Goal: Task Accomplishment & Management: Complete application form

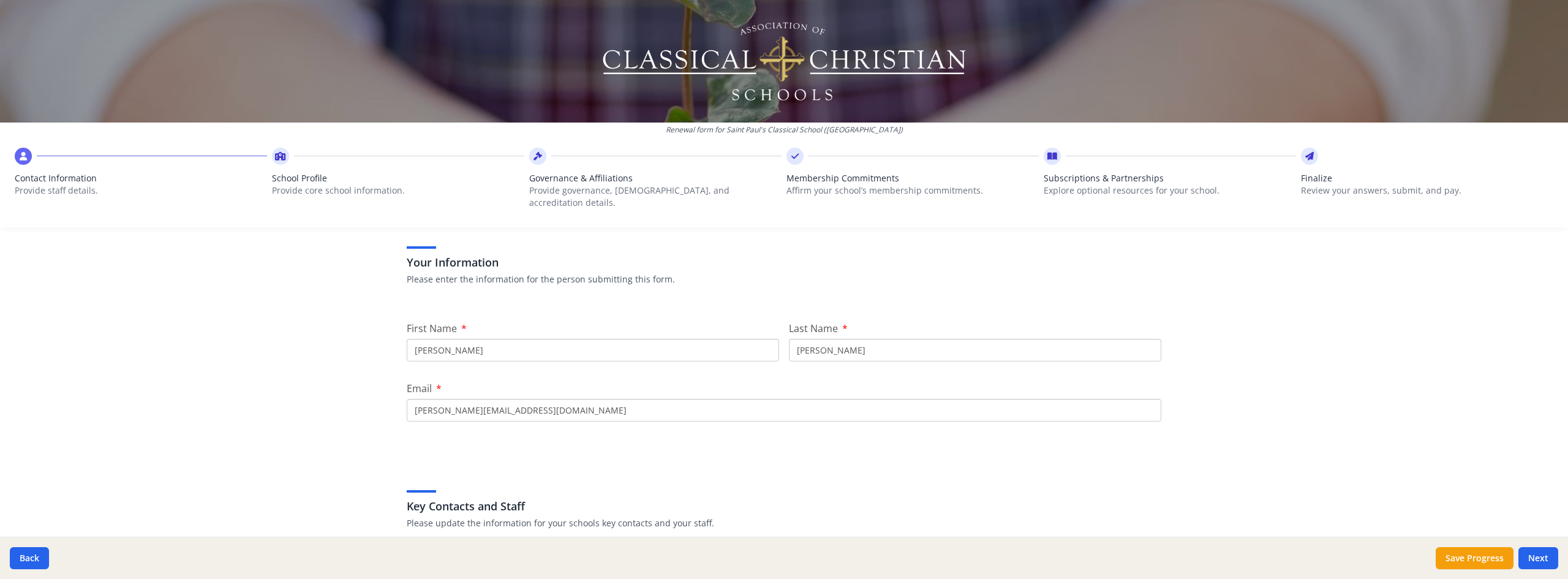
scroll to position [61, 0]
drag, startPoint x: 445, startPoint y: 406, endPoint x: 216, endPoint y: 392, distance: 229.4
click at [266, 401] on div "Renewal form for Saint Paul's Classical School ([GEOGRAPHIC_DATA]) Contact Info…" at bounding box center [784, 290] width 1568 height 579
type input "[EMAIL_ADDRESS][DOMAIN_NAME]"
click at [634, 435] on div "Your Information Please enter the information for the person submitting this fo…" at bounding box center [784, 564] width 784 height 719
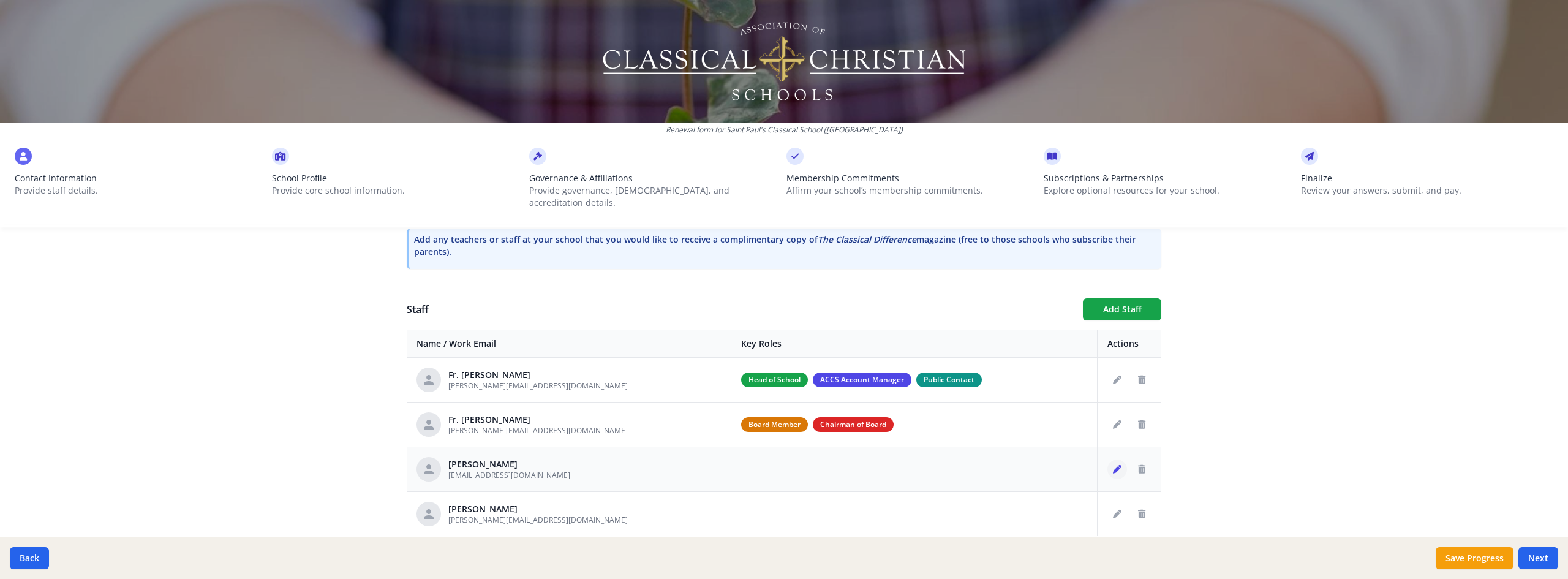
scroll to position [419, 0]
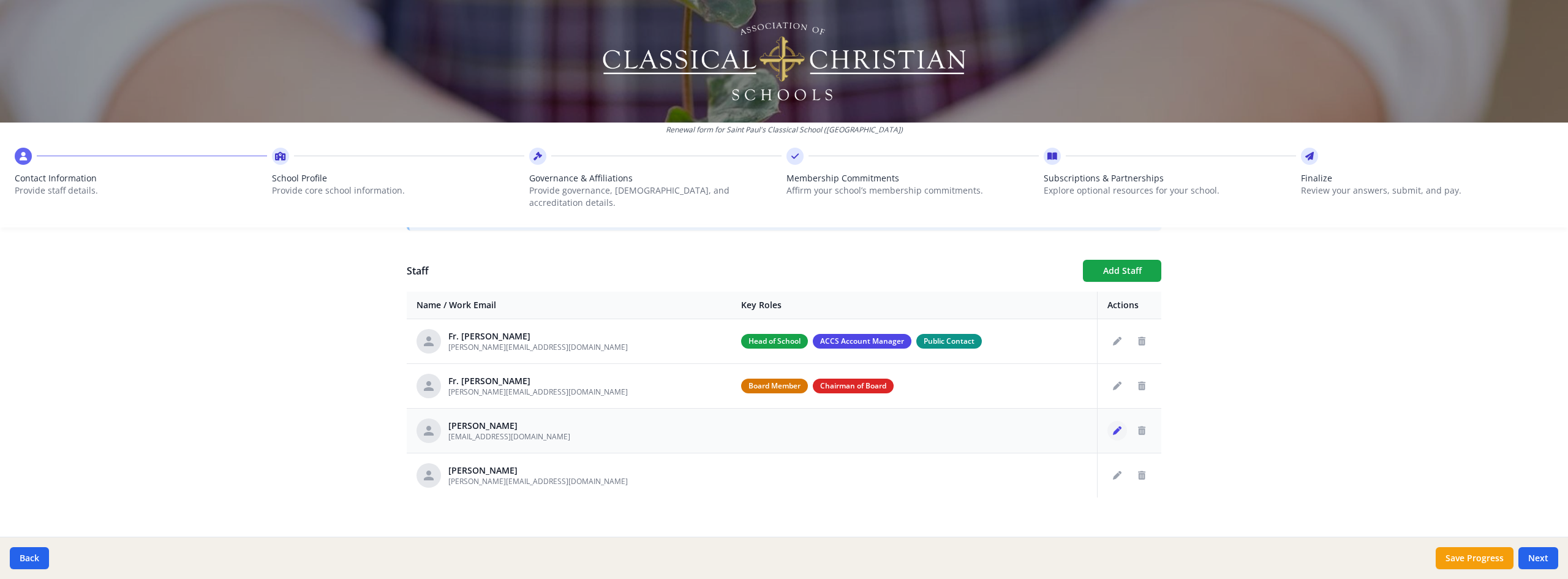
click at [1121, 421] on button "Edit staff" at bounding box center [1117, 430] width 19 height 19
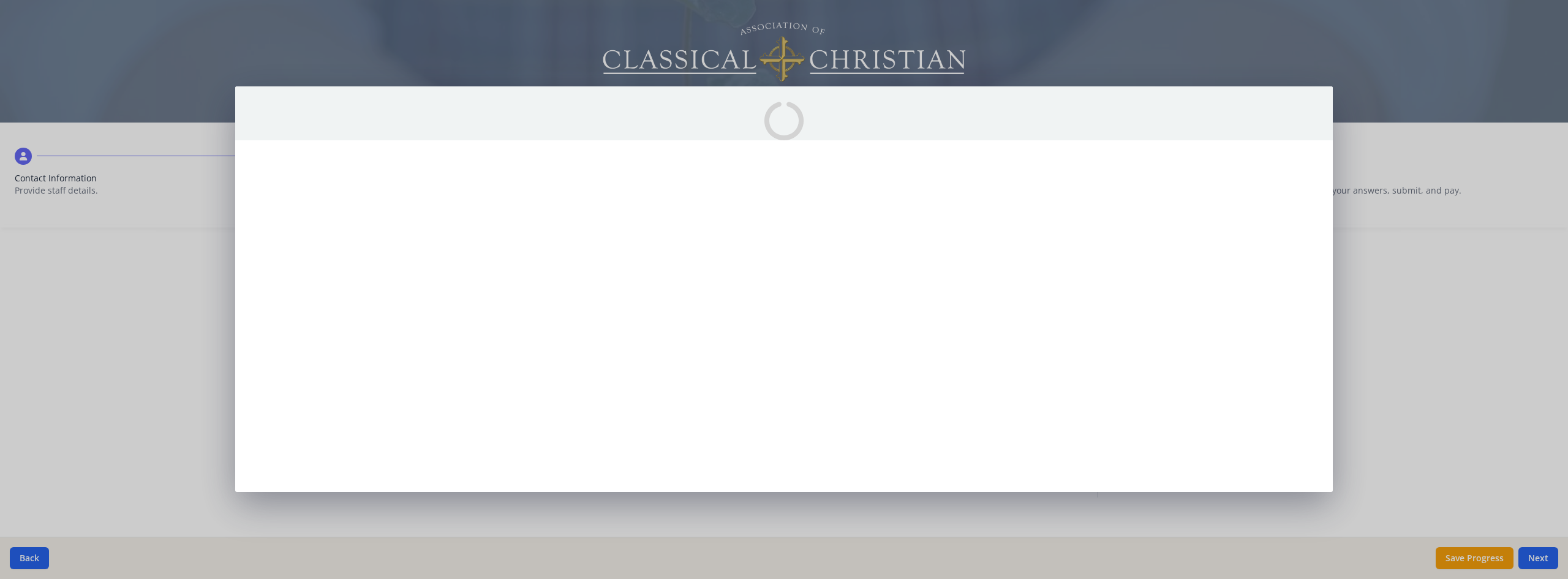
click at [1121, 413] on div at bounding box center [784, 289] width 1097 height 405
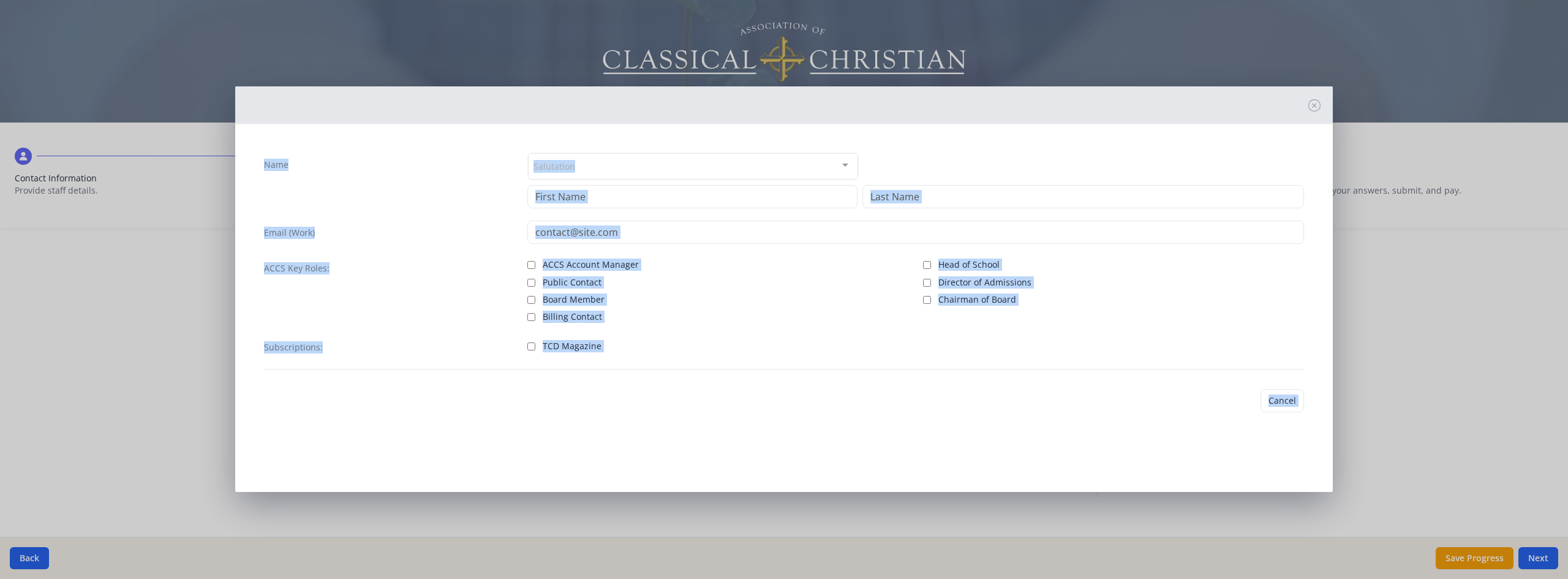
type input "[PERSON_NAME]"
type input "Bunker"
type input "[EMAIL_ADDRESS][DOMAIN_NAME]"
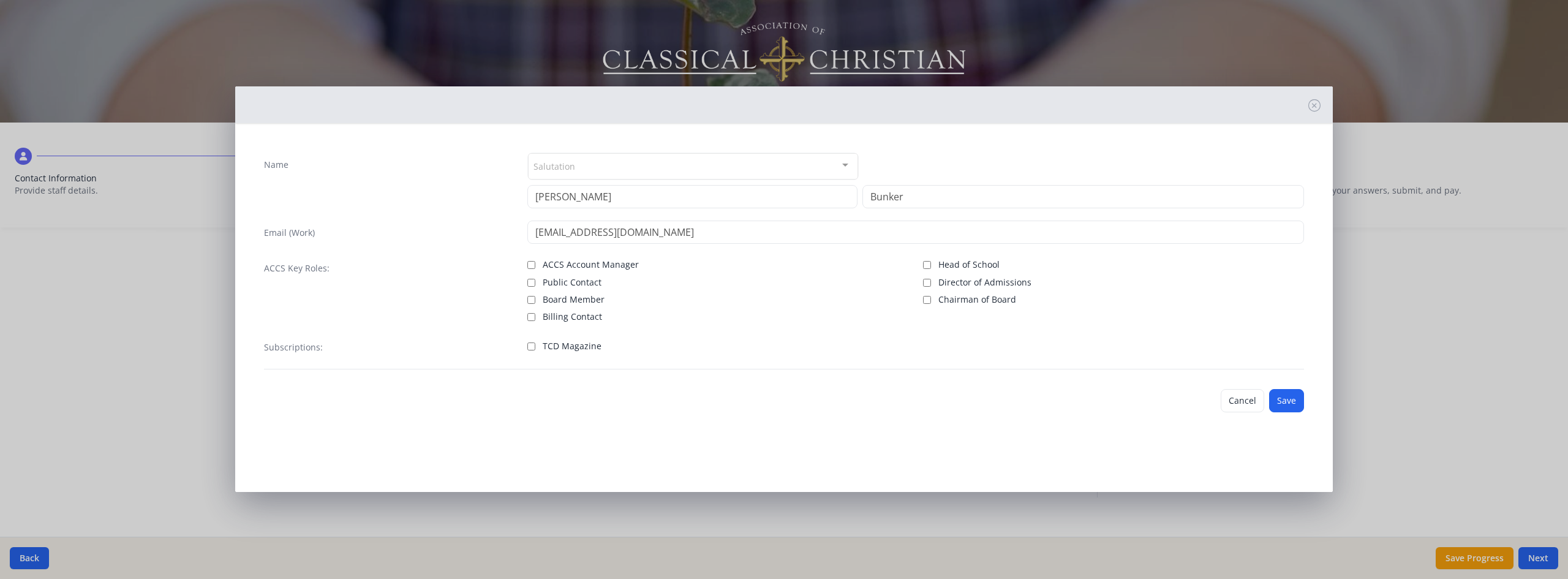
click at [1212, 392] on div "Cancel Save" at bounding box center [784, 400] width 1059 height 43
click at [1231, 396] on button "Cancel" at bounding box center [1241, 400] width 43 height 23
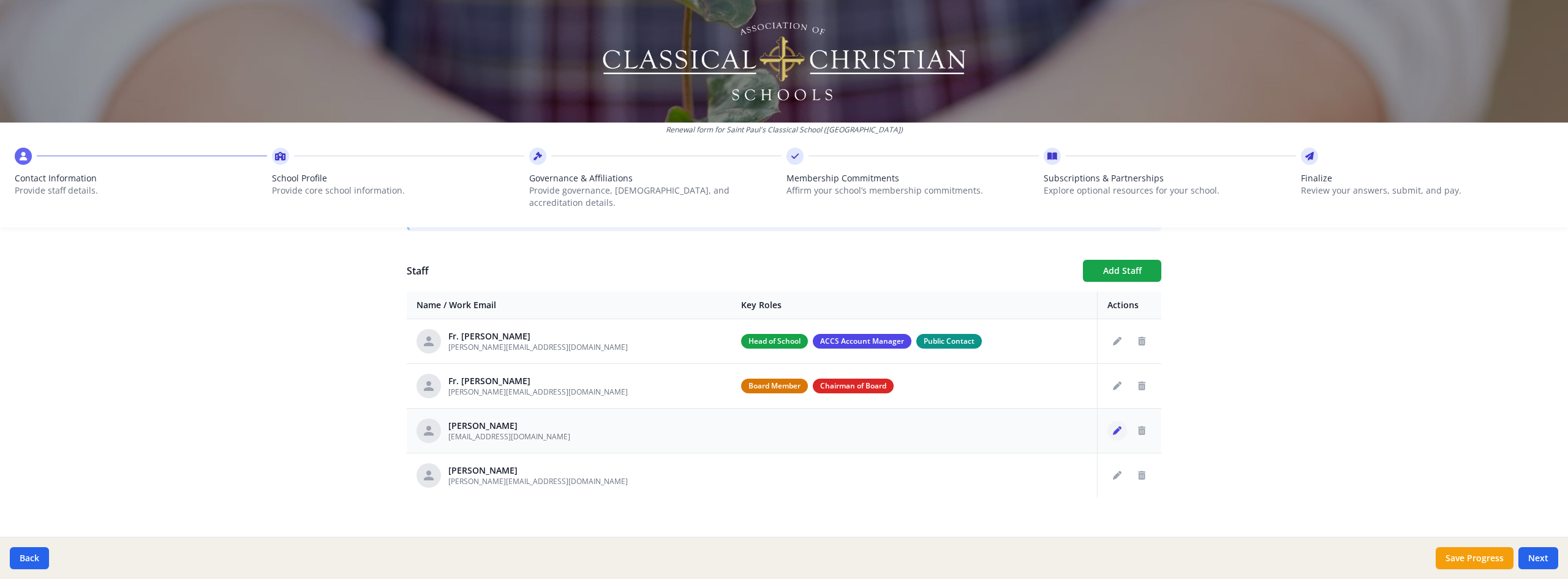
click at [1117, 426] on icon "Edit staff" at bounding box center [1117, 430] width 8 height 8
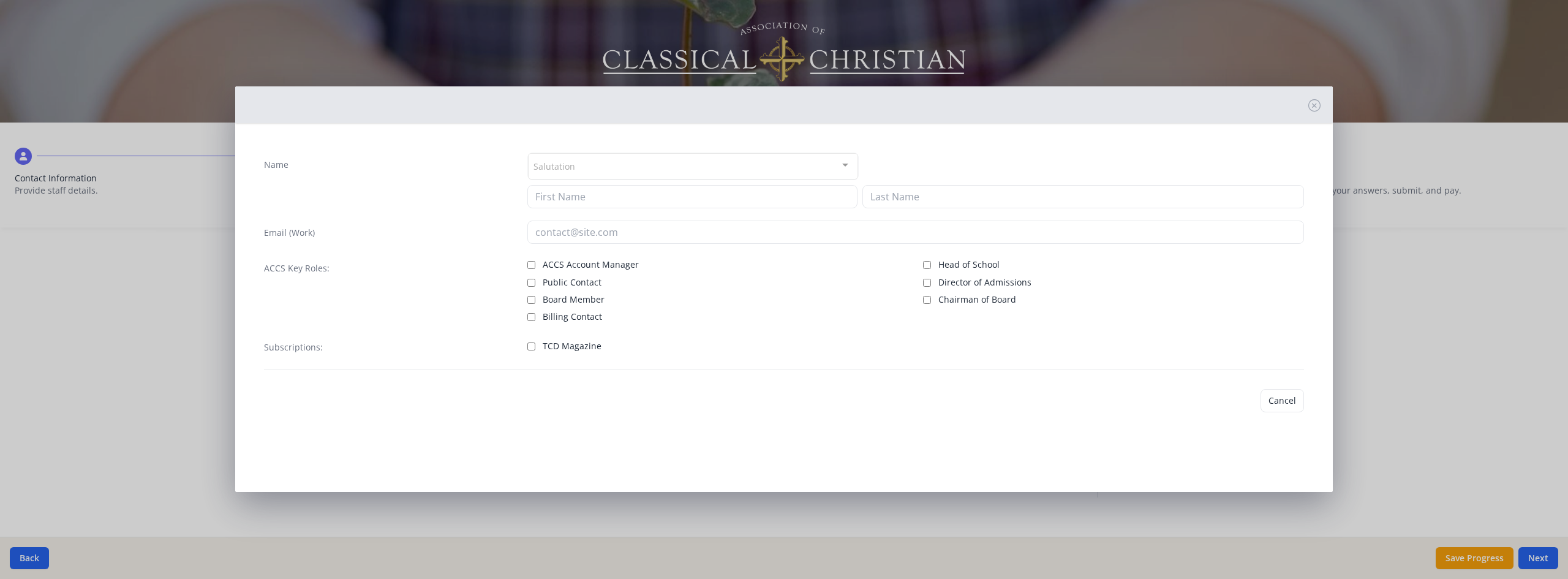
type input "[PERSON_NAME]"
type input "Bunker"
type input "[EMAIL_ADDRESS][DOMAIN_NAME]"
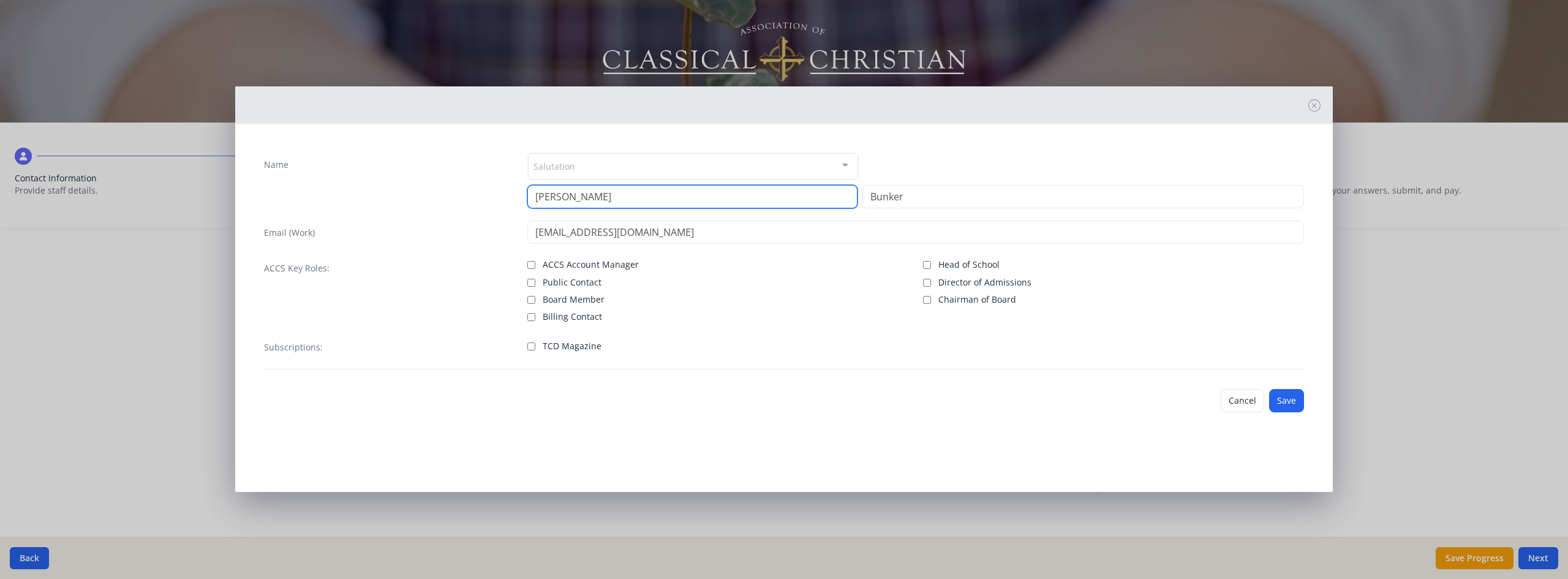
click at [488, 191] on div "Name Salutation Mr. Mrs. Ms. Dr. Rev. Fr. Esq. No elements found. Consider chan…" at bounding box center [784, 180] width 1040 height 55
type input "[PERSON_NAME]"
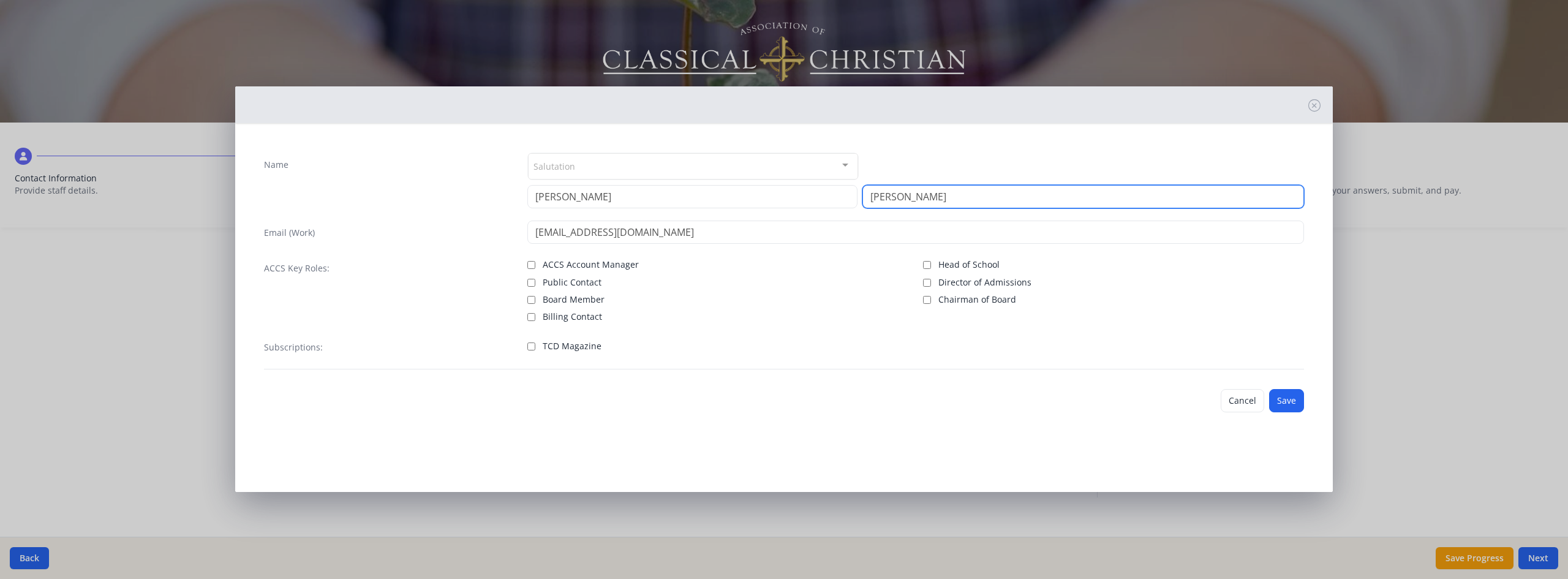
type input "[PERSON_NAME]"
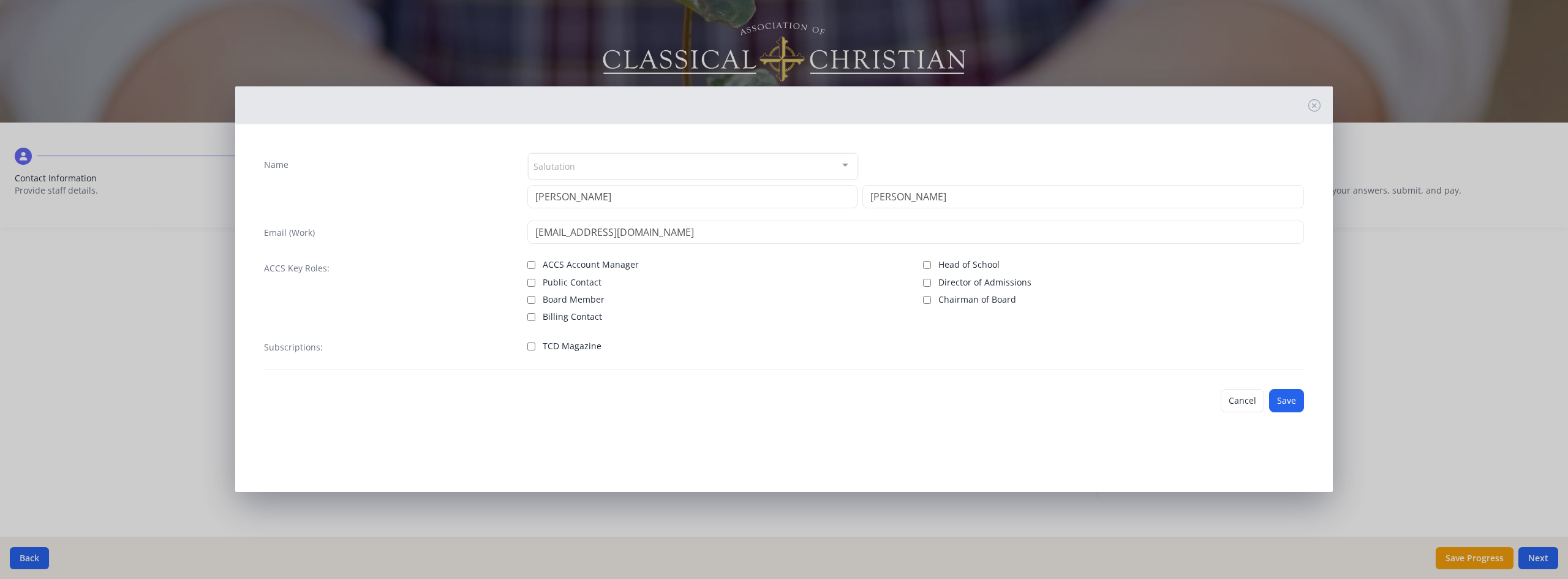
click at [575, 311] on span "Billing Contact" at bounding box center [573, 316] width 59 height 12
click at [536, 313] on input "Billing Contact" at bounding box center [531, 316] width 8 height 8
checkbox input "true"
click at [1296, 395] on button "Save" at bounding box center [1287, 400] width 35 height 23
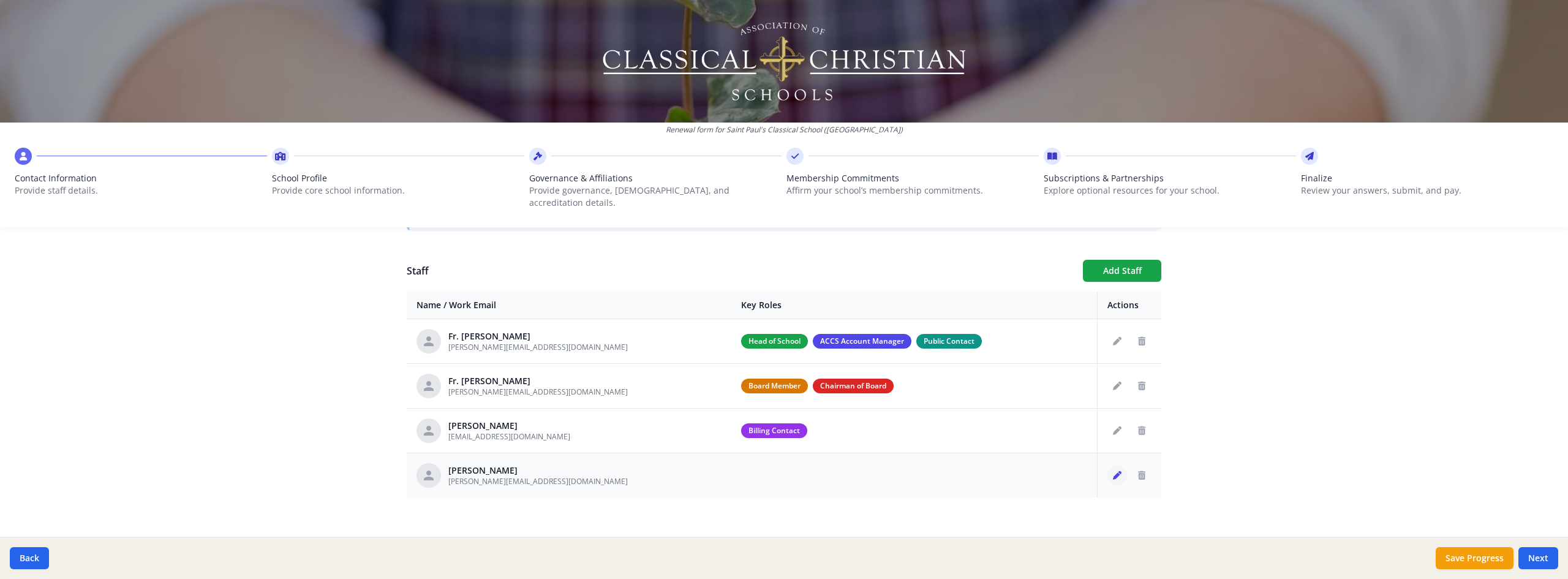
click at [1115, 471] on icon "Edit staff" at bounding box center [1117, 474] width 8 height 8
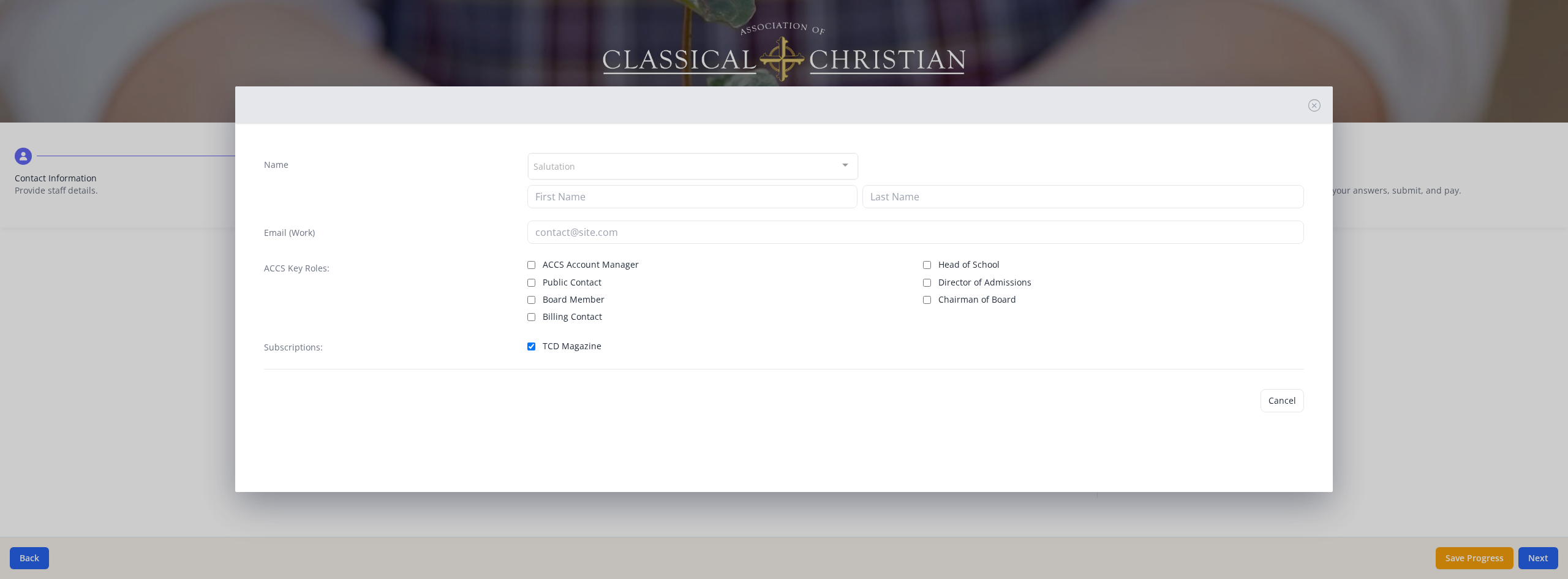
type input "[PERSON_NAME]"
type input "[PERSON_NAME][EMAIL_ADDRESS][DOMAIN_NAME]"
checkbox input "true"
click at [1243, 400] on button "Cancel" at bounding box center [1241, 400] width 43 height 23
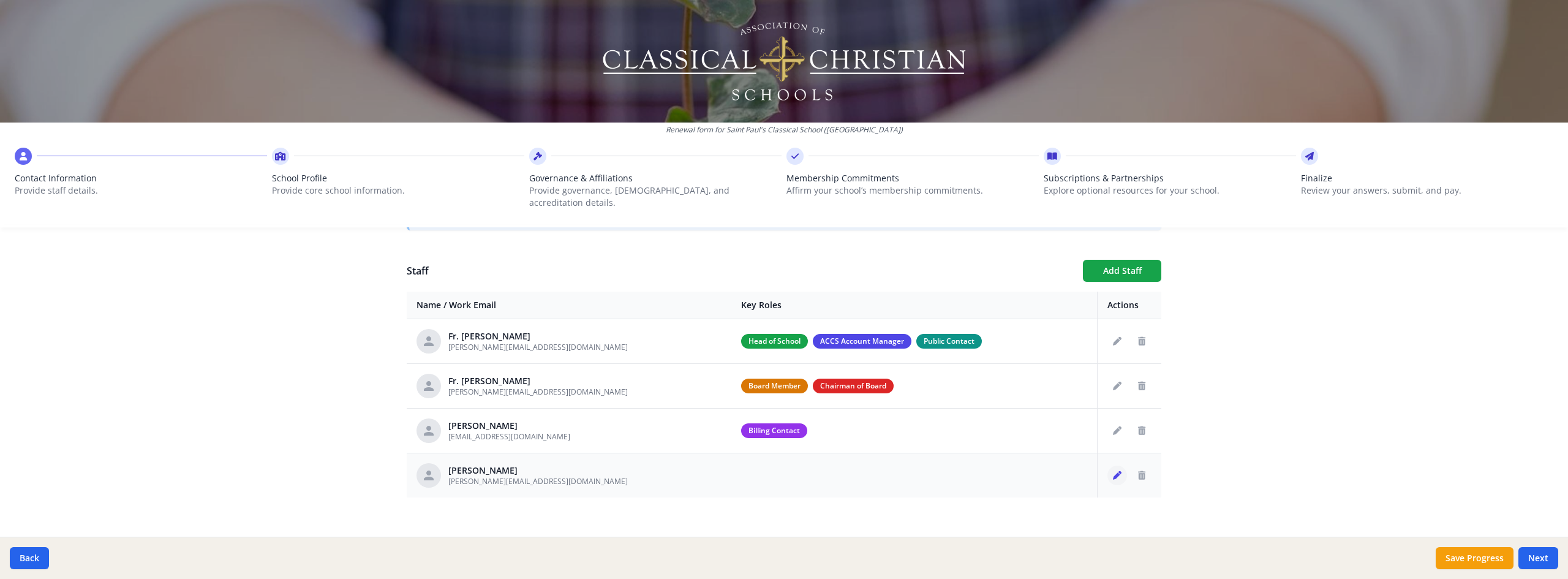
click at [1118, 465] on button "Edit staff" at bounding box center [1117, 474] width 19 height 19
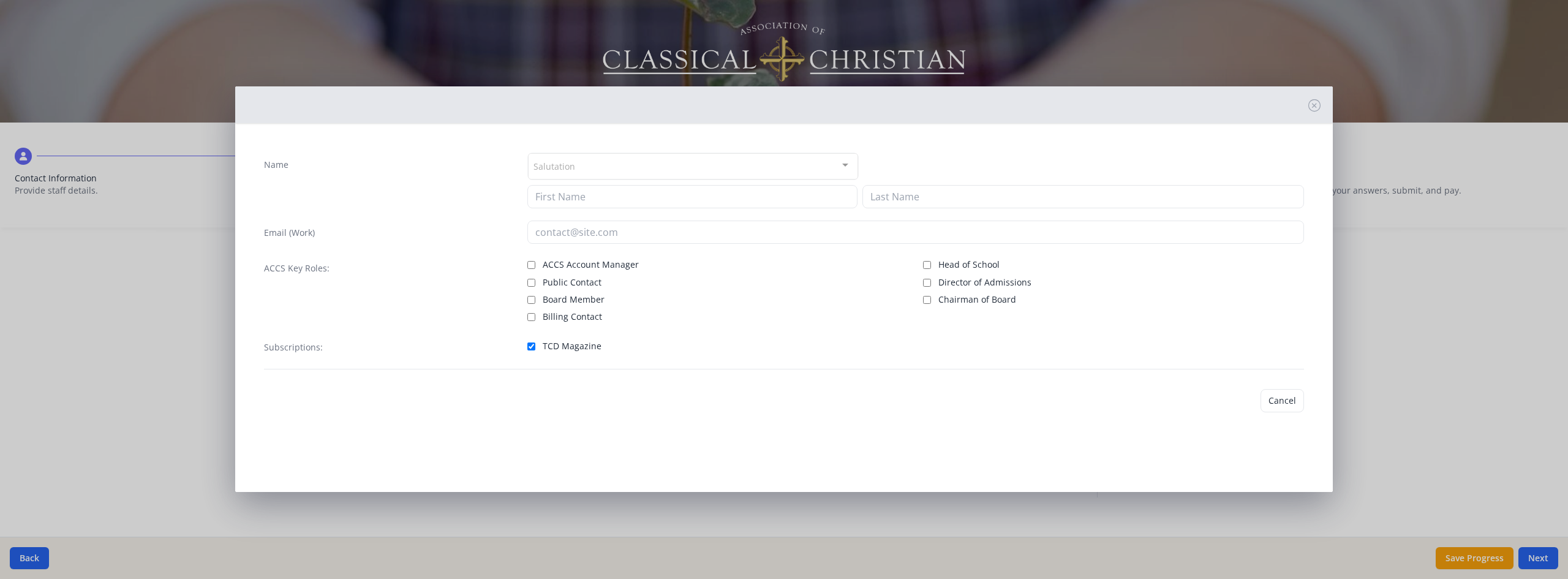
type input "[PERSON_NAME]"
type input "[PERSON_NAME][EMAIL_ADDRESS][DOMAIN_NAME]"
checkbox input "true"
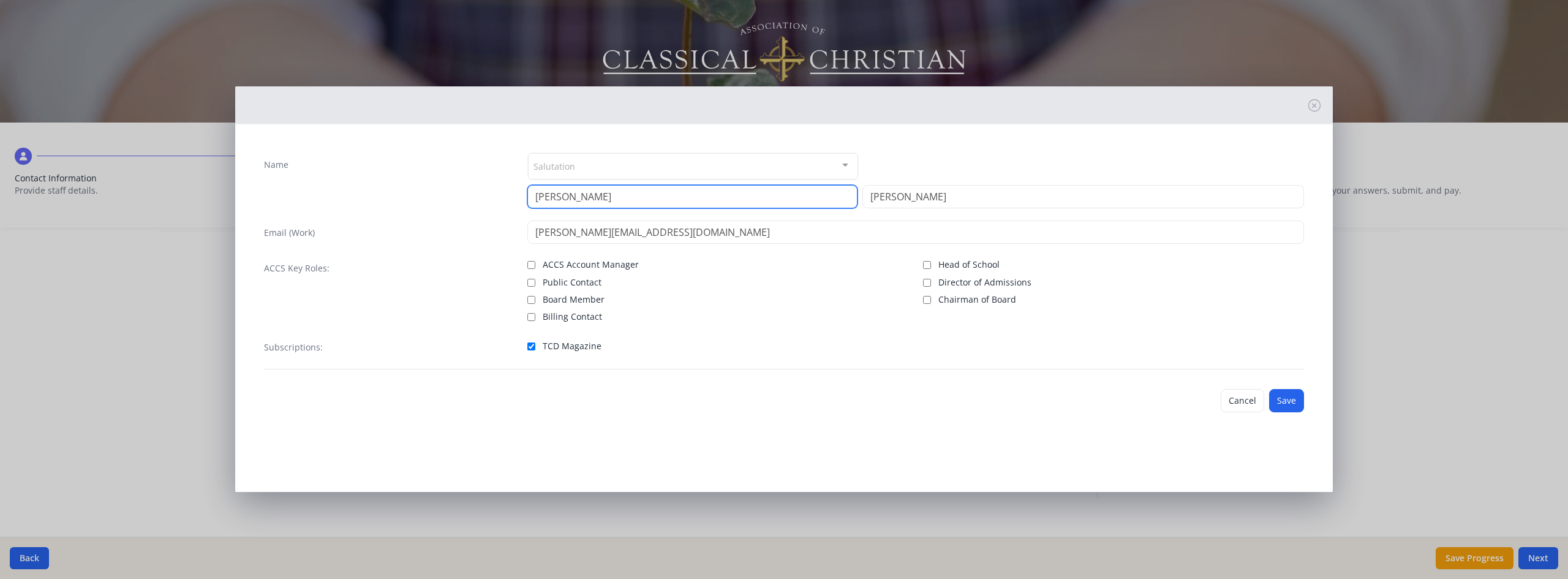
drag, startPoint x: 616, startPoint y: 195, endPoint x: 259, endPoint y: 183, distance: 357.2
click at [320, 182] on div "Name Salutation Mr. Mrs. Ms. Dr. Rev. Fr. Esq. No elements found. Consider chan…" at bounding box center [784, 180] width 1040 height 55
type input "a"
type input "[PERSON_NAME]"
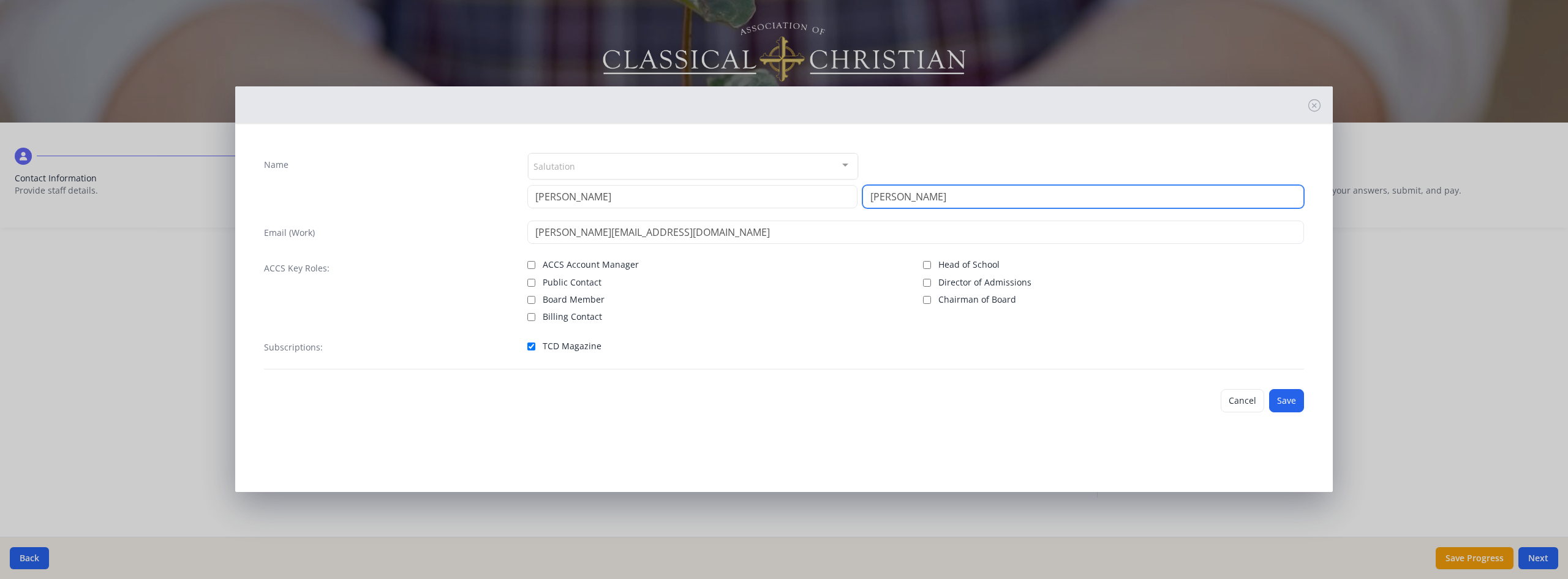
type input "[PERSON_NAME]"
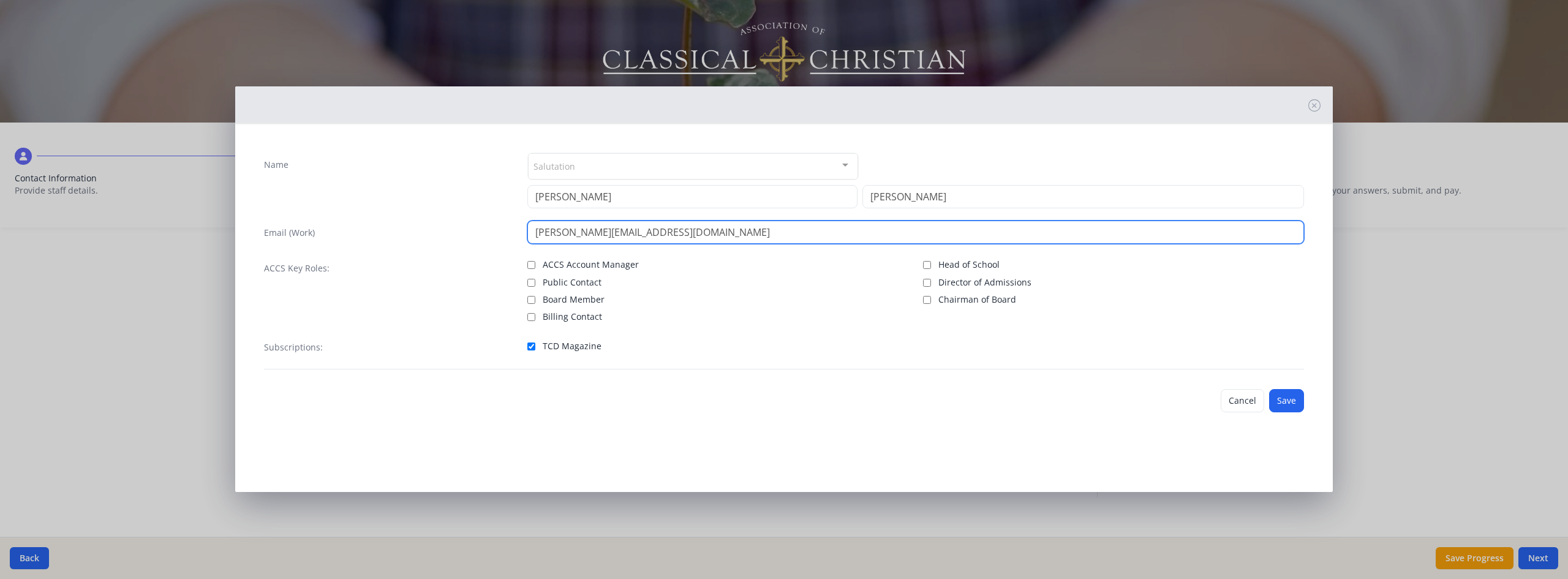
drag, startPoint x: 570, startPoint y: 234, endPoint x: 425, endPoint y: 224, distance: 145.3
click at [523, 231] on div "Email (Work) [PERSON_NAME][EMAIL_ADDRESS][DOMAIN_NAME]" at bounding box center [784, 231] width 1040 height 23
type input "[PERSON_NAME][EMAIL_ADDRESS][PERSON_NAME][DOMAIN_NAME]"
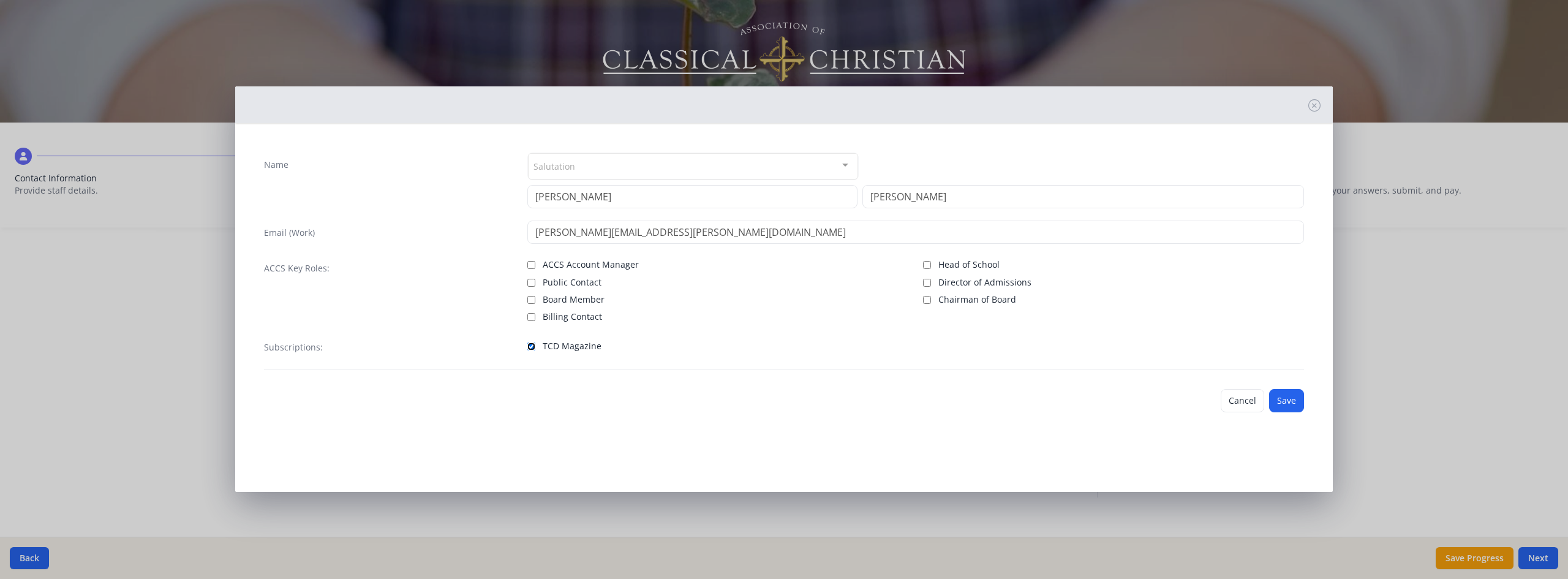
click at [535, 349] on input "TCD Magazine" at bounding box center [531, 346] width 8 height 8
checkbox input "false"
click at [1278, 399] on button "Save" at bounding box center [1287, 400] width 35 height 23
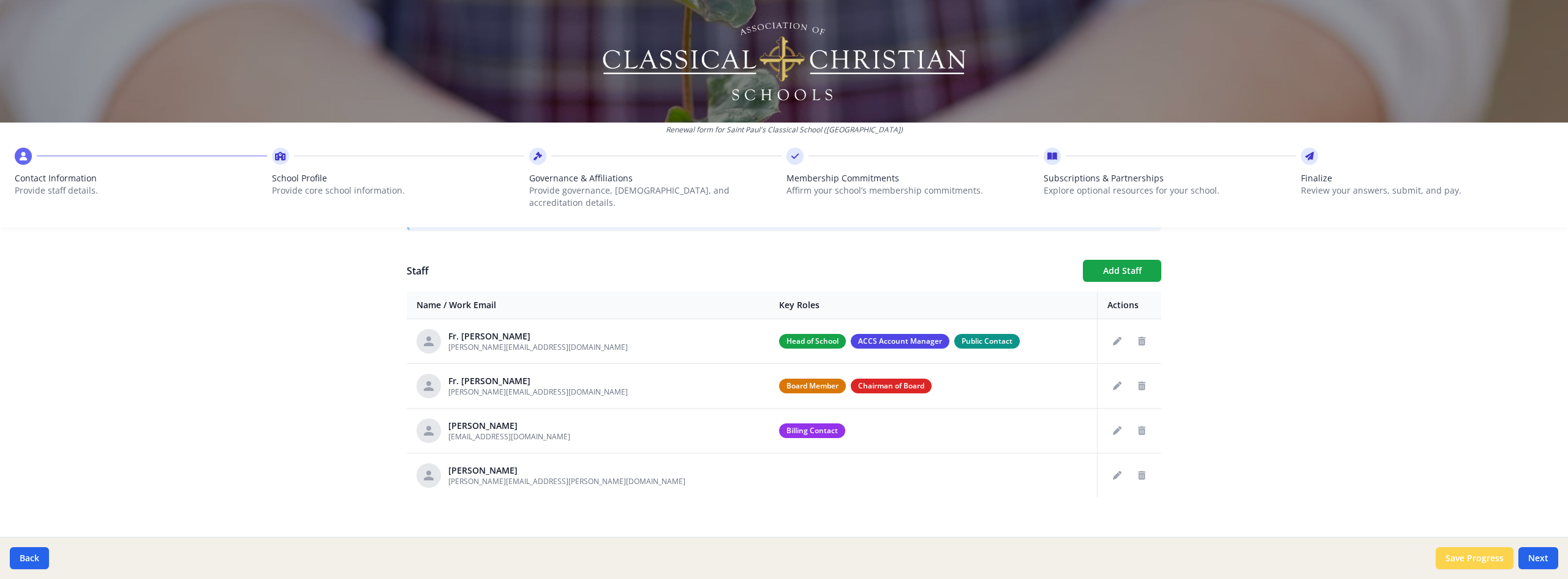
click at [1496, 561] on button "Save Progress" at bounding box center [1475, 558] width 78 height 22
click at [1114, 471] on icon "Edit staff" at bounding box center [1117, 474] width 8 height 8
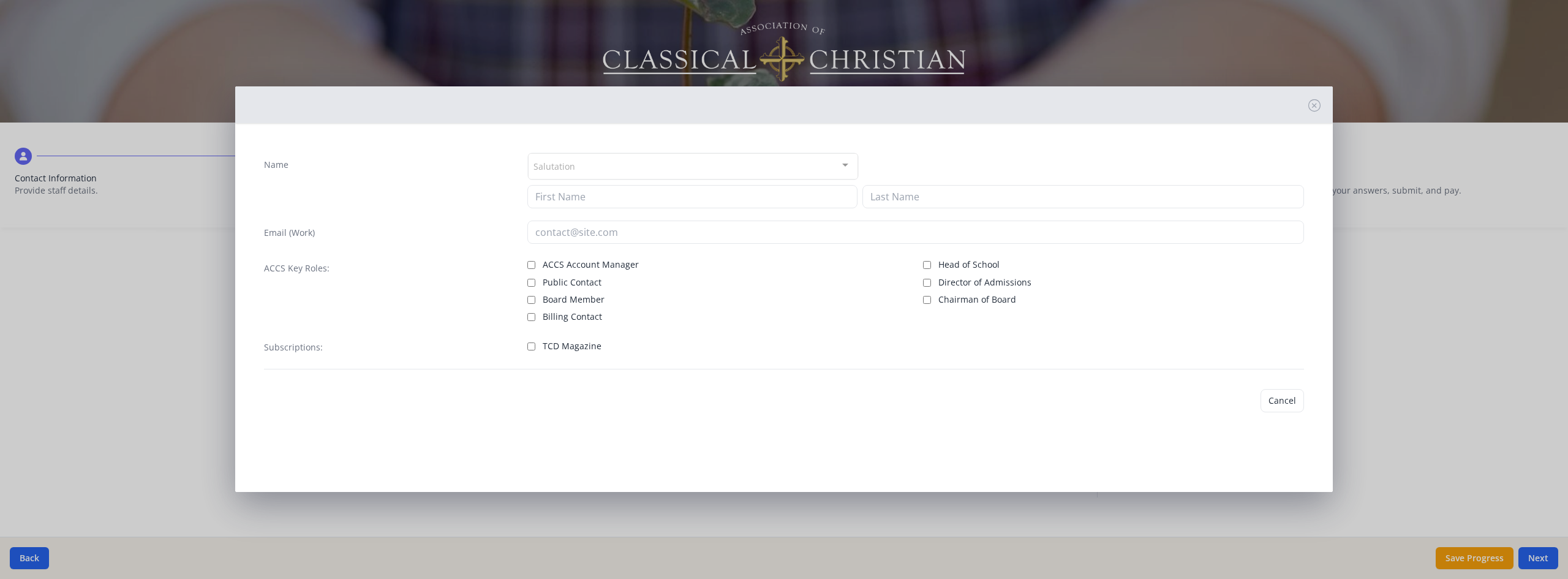
type input "[PERSON_NAME]"
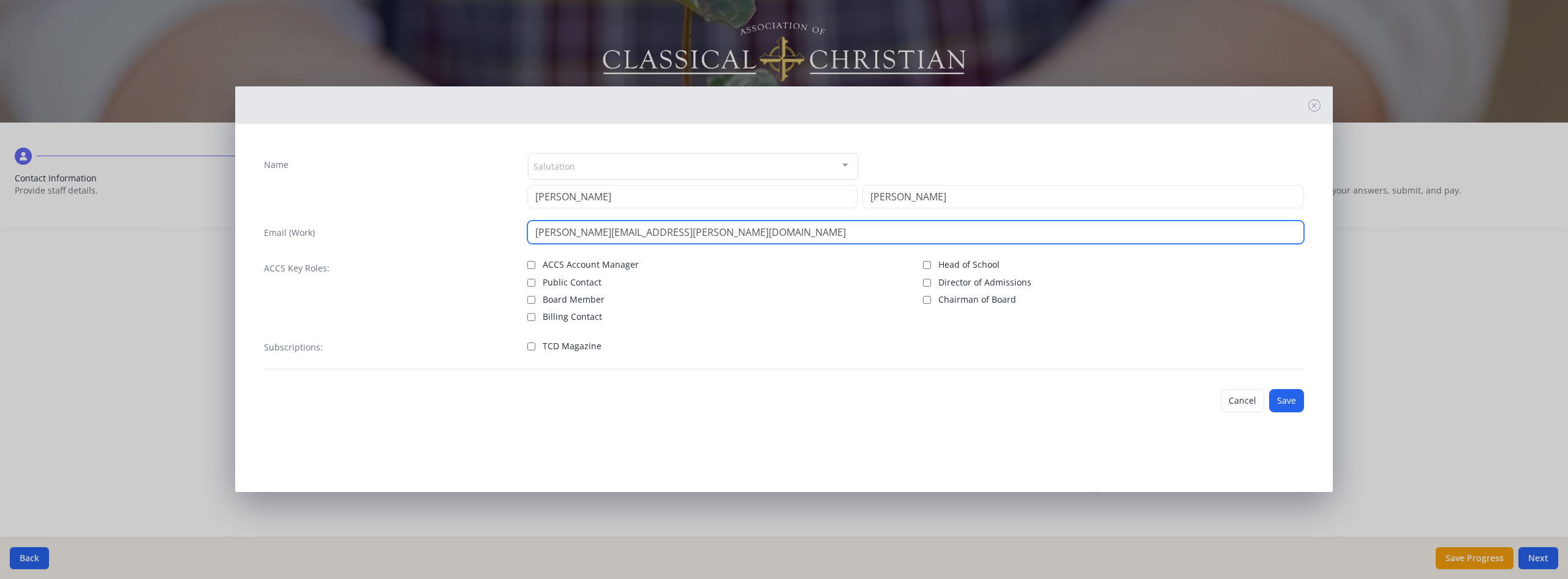
drag, startPoint x: 599, startPoint y: 229, endPoint x: 506, endPoint y: 235, distance: 93.2
click at [564, 232] on input "[PERSON_NAME][EMAIL_ADDRESS][PERSON_NAME][DOMAIN_NAME]" at bounding box center [916, 231] width 777 height 23
type input "[PERSON_NAME][EMAIL_ADDRESS][PERSON_NAME][DOMAIN_NAME]"
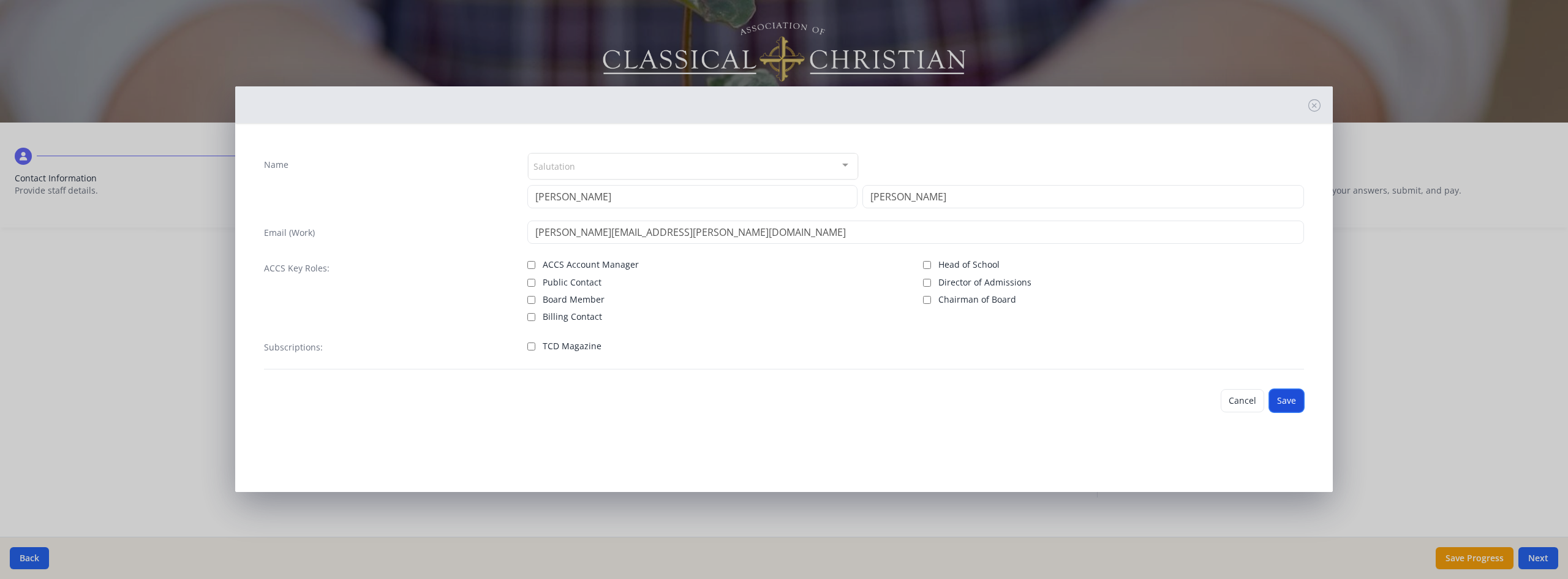
click at [1281, 392] on button "Save" at bounding box center [1287, 400] width 35 height 23
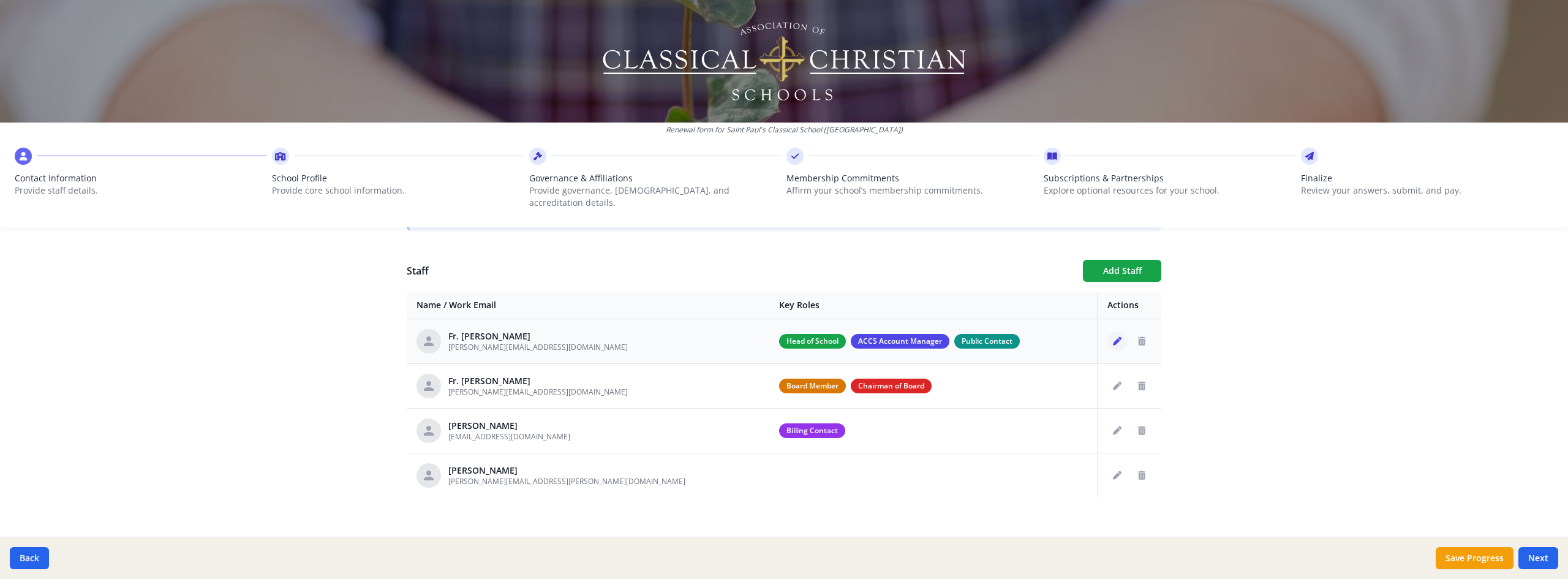
click at [1113, 337] on icon "Edit staff" at bounding box center [1117, 340] width 8 height 8
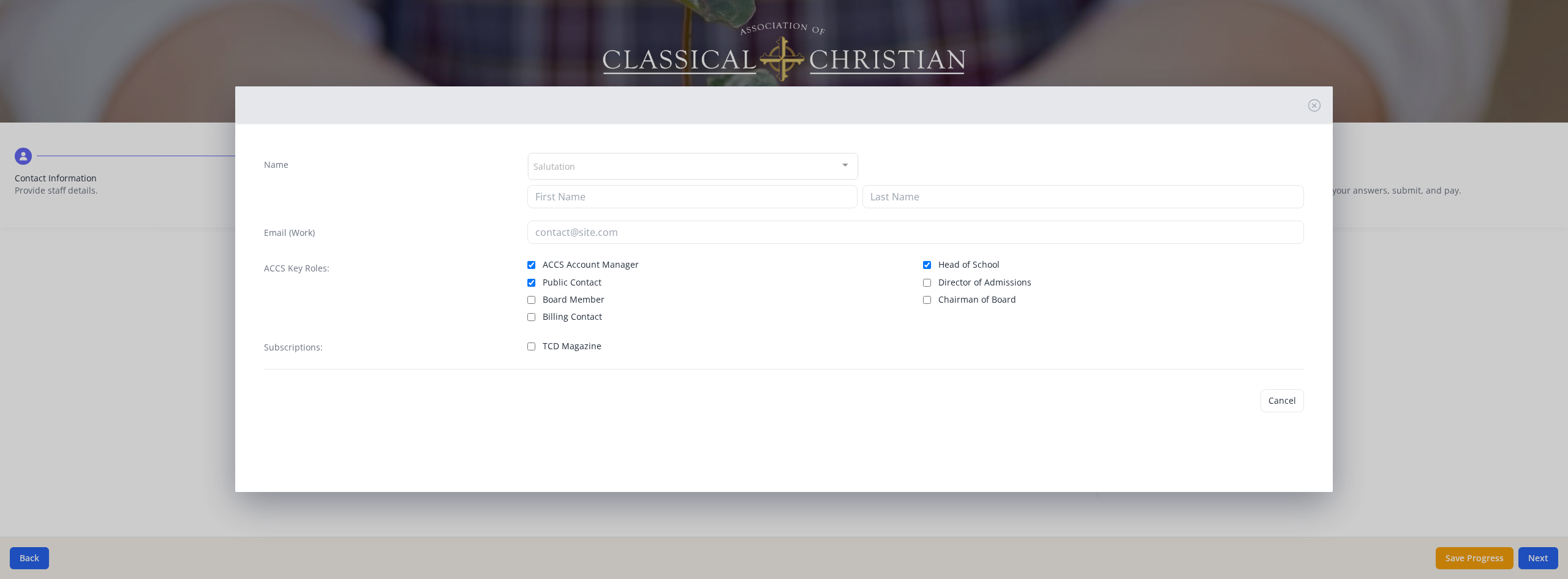
type input "[PERSON_NAME]"
type input "[PERSON_NAME][EMAIL_ADDRESS][DOMAIN_NAME]"
checkbox input "true"
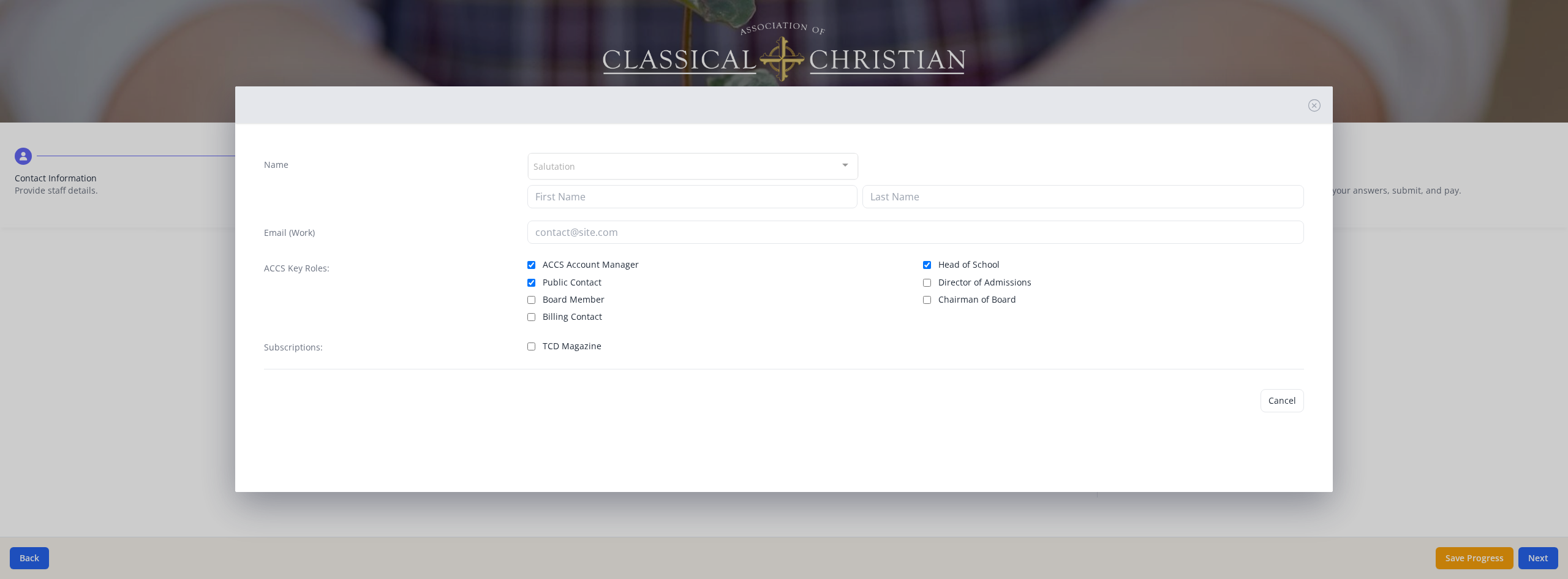
checkbox input "true"
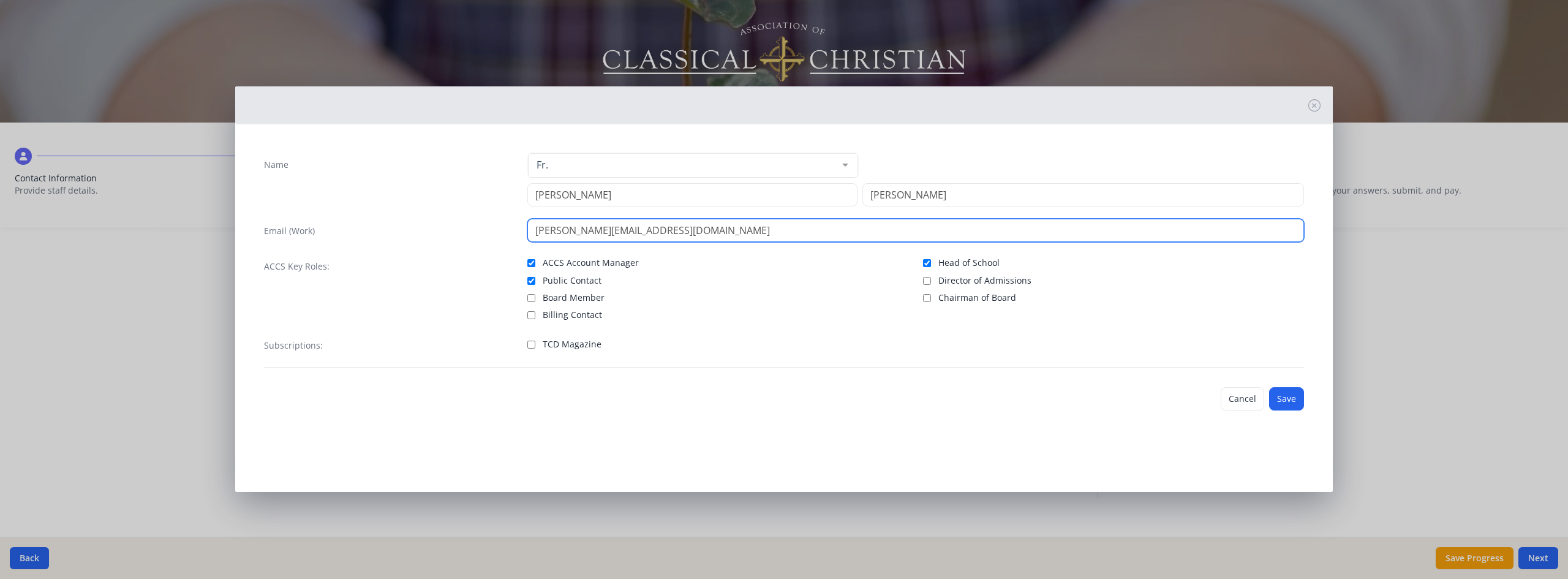
drag, startPoint x: 575, startPoint y: 227, endPoint x: 457, endPoint y: 216, distance: 118.5
click at [489, 222] on div "Email (Work) [PERSON_NAME][EMAIL_ADDRESS][DOMAIN_NAME]" at bounding box center [784, 229] width 1040 height 23
type input "[EMAIL_ADDRESS][DOMAIN_NAME]"
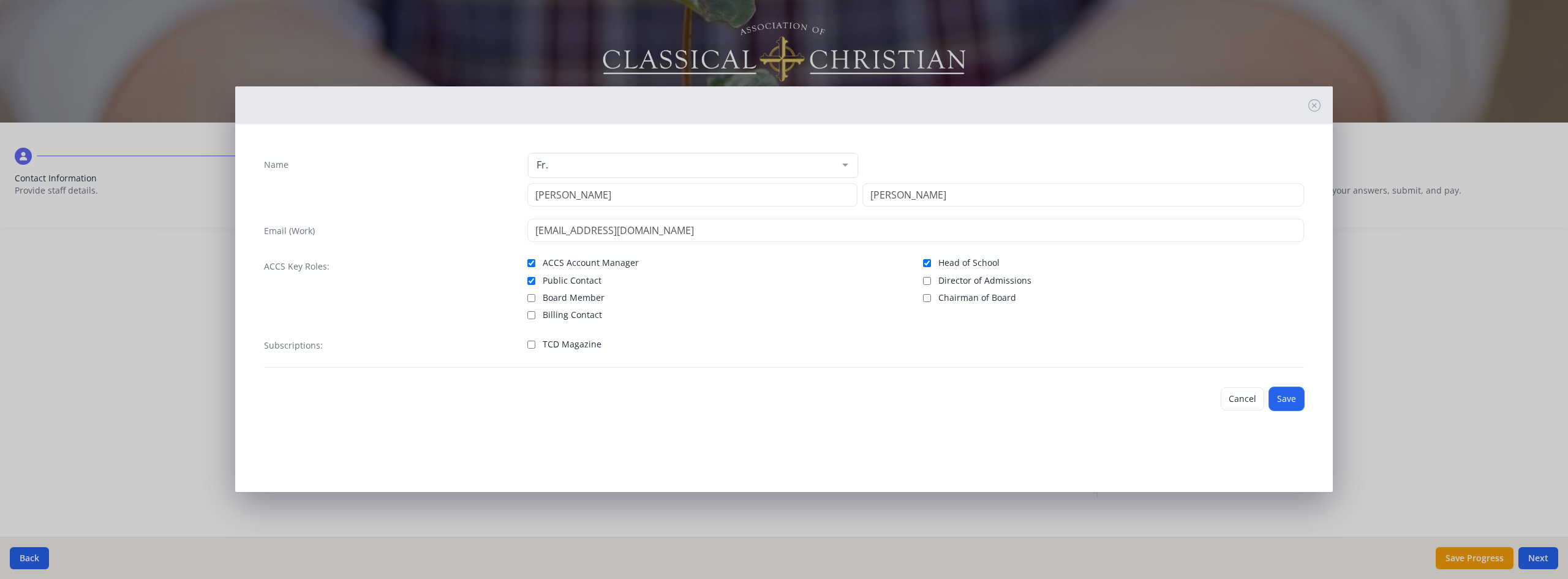
click at [1282, 388] on button "Save" at bounding box center [1287, 398] width 35 height 23
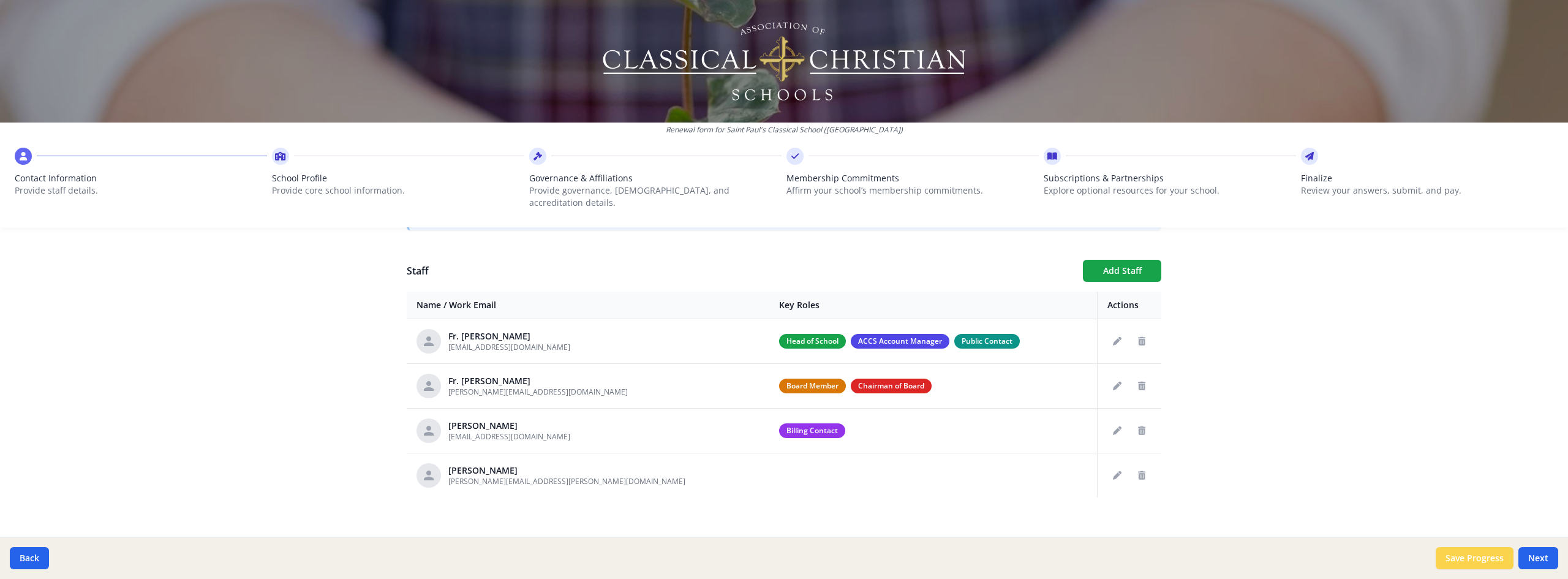
click at [1454, 557] on button "Save Progress" at bounding box center [1475, 558] width 78 height 22
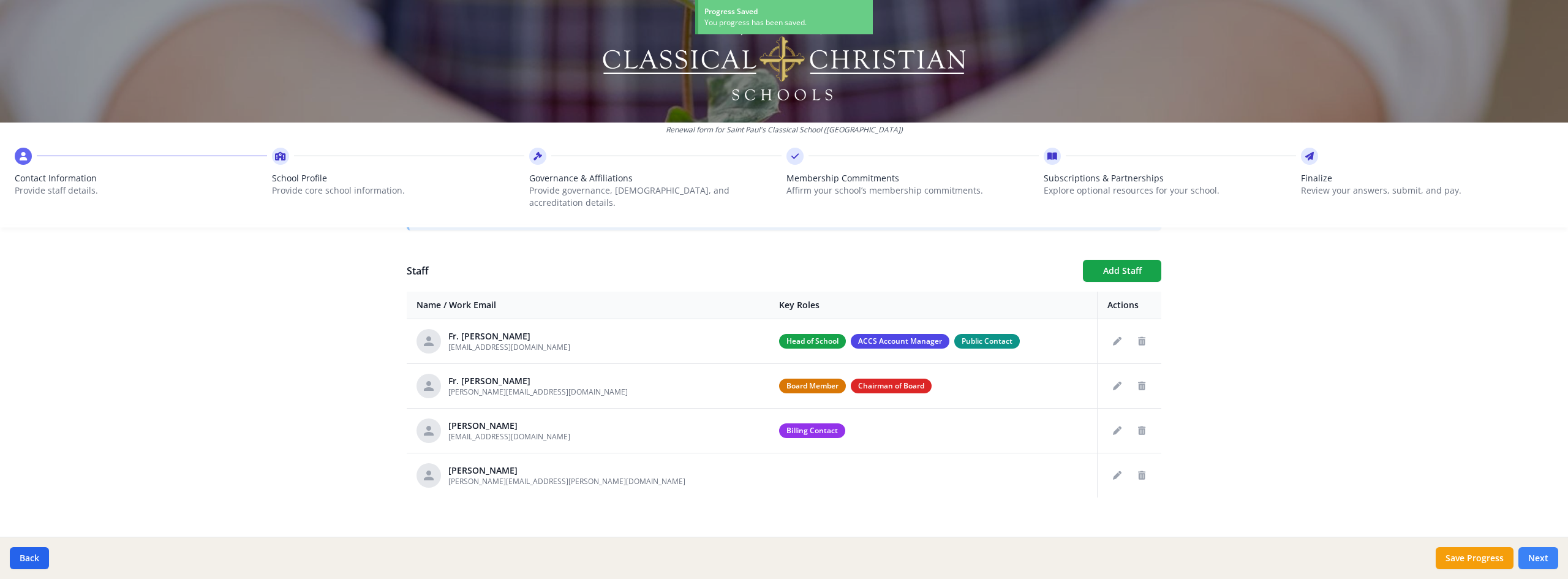
click at [1539, 554] on button "Next" at bounding box center [1537, 558] width 40 height 22
type input "[PHONE_NUMBER]"
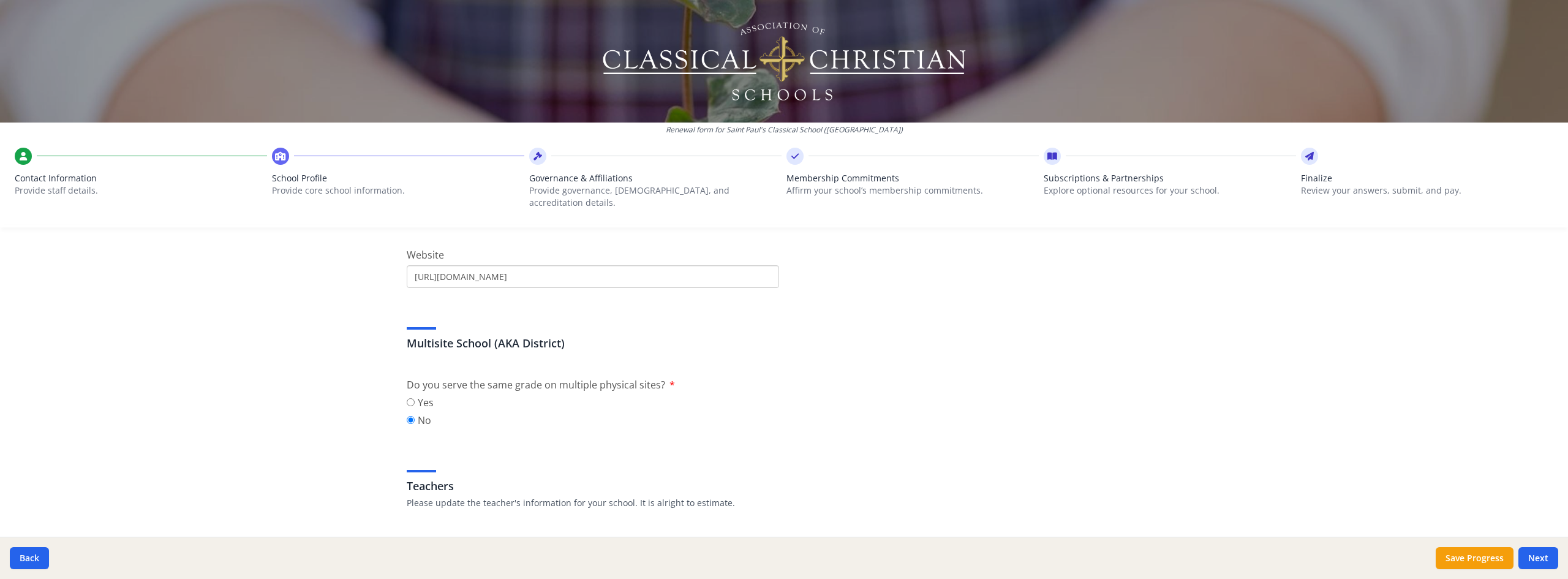
scroll to position [236, 0]
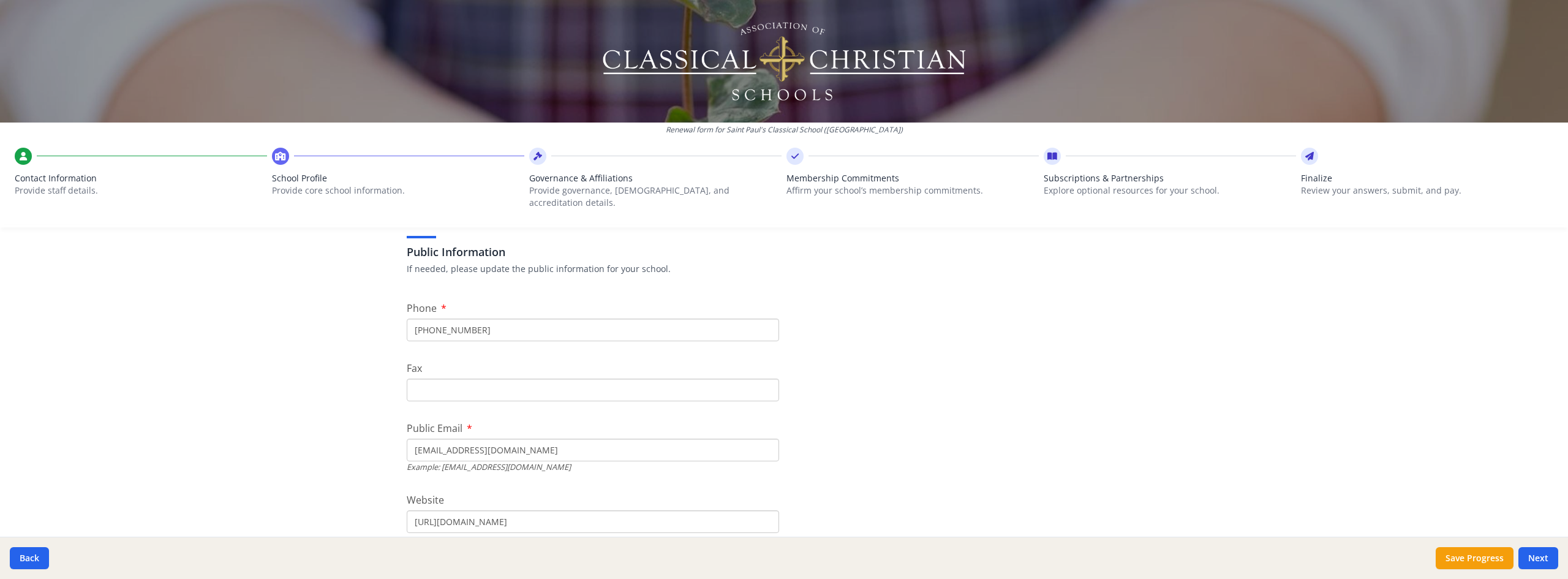
drag, startPoint x: 519, startPoint y: 320, endPoint x: 436, endPoint y: 324, distance: 83.1
click at [432, 324] on input "[PHONE_NUMBER]" at bounding box center [593, 329] width 373 height 22
type input "[PHONE_NUMBER]"
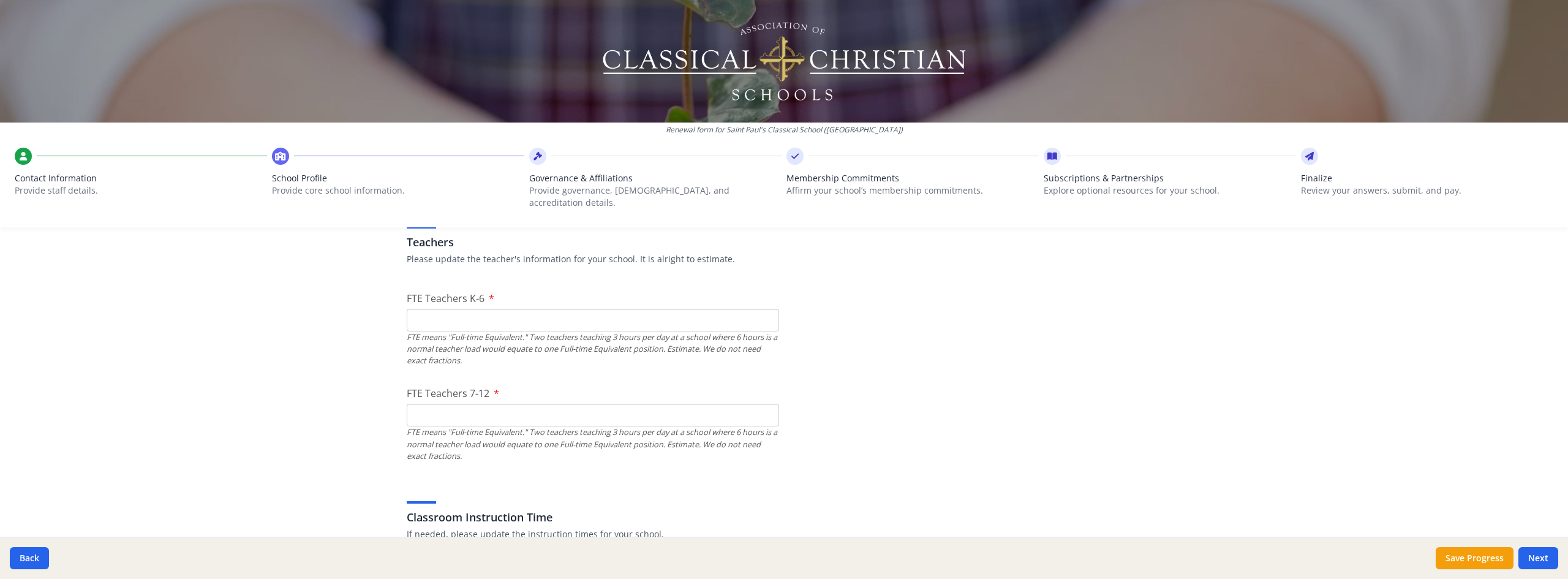
scroll to position [726, 0]
click at [586, 313] on input "FTE Teachers K-6" at bounding box center [593, 318] width 373 height 22
type input "6"
click at [424, 413] on input "FTE Teachers 7-12" at bounding box center [593, 413] width 373 height 22
click at [422, 308] on input "6" at bounding box center [593, 318] width 373 height 22
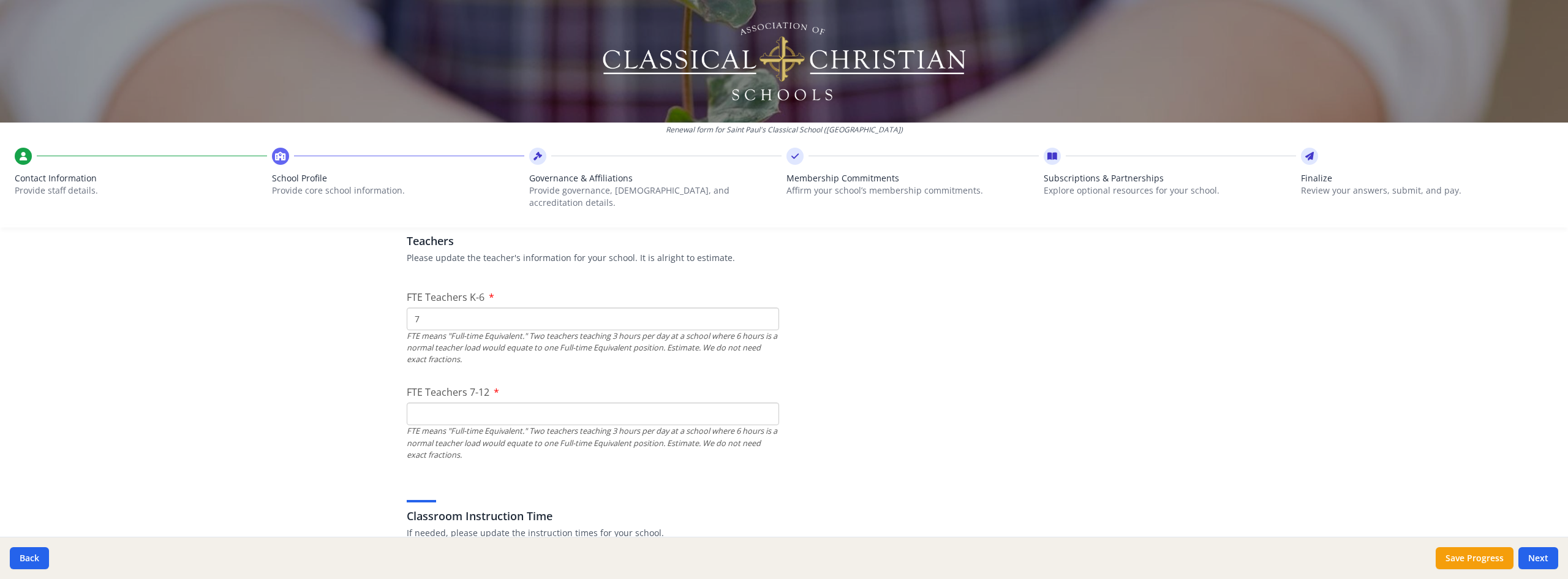
type input "7"
click at [484, 402] on input "FTE Teachers 7-12" at bounding box center [593, 413] width 373 height 22
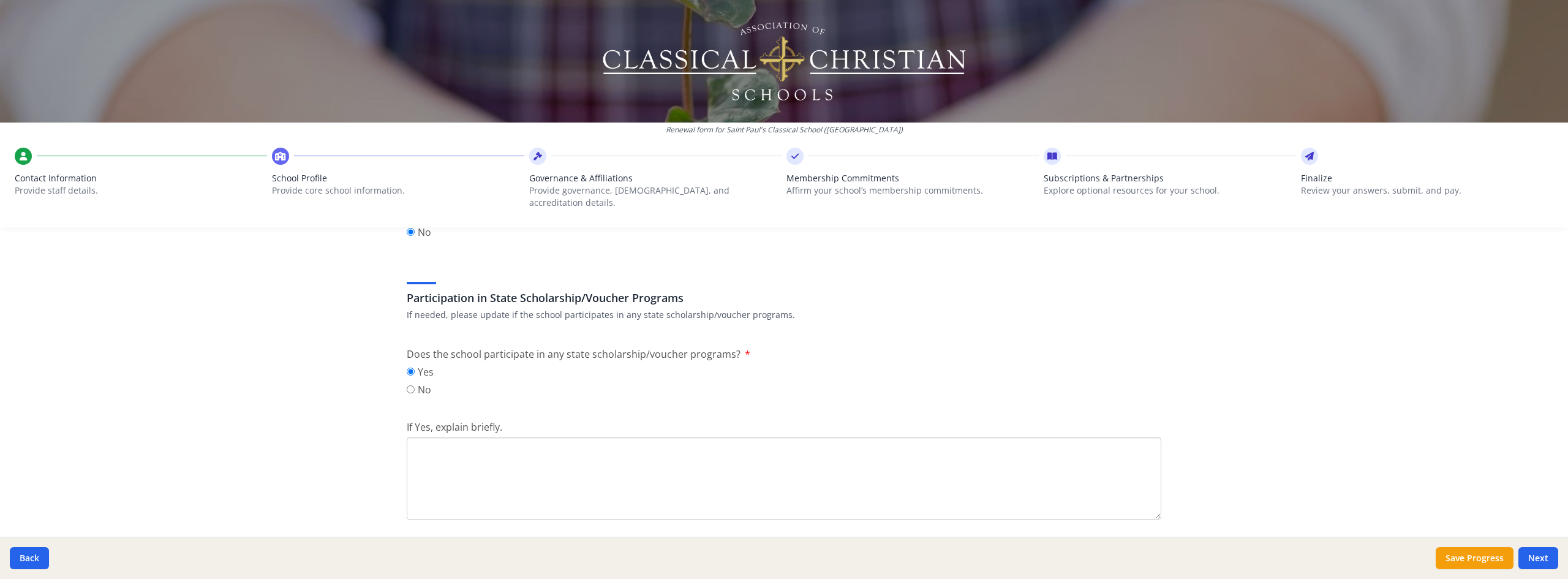
scroll to position [1521, 0]
type input "4"
click at [447, 446] on textarea "If Yes, explain briefly." at bounding box center [784, 479] width 755 height 82
type textarea "S"
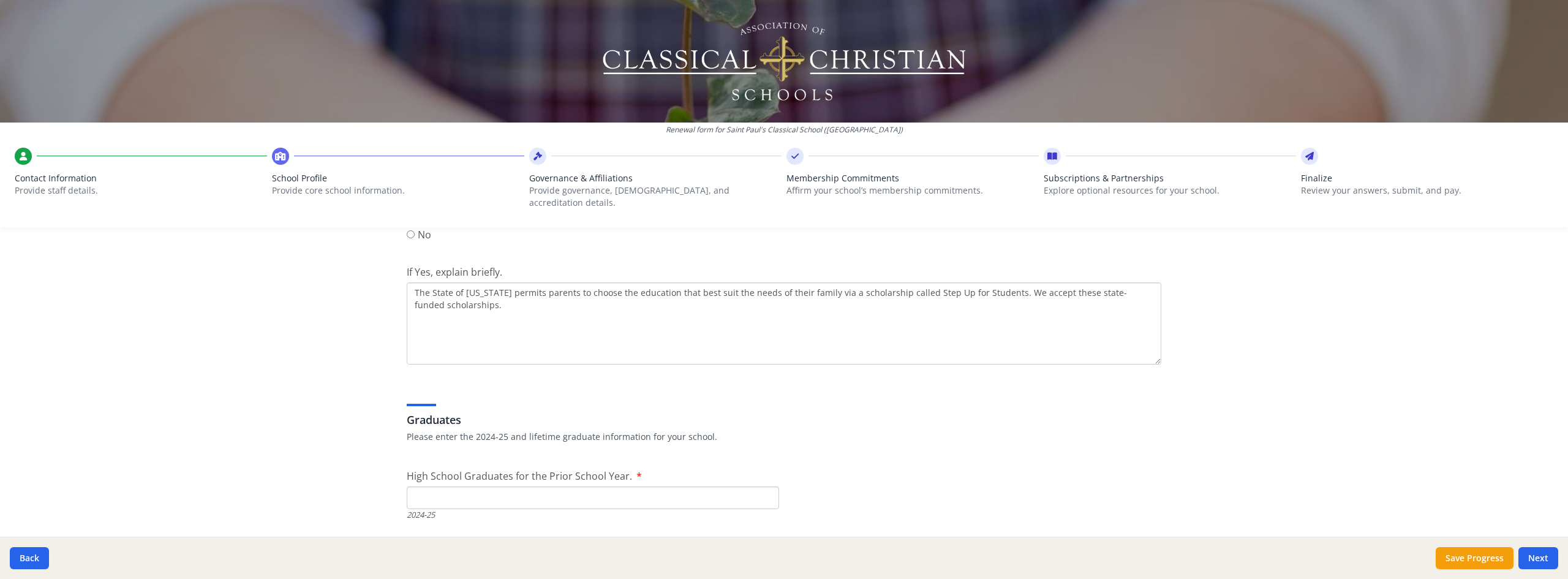
scroll to position [1767, 0]
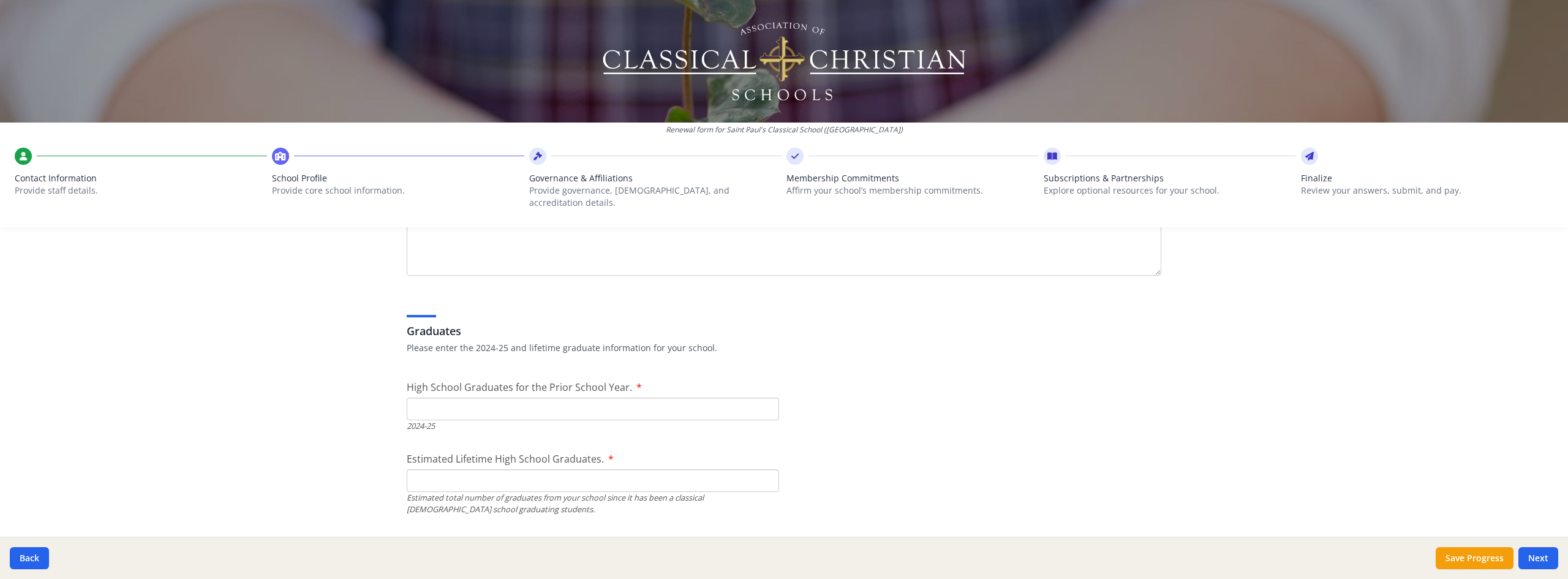
type textarea "The State of [US_STATE] permits parents to choose the education that best suit …"
click at [527, 398] on input "High School Graduates for the Prior School Year." at bounding box center [593, 409] width 373 height 22
type input "0"
click at [552, 473] on input "Estimated Lifetime High School Graduates." at bounding box center [593, 480] width 373 height 22
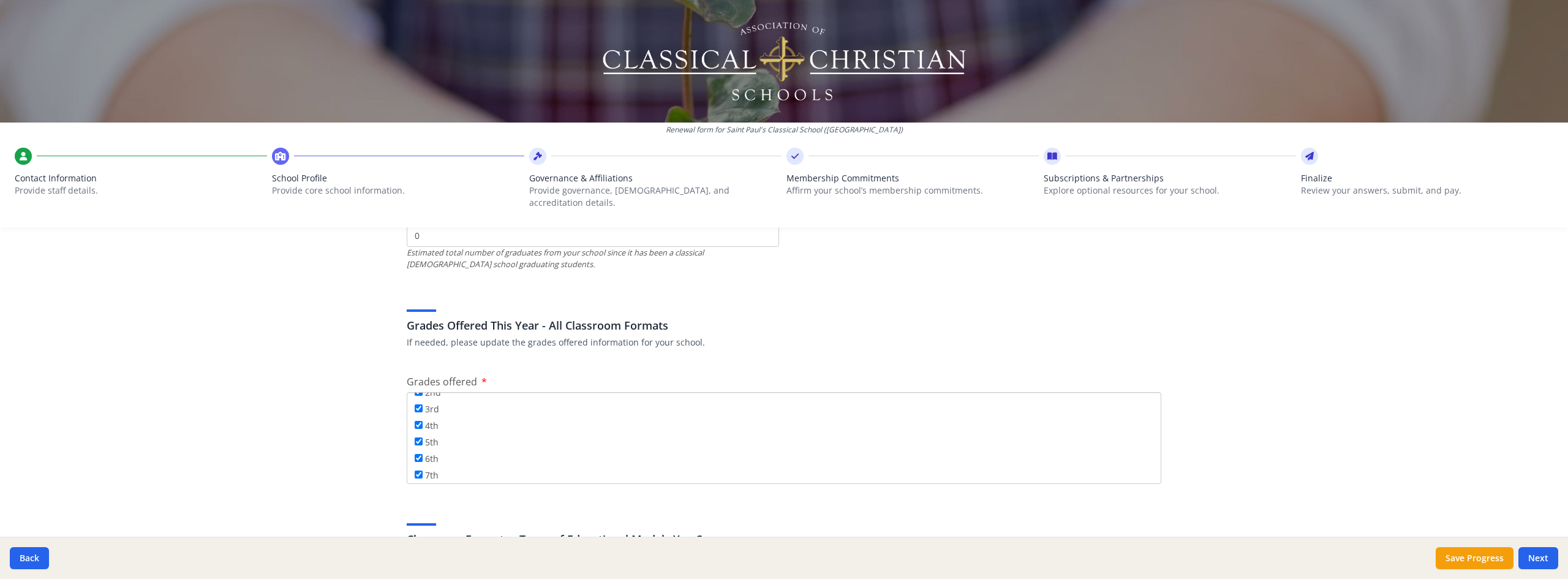
scroll to position [148, 0]
type input "0"
click at [414, 465] on input "12th" at bounding box center [418, 469] width 8 height 8
checkbox input "true"
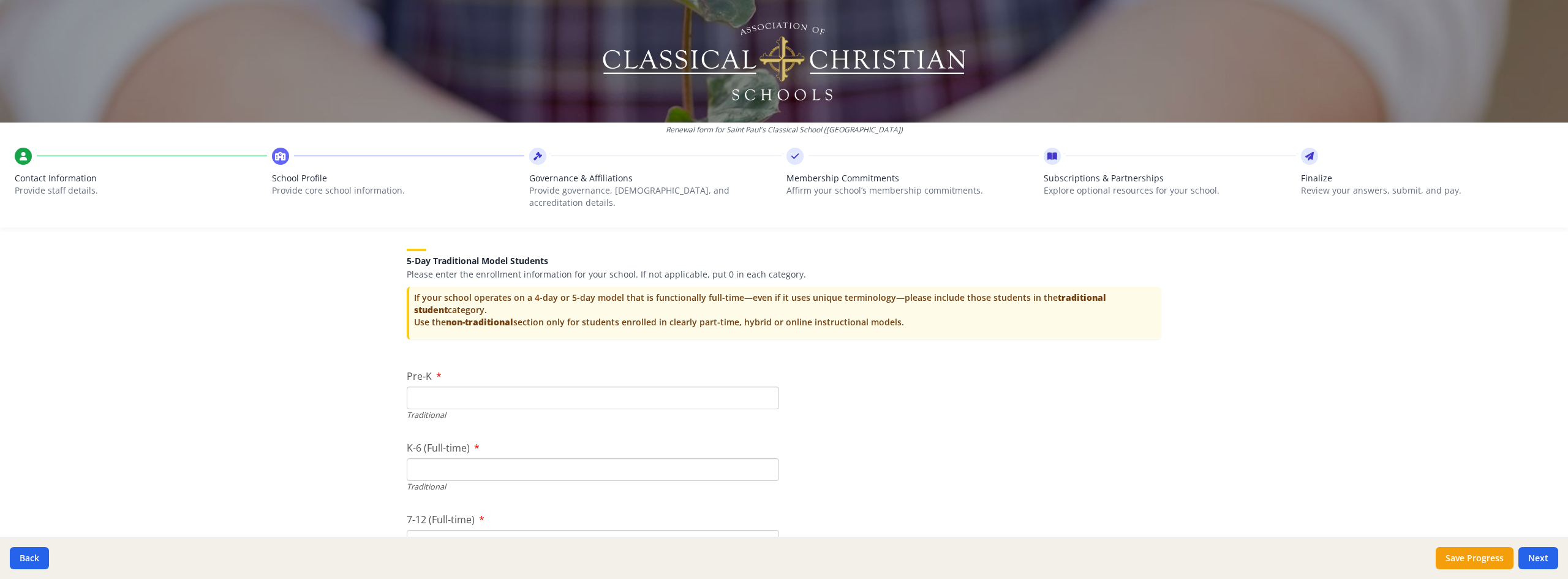
scroll to position [2563, 0]
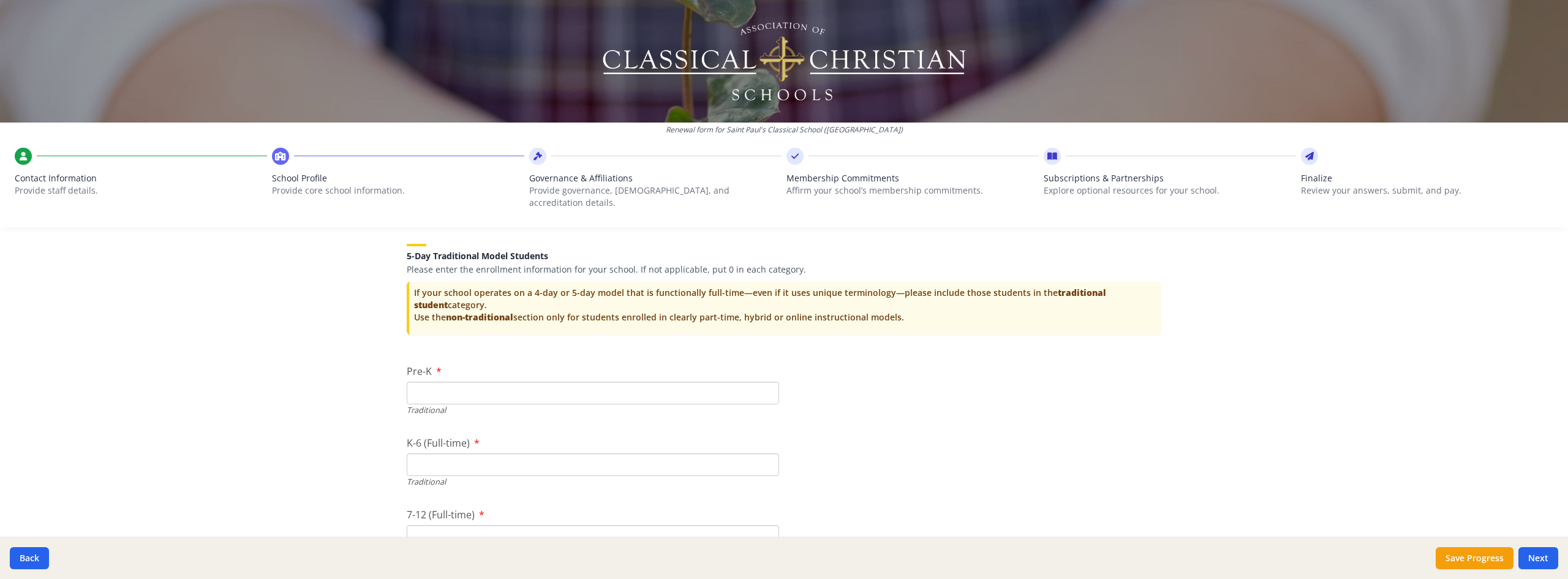
click at [492, 381] on input "Pre-K" at bounding box center [593, 392] width 373 height 22
type input "0"
click at [508, 453] on input "K-6 (Full-time)" at bounding box center [593, 464] width 373 height 22
type input "69"
click at [658, 524] on input "7-12 (Full-time)" at bounding box center [593, 536] width 373 height 22
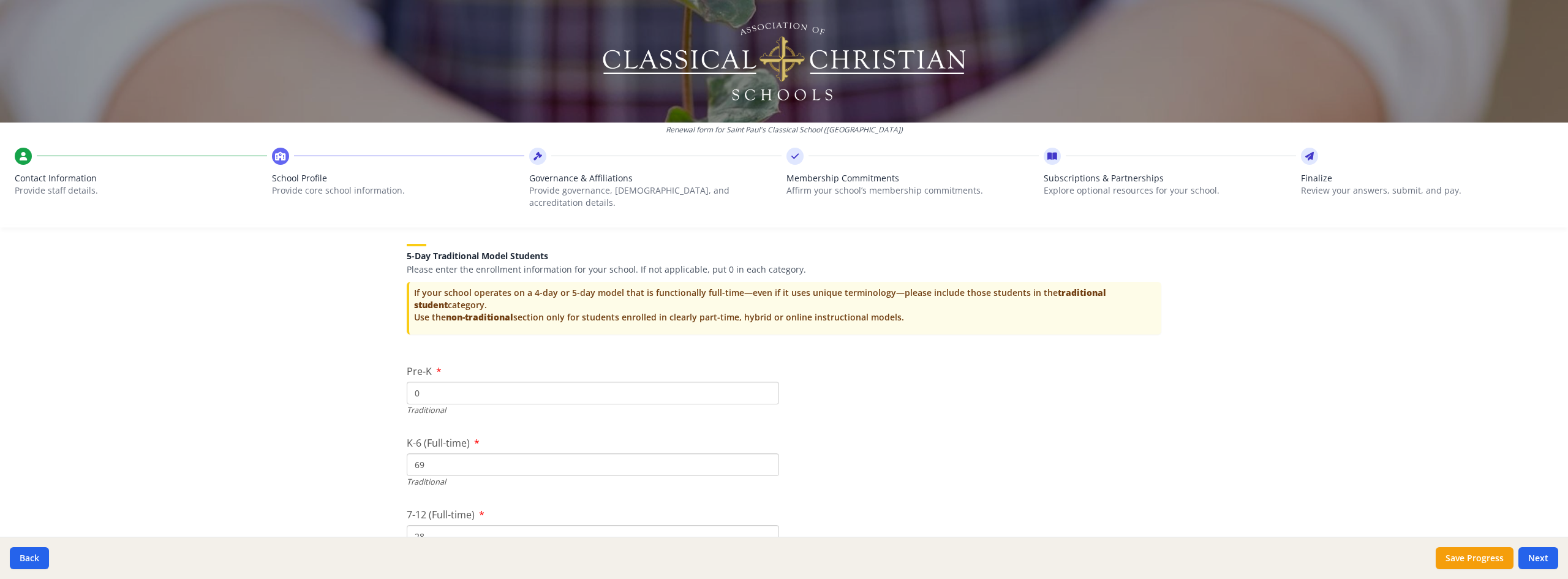
type input "28"
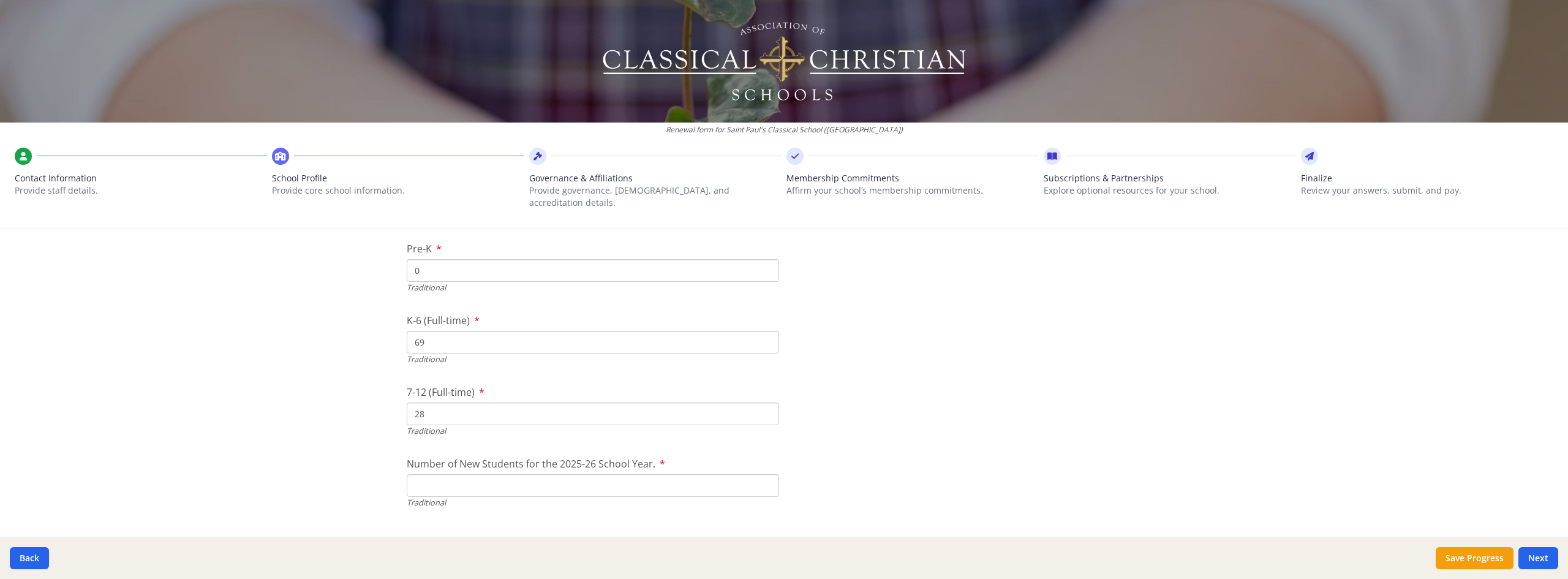
scroll to position [2869, 0]
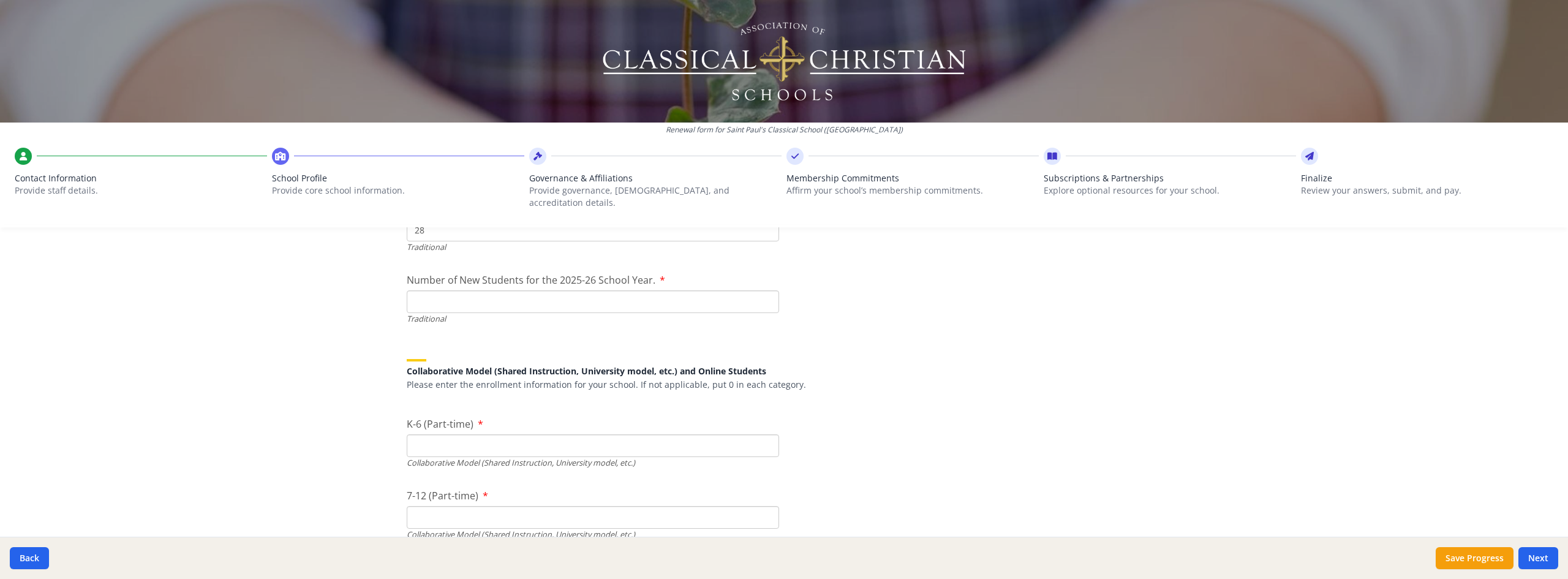
click at [562, 291] on input "Number of New Students for the 2025-26 School Year." at bounding box center [593, 302] width 373 height 22
type input "25"
click at [633, 434] on input "K-6 (Part-time)" at bounding box center [593, 445] width 373 height 22
type input "0"
click at [594, 507] on input "7-12 (Part-time)" at bounding box center [593, 517] width 373 height 22
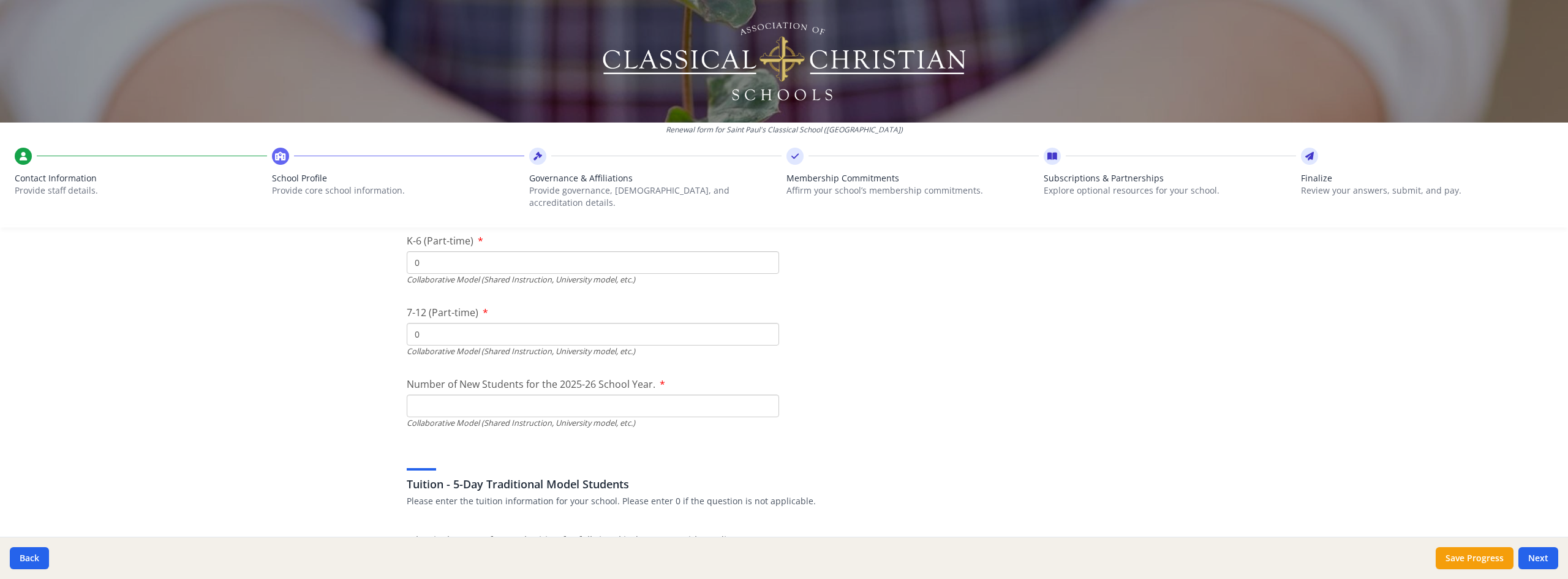
scroll to position [3052, 0]
type input "0"
click at [504, 395] on input "Number of New Students for the 2025-26 School Year." at bounding box center [593, 405] width 373 height 22
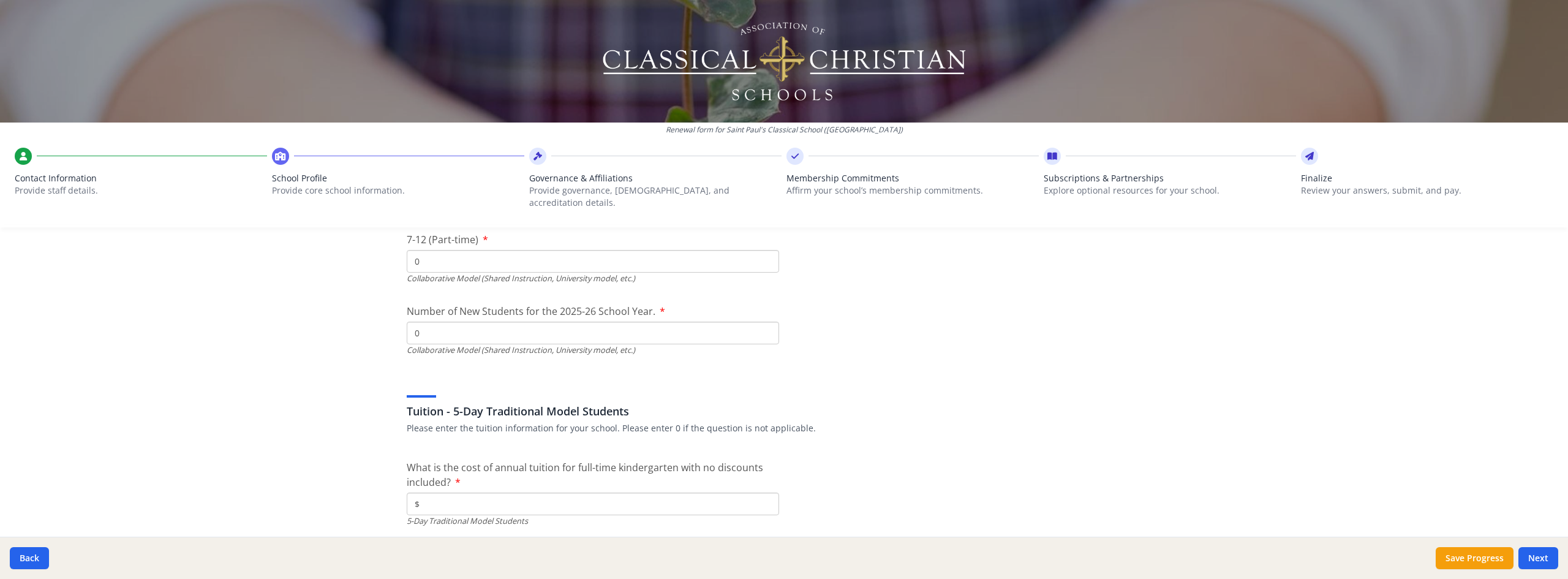
scroll to position [3236, 0]
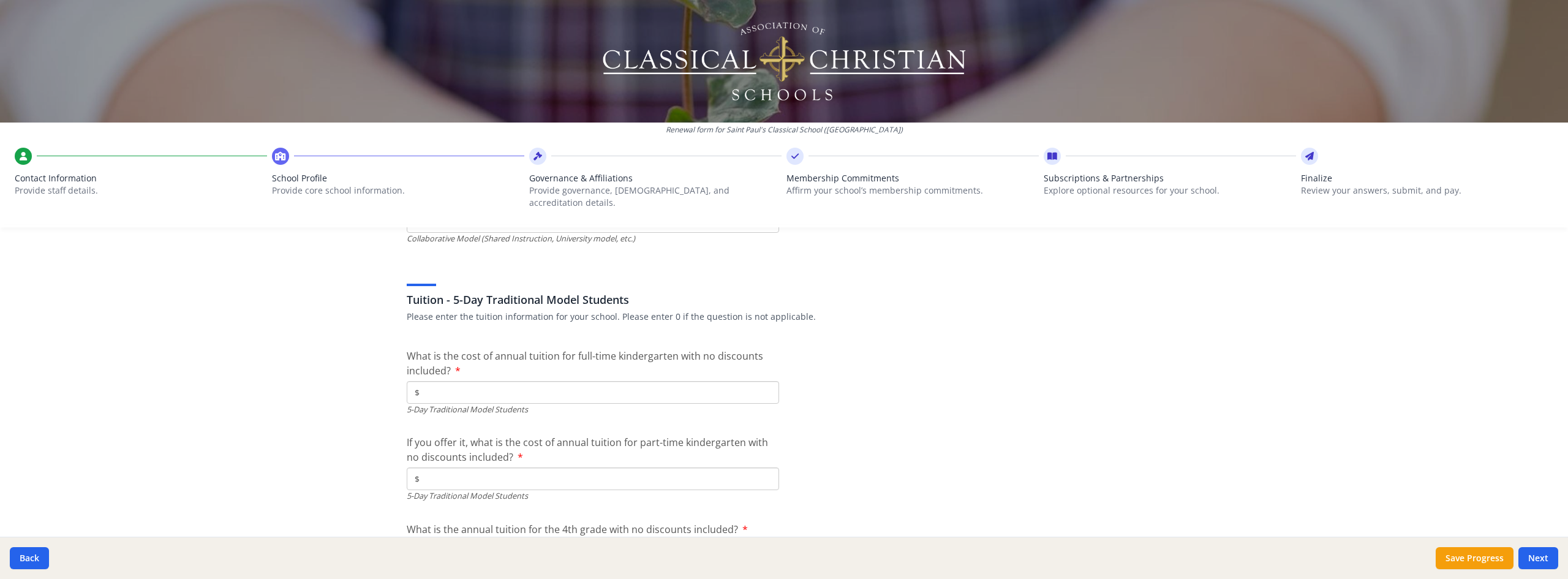
type input "0"
click at [499, 381] on input "$" at bounding box center [593, 392] width 373 height 22
type input "$8 750"
click at [643, 467] on input "$" at bounding box center [593, 478] width 373 height 22
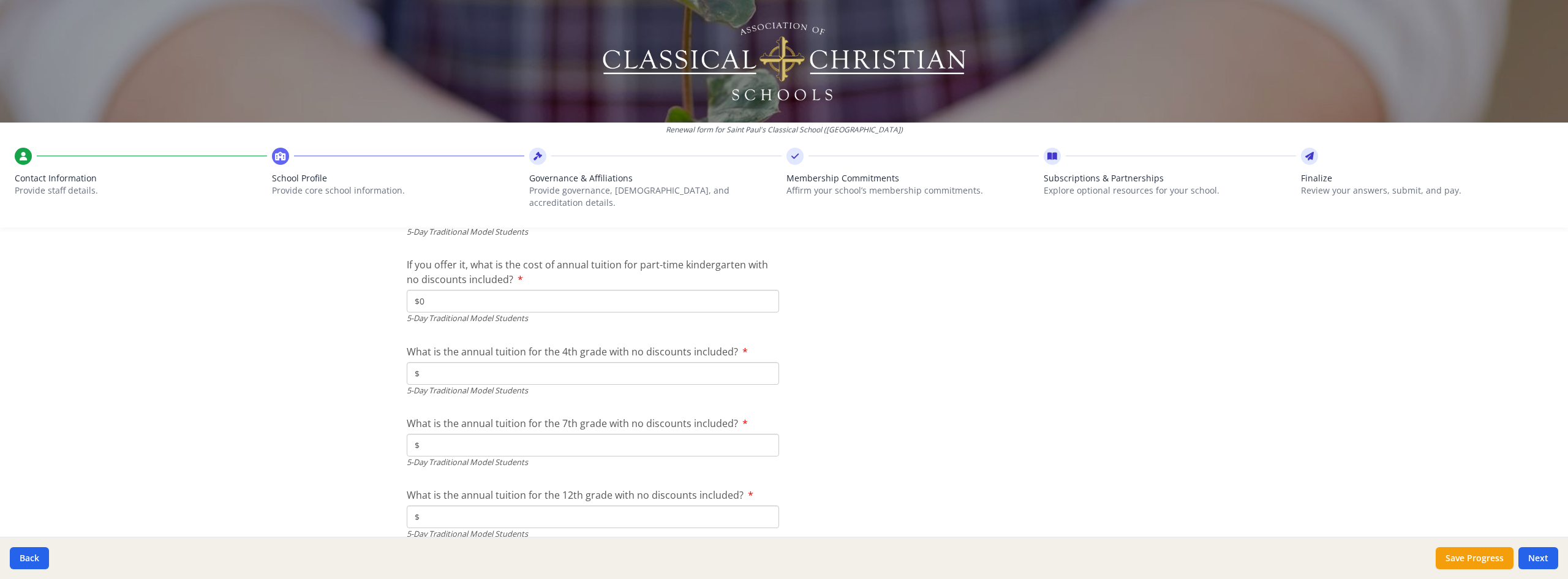
scroll to position [3419, 0]
type input "$0"
click at [558, 356] on input "$" at bounding box center [593, 367] width 373 height 22
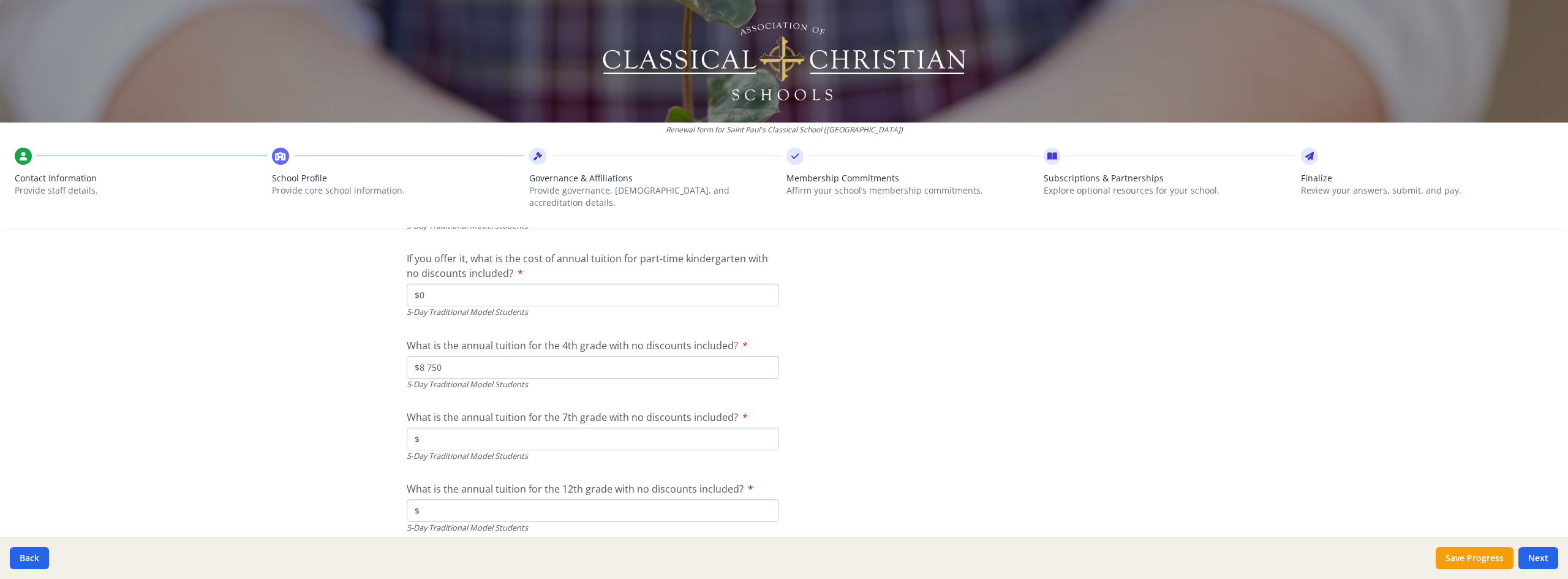
scroll to position [3481, 0]
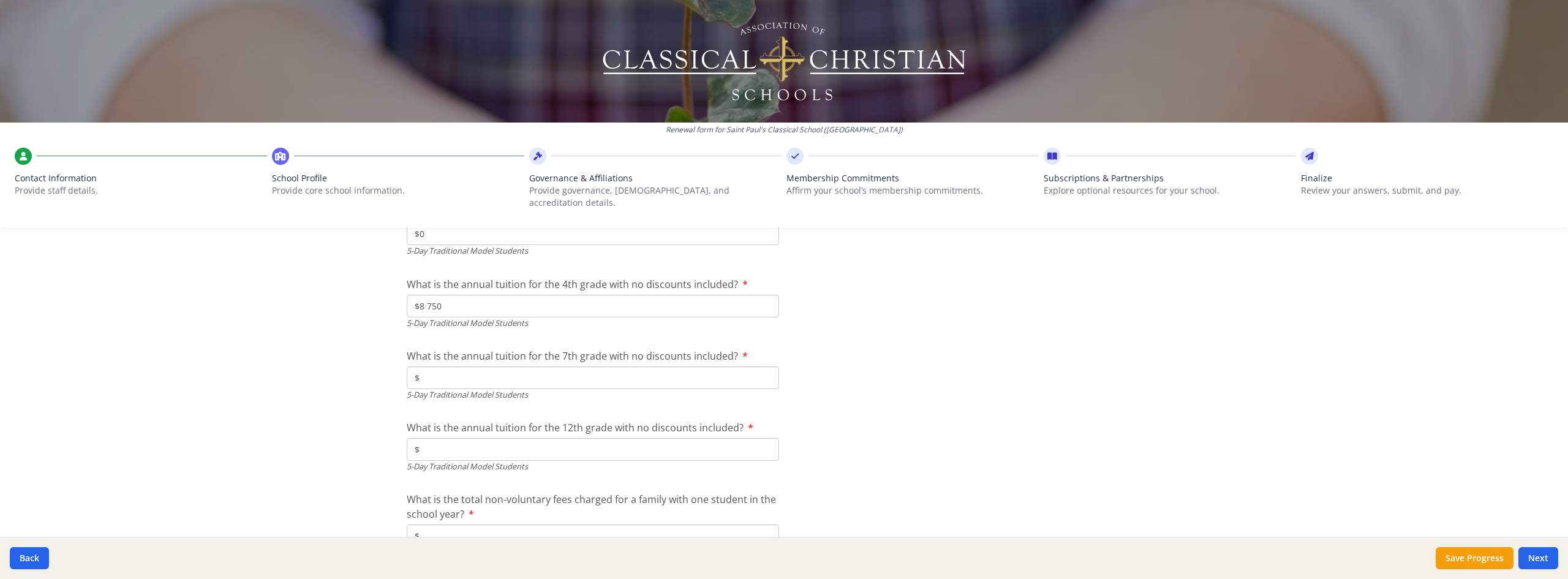
type input "$8 750"
click at [584, 373] on input "$" at bounding box center [593, 377] width 373 height 22
type input "$0"
click at [527, 449] on input "$" at bounding box center [593, 449] width 373 height 22
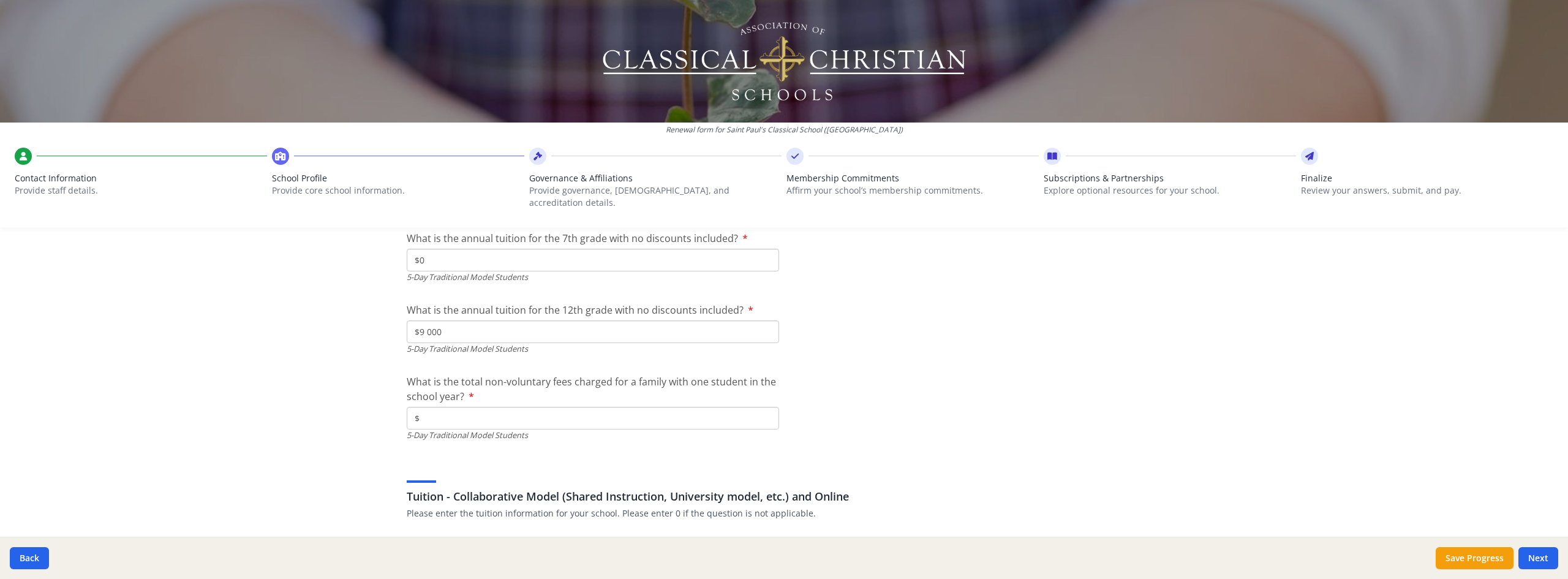
scroll to position [3603, 0]
type input "$9 000"
click at [524, 401] on input "$" at bounding box center [593, 413] width 373 height 22
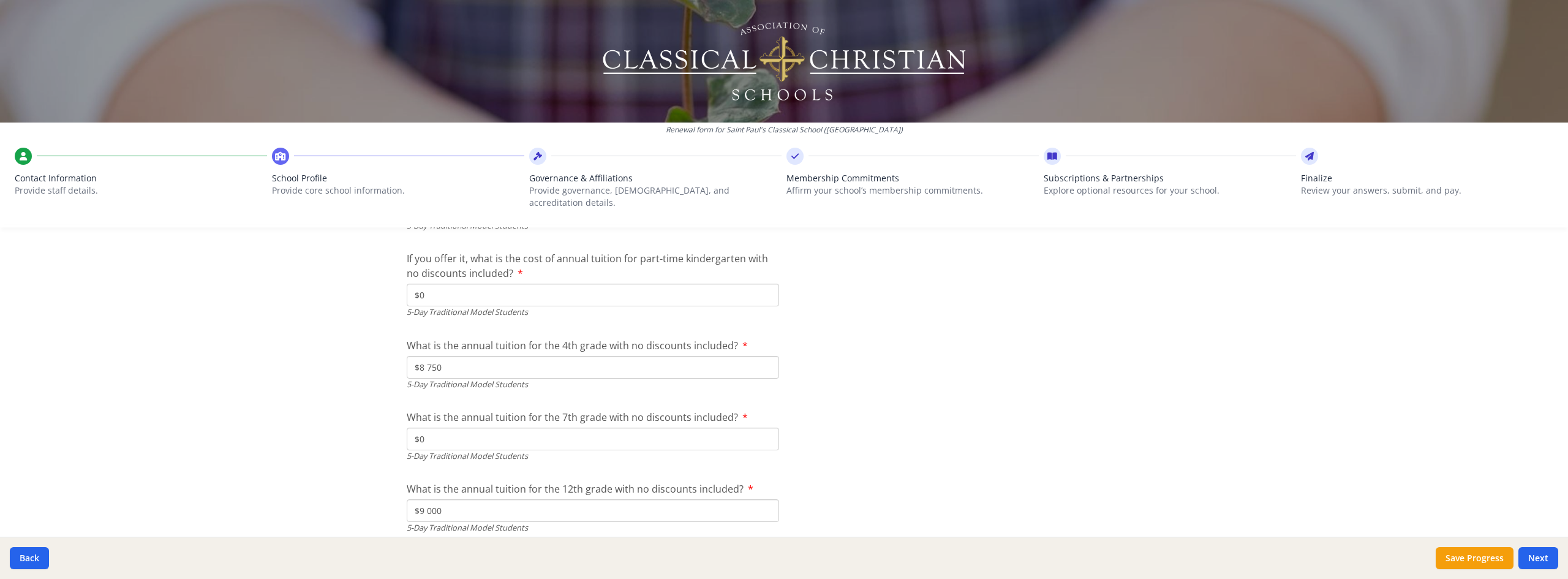
scroll to position [3236, 0]
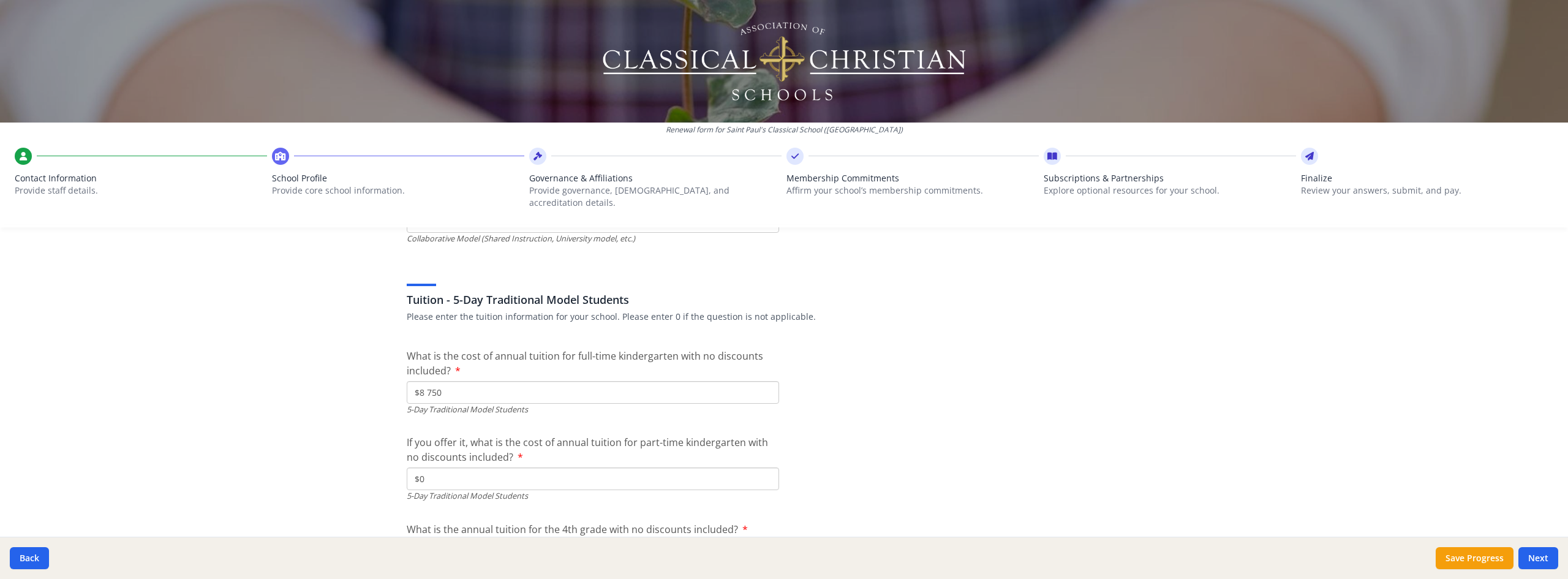
drag, startPoint x: 502, startPoint y: 377, endPoint x: 371, endPoint y: 405, distance: 134.0
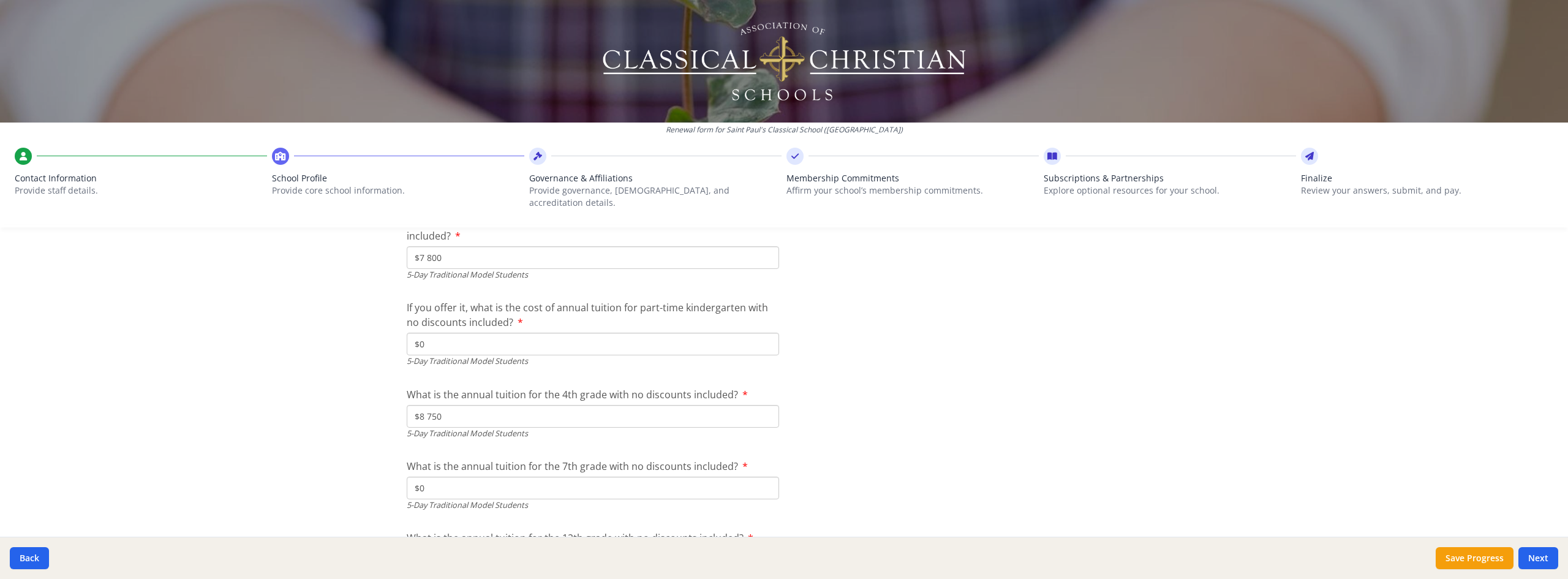
scroll to position [3419, 0]
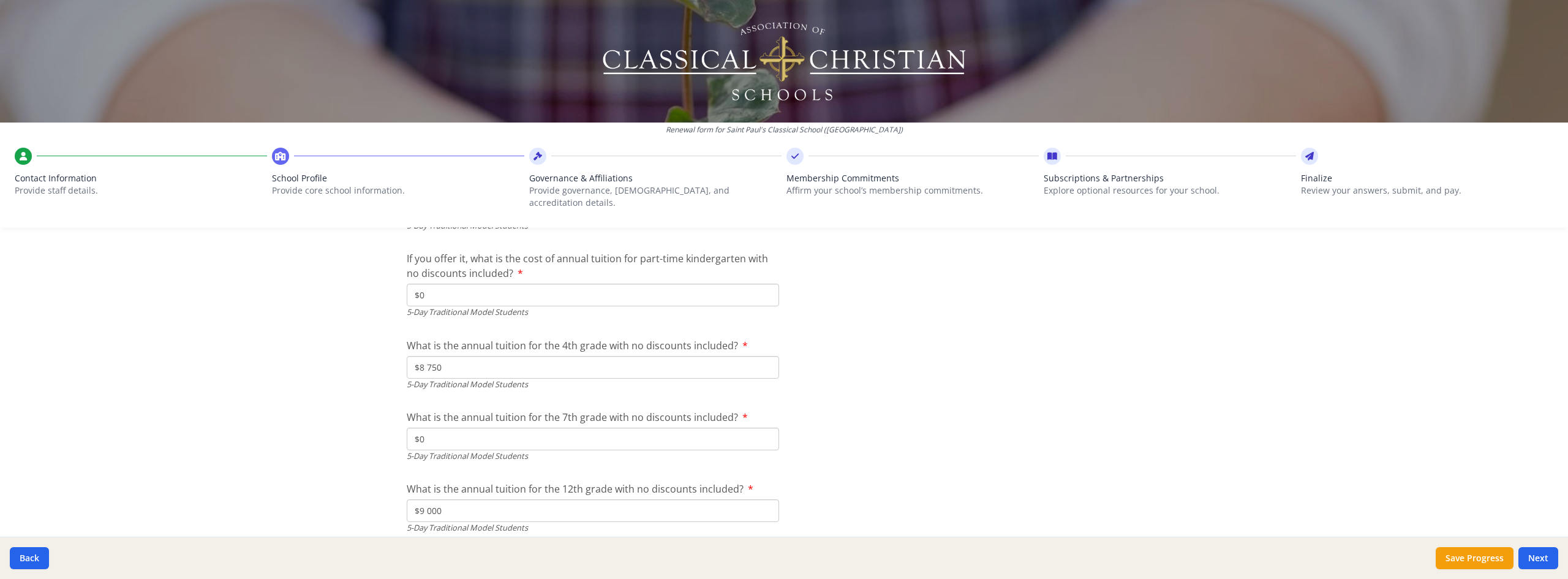
type input "$7 800"
drag, startPoint x: 487, startPoint y: 356, endPoint x: 287, endPoint y: 366, distance: 200.2
click at [289, 366] on div "Renewal form for Saint Paul's Classical School ([GEOGRAPHIC_DATA]) Contact Info…" at bounding box center [784, 290] width 1568 height 579
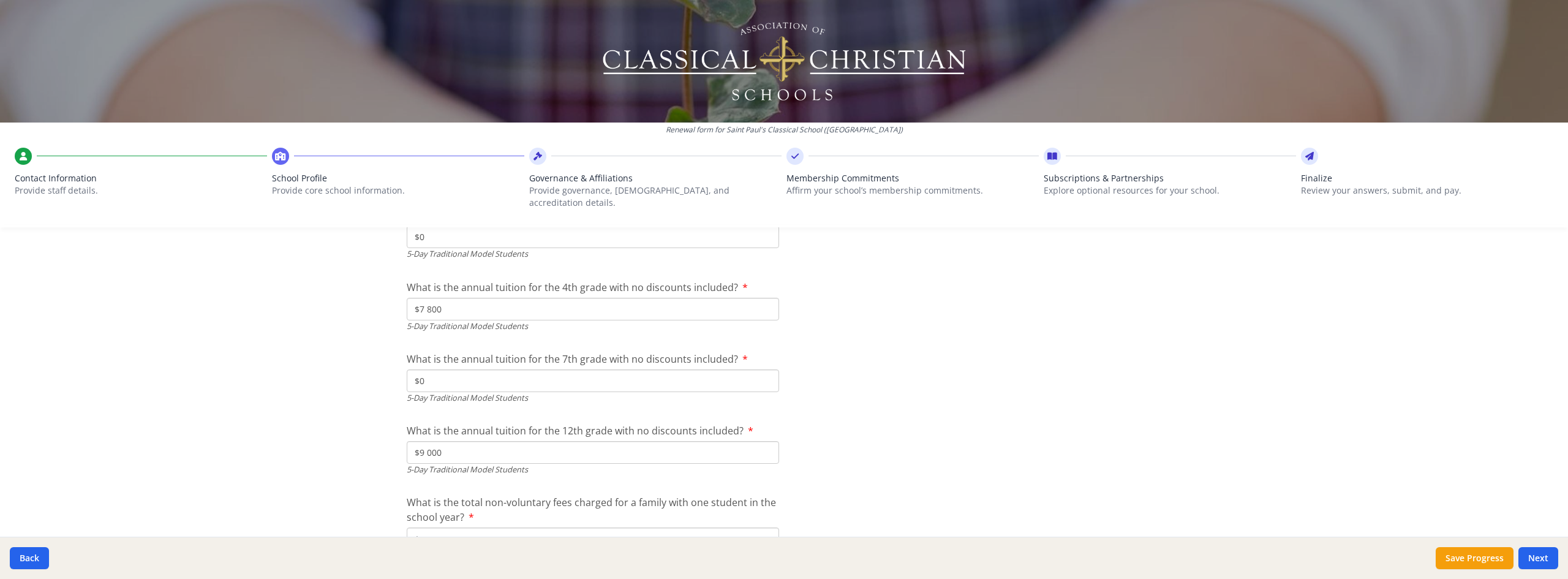
scroll to position [3542, 0]
type input "$7 800"
click at [490, 382] on input "$9 000" at bounding box center [593, 388] width 373 height 22
drag, startPoint x: 490, startPoint y: 382, endPoint x: 452, endPoint y: 379, distance: 38.1
click at [452, 379] on input "$9 000" at bounding box center [593, 388] width 373 height 22
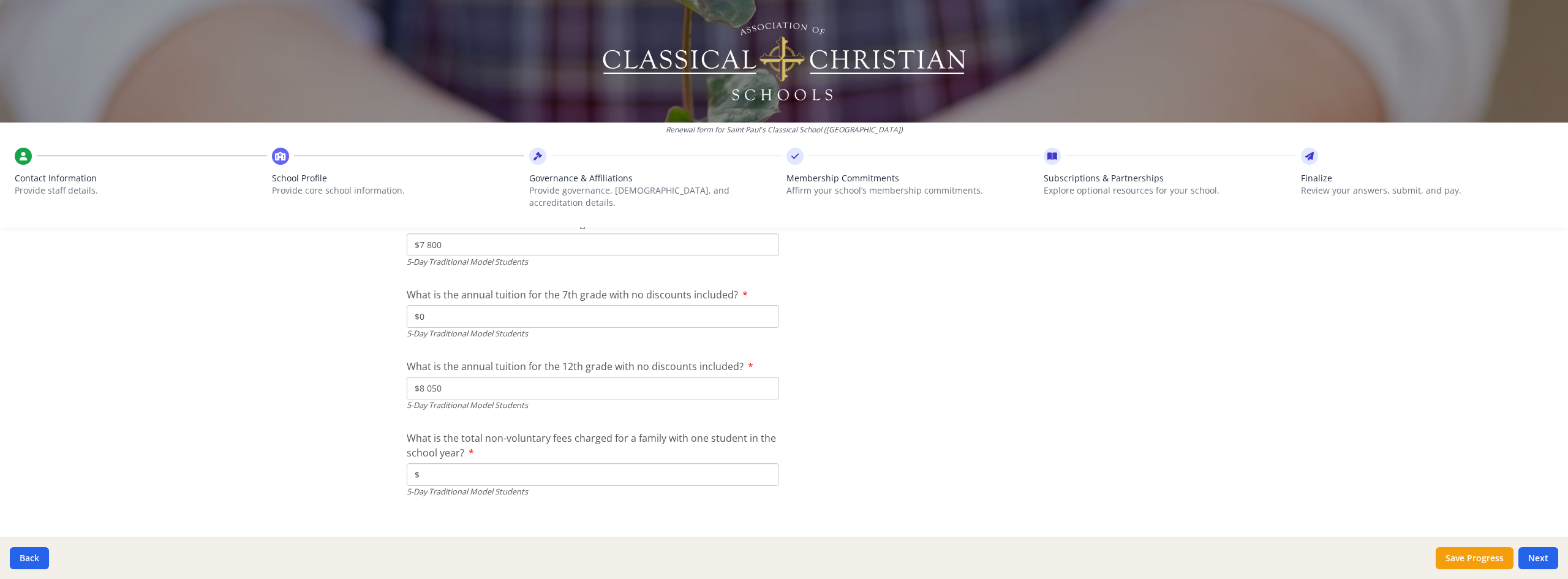
type input "$8 050"
click at [613, 463] on input "$" at bounding box center [593, 474] width 373 height 22
type input "$950"
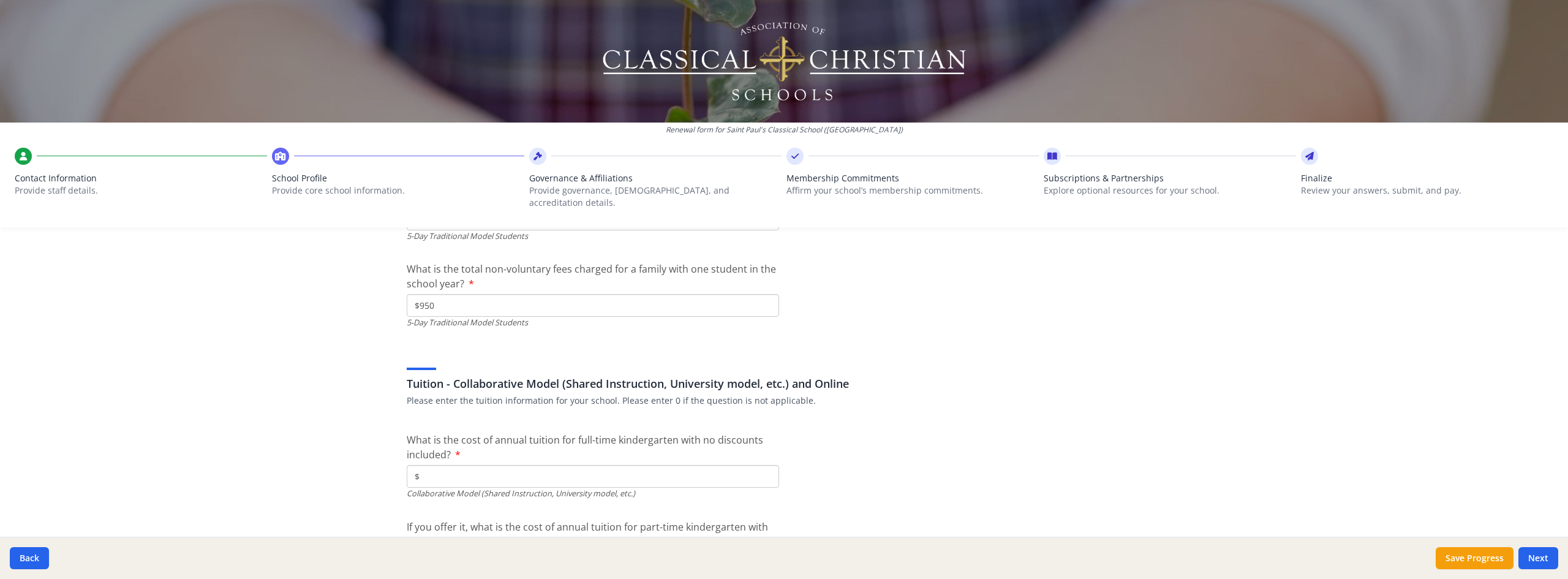
scroll to position [3788, 0]
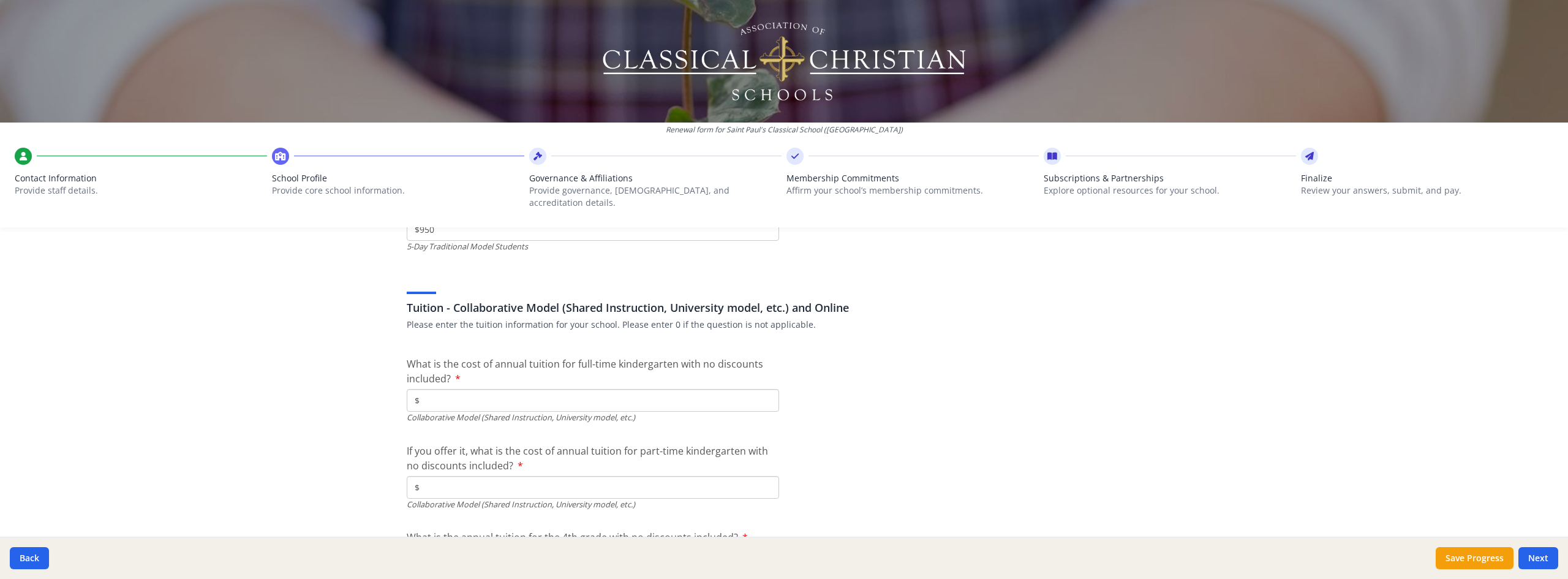
click at [633, 396] on input "$" at bounding box center [593, 400] width 373 height 22
type input "$0"
click at [597, 475] on input "$" at bounding box center [593, 487] width 373 height 22
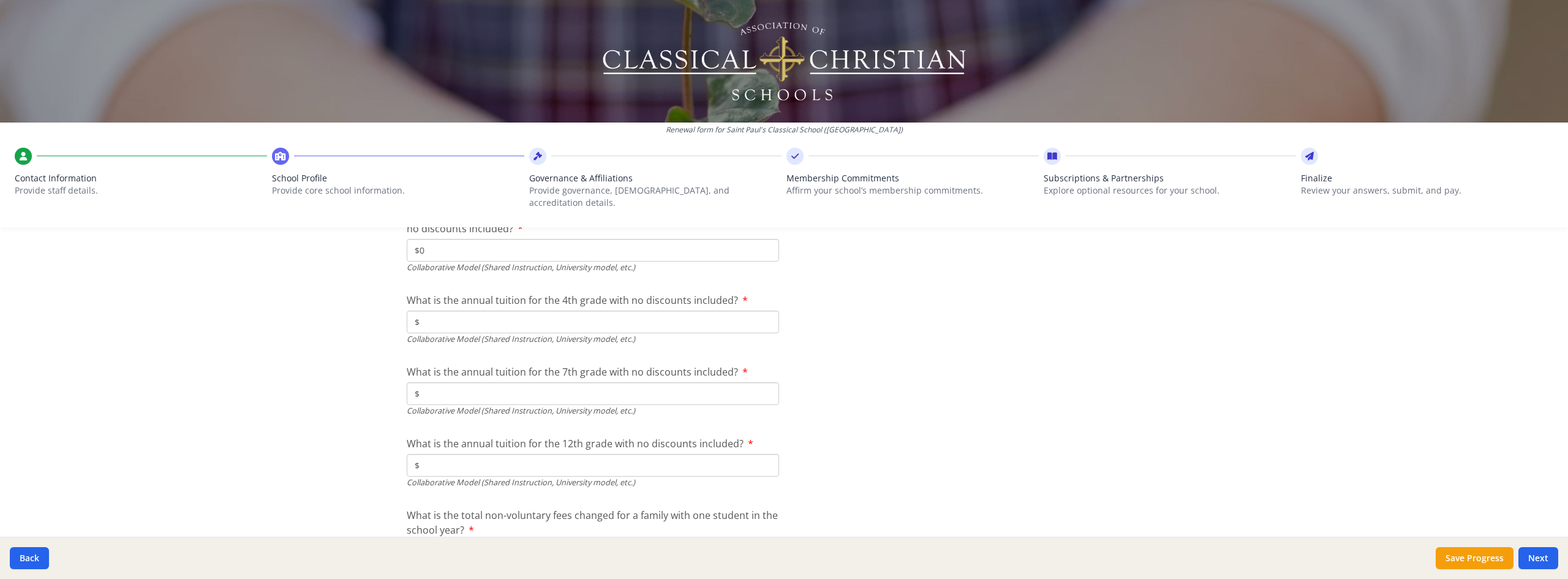
scroll to position [4033, 0]
type input "$0"
click at [488, 305] on input "$" at bounding box center [593, 314] width 373 height 22
type input "$0"
click at [489, 375] on input "$" at bounding box center [593, 386] width 373 height 22
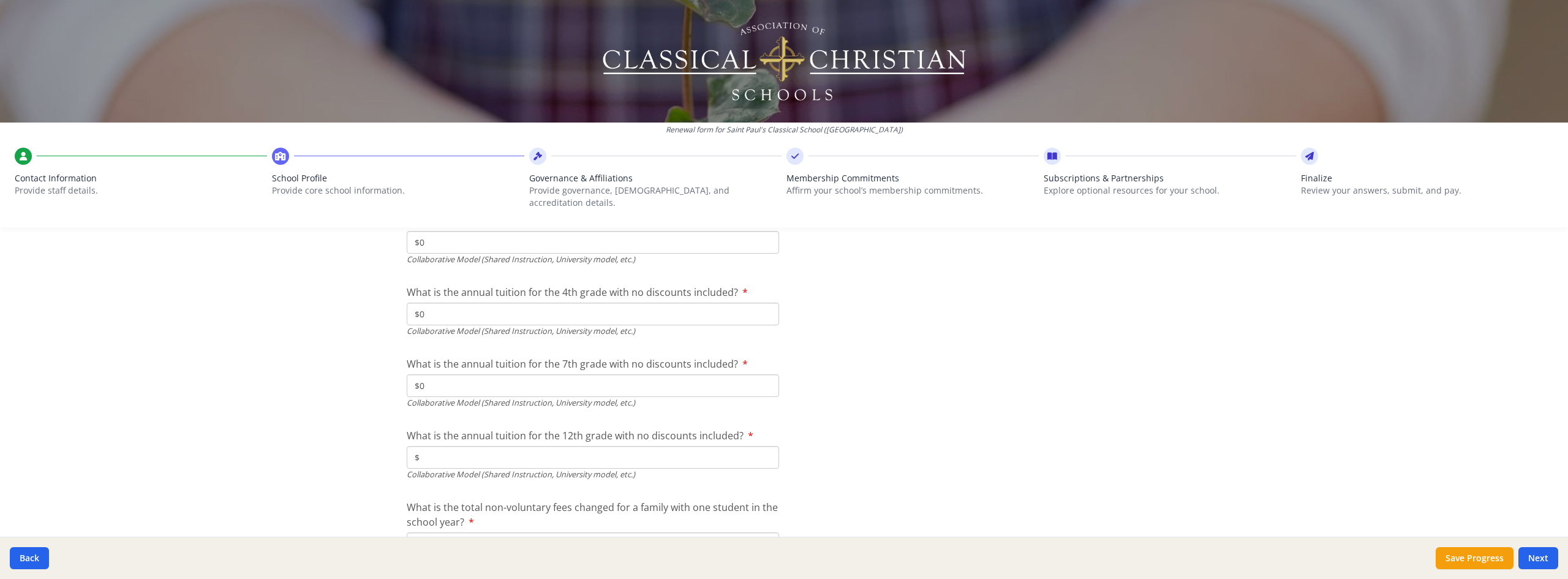
type input "$0"
click at [495, 447] on input "$" at bounding box center [593, 457] width 373 height 22
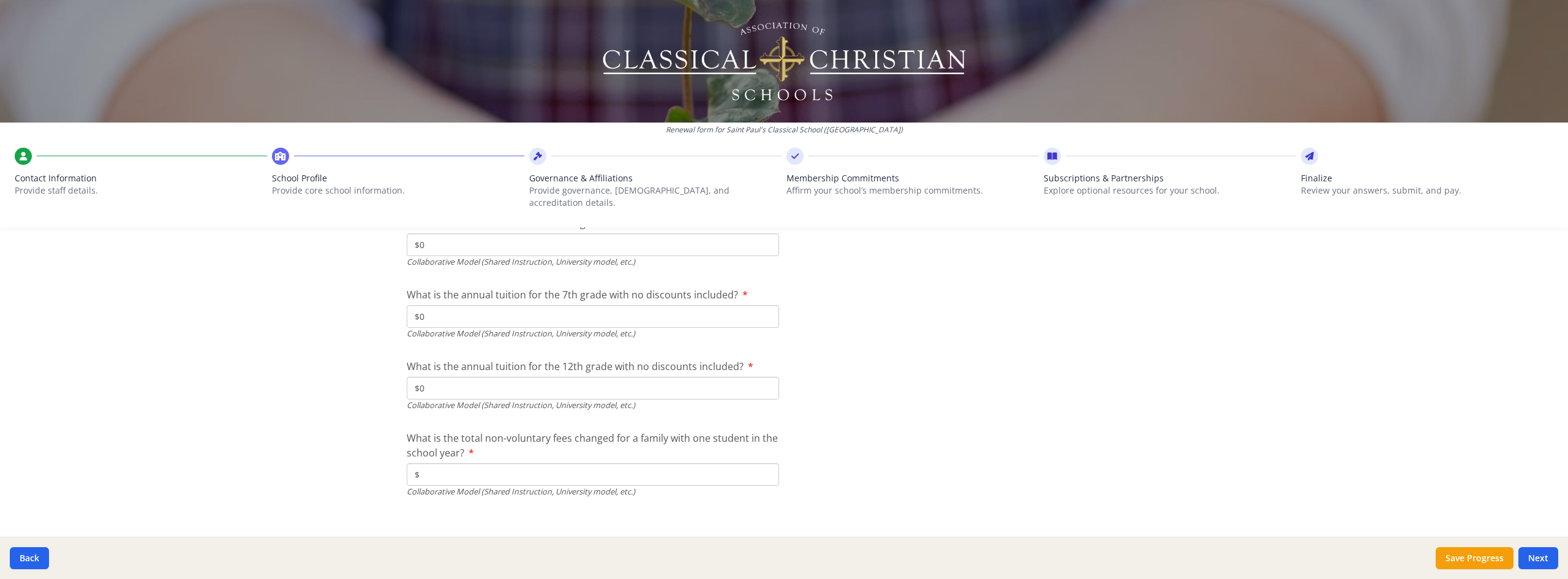
scroll to position [4102, 0]
type input "$0"
click at [476, 462] on input "$" at bounding box center [593, 474] width 373 height 22
type input "$0"
click at [1549, 552] on button "Next" at bounding box center [1537, 558] width 40 height 22
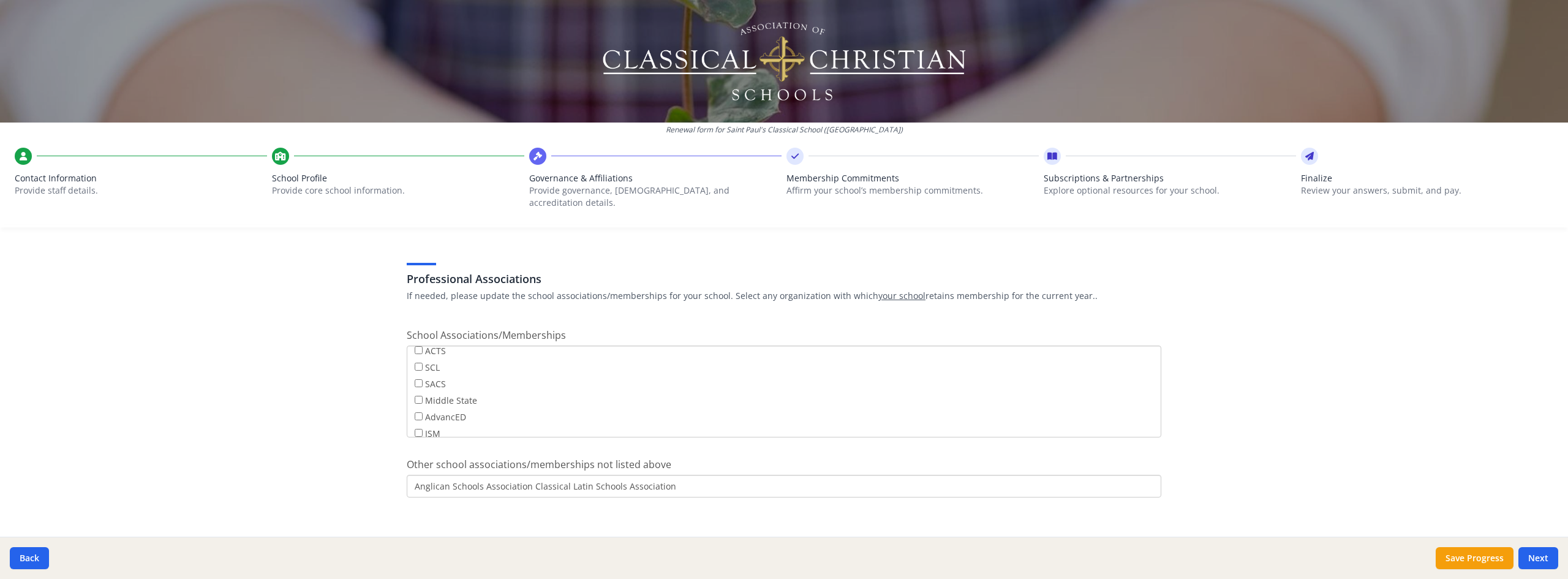
scroll to position [0, 0]
click at [525, 476] on input "Anglican Schools Association Classical Latin Schools Association" at bounding box center [784, 486] width 755 height 22
type input "Anglican Schools Association, Classical Latin Schools Association"
click at [1537, 556] on button "Next" at bounding box center [1537, 558] width 40 height 22
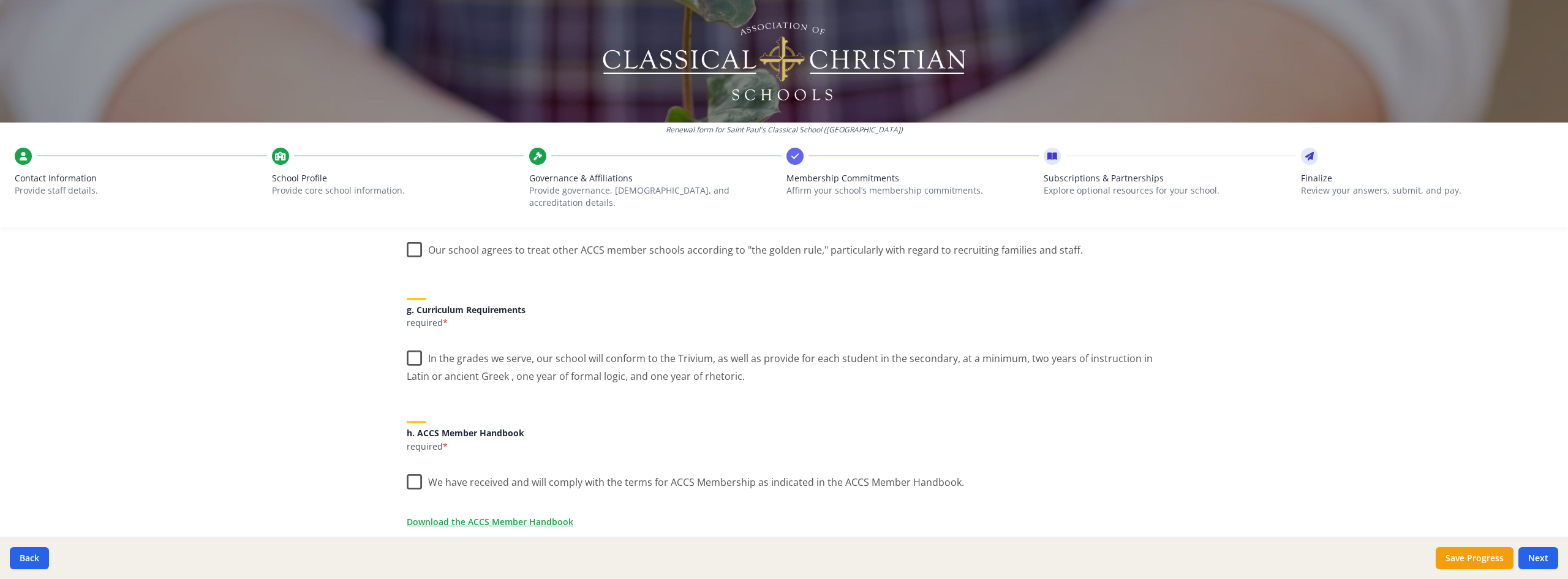
click at [490, 235] on label "Our school agrees to treat other ACCS member schools according to "the golden r…" at bounding box center [745, 247] width 676 height 26
click at [0, 0] on input "Our school agrees to treat other ACCS member schools according to "the golden r…" at bounding box center [0, 0] width 0 height 0
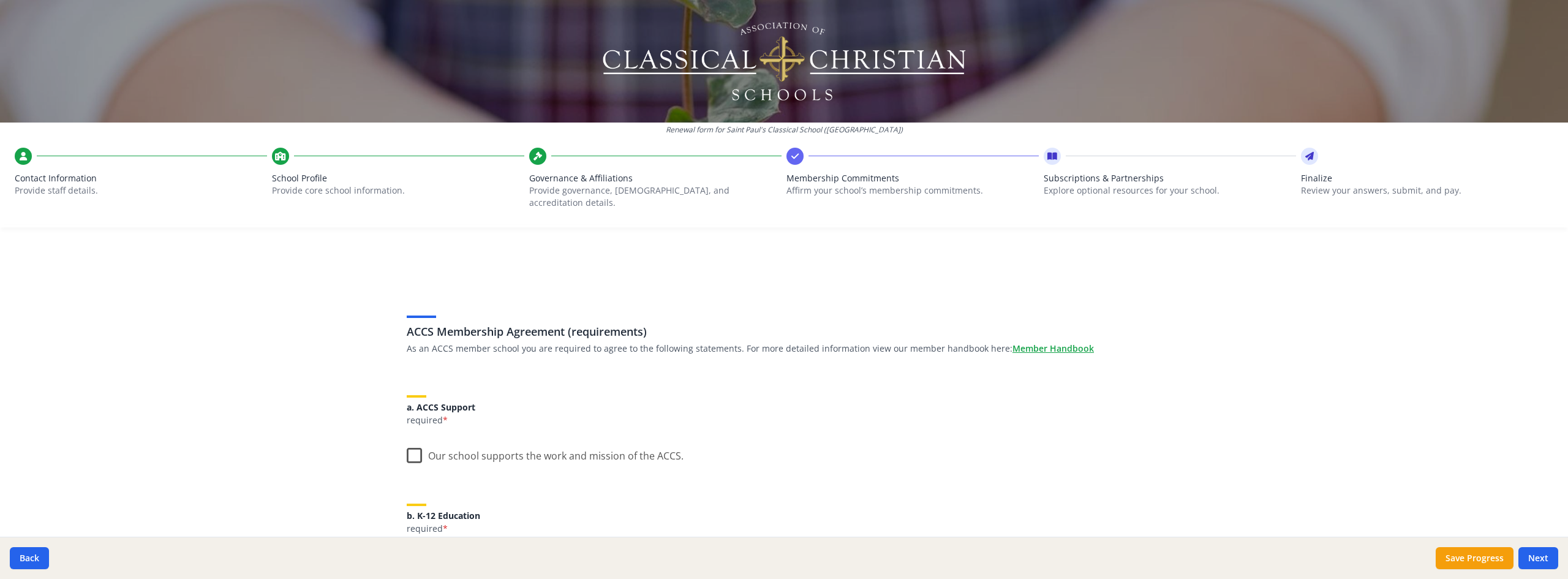
click at [422, 447] on label "Our school supports the work and mission of the ACCS." at bounding box center [545, 452] width 277 height 26
click at [0, 0] on input "Our school supports the work and mission of the ACCS." at bounding box center [0, 0] width 0 height 0
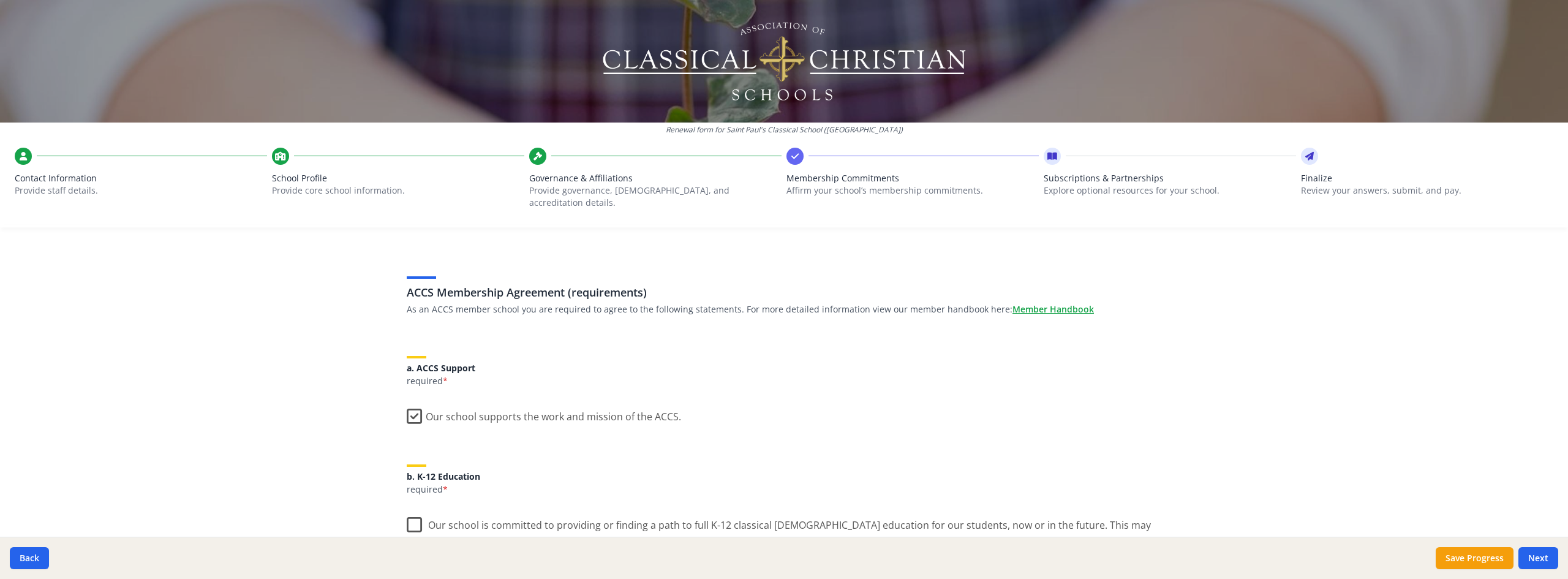
scroll to position [184, 0]
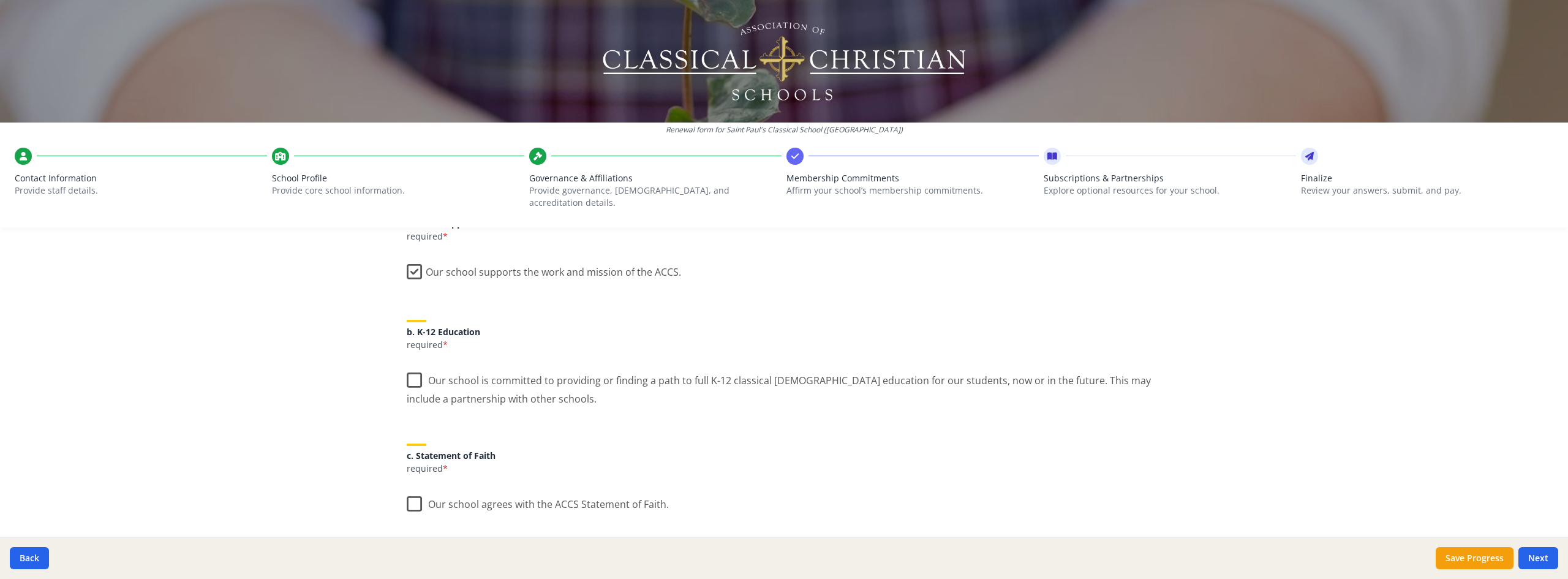
click at [447, 374] on label "Our school is committed to providing or finding a path to full K-12 classical […" at bounding box center [784, 385] width 755 height 41
click at [0, 0] on input "Our school is committed to providing or finding a path to full K-12 classical […" at bounding box center [0, 0] width 0 height 0
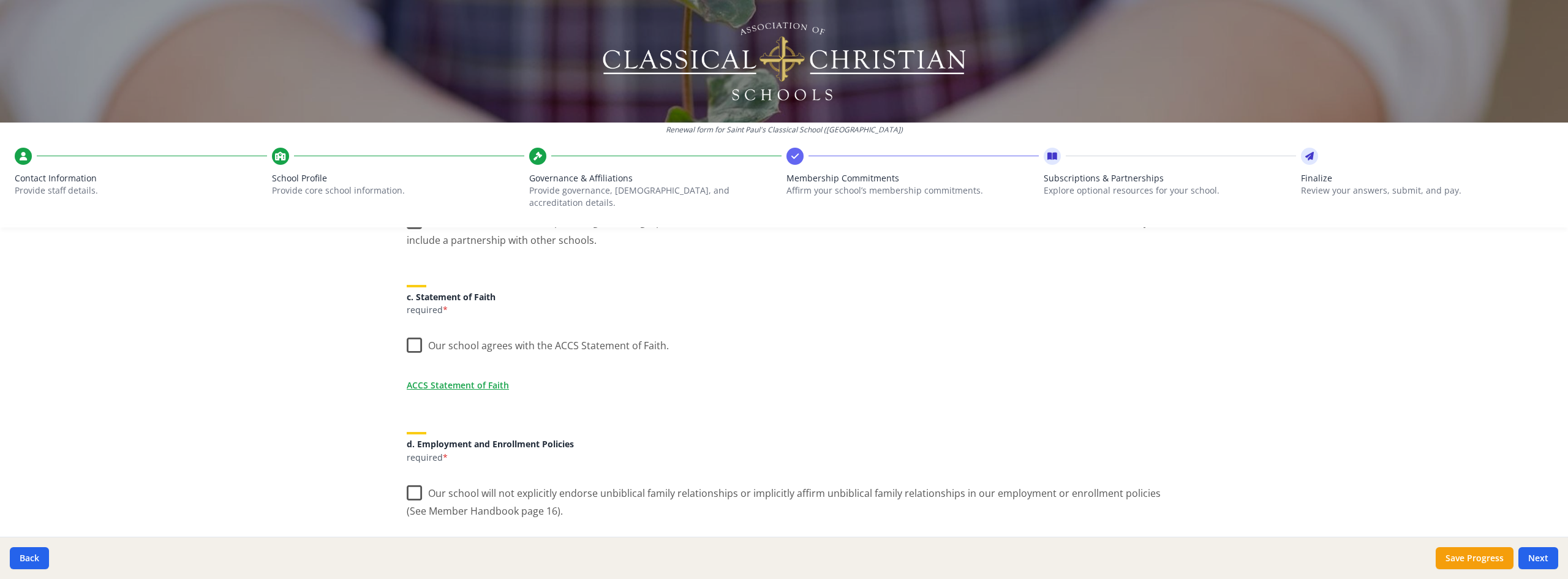
scroll to position [367, 0]
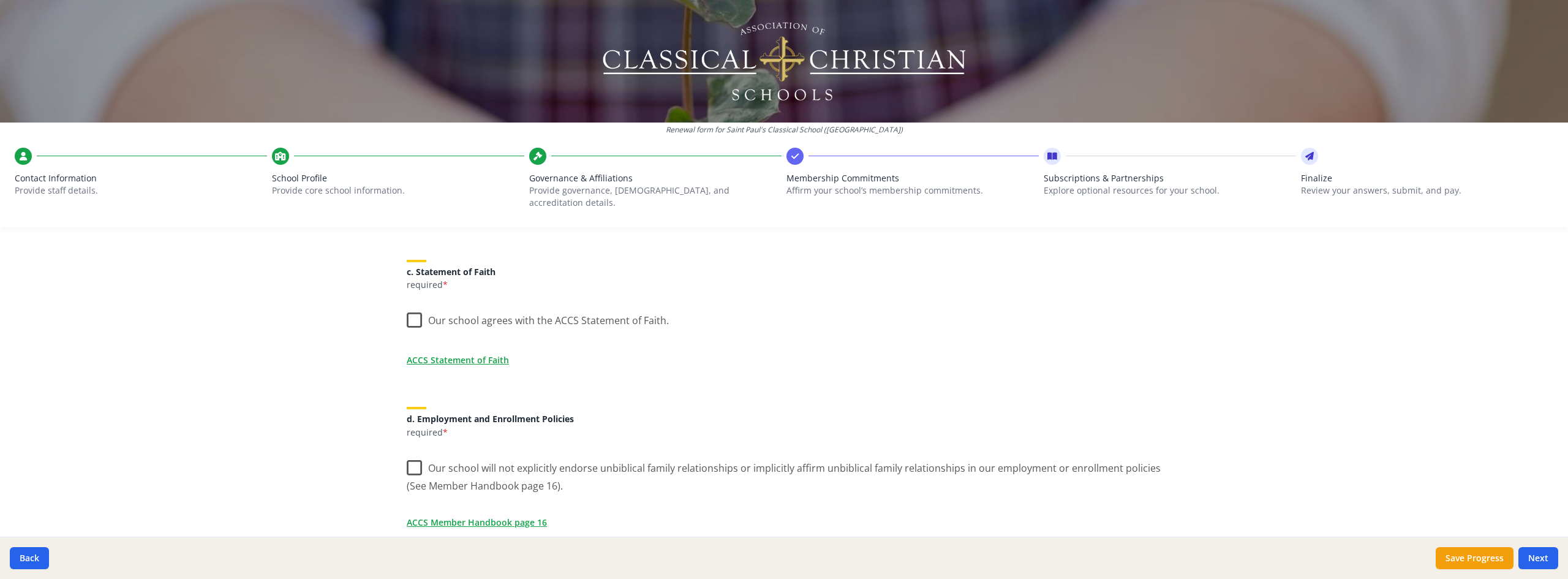
click at [412, 304] on label "Our school agrees with the ACCS Statement of Faith." at bounding box center [537, 317] width 262 height 26
click at [0, 0] on input "Our school agrees with the ACCS Statement of Faith." at bounding box center [0, 0] width 0 height 0
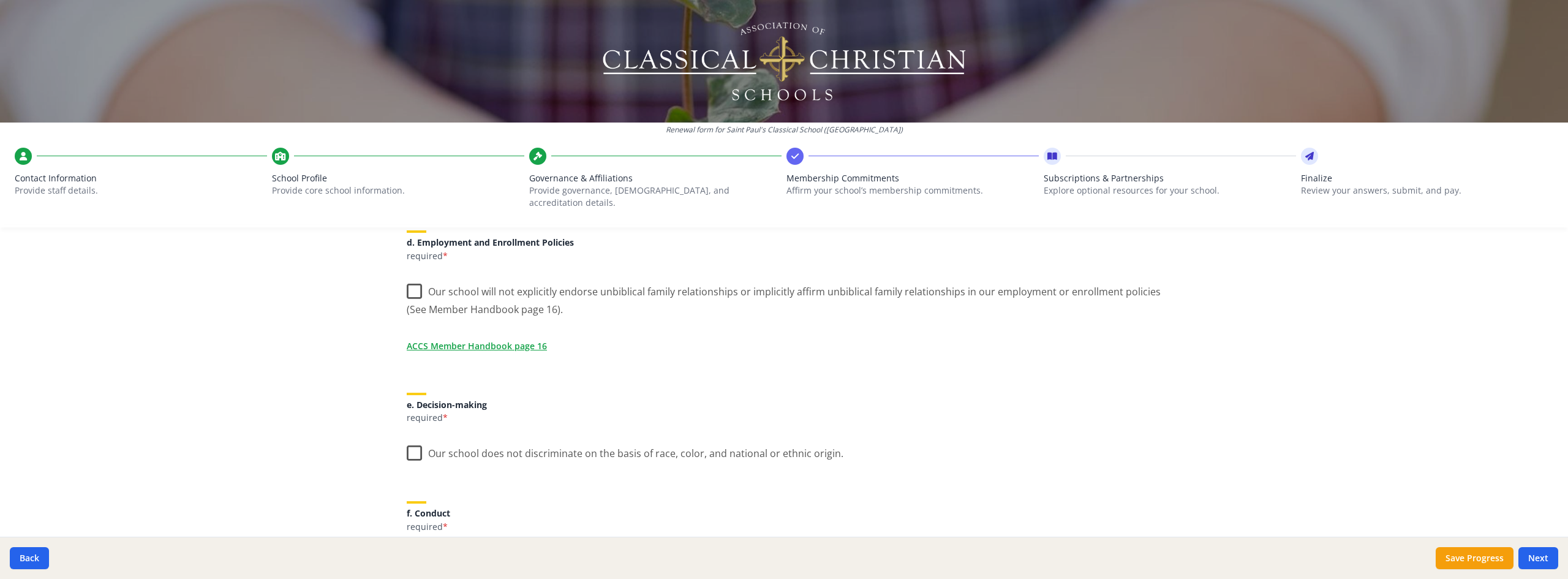
scroll to position [551, 0]
click at [412, 268] on label "Our school will not explicitly endorse unbiblical family relationships or impli…" at bounding box center [784, 289] width 755 height 41
click at [0, 0] on input "Our school will not explicitly endorse unbiblical family relationships or impli…" at bounding box center [0, 0] width 0 height 0
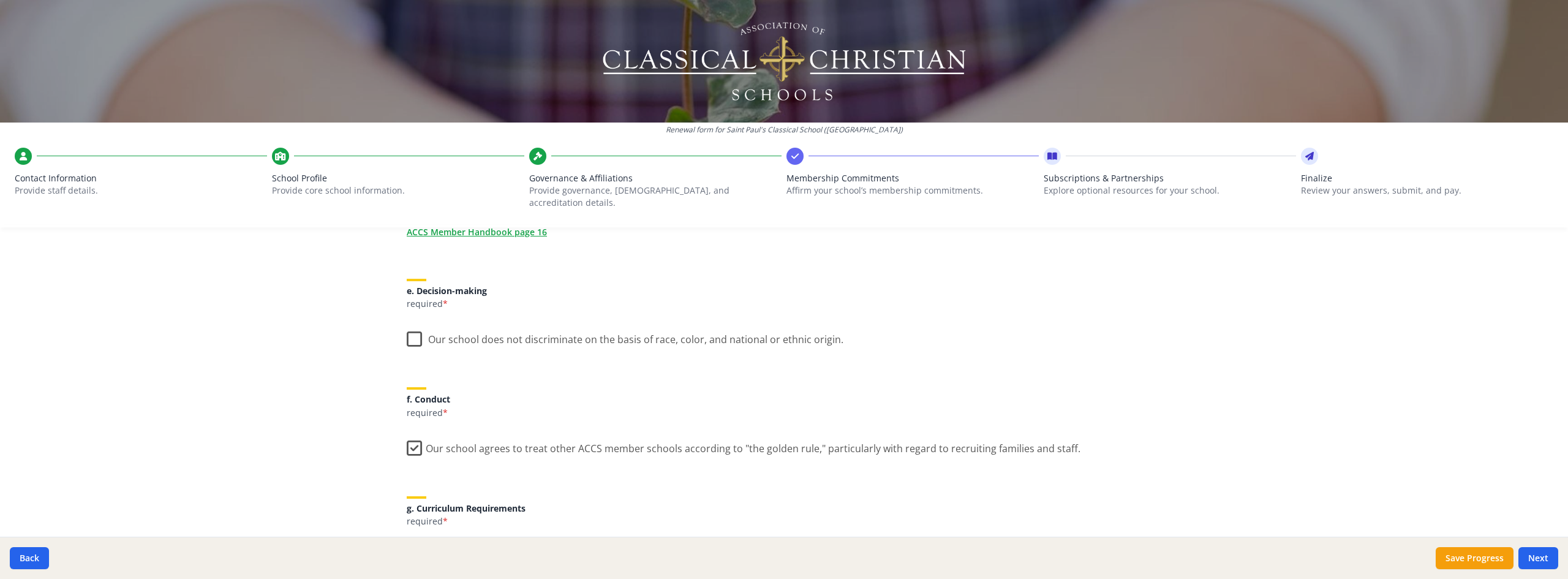
scroll to position [673, 0]
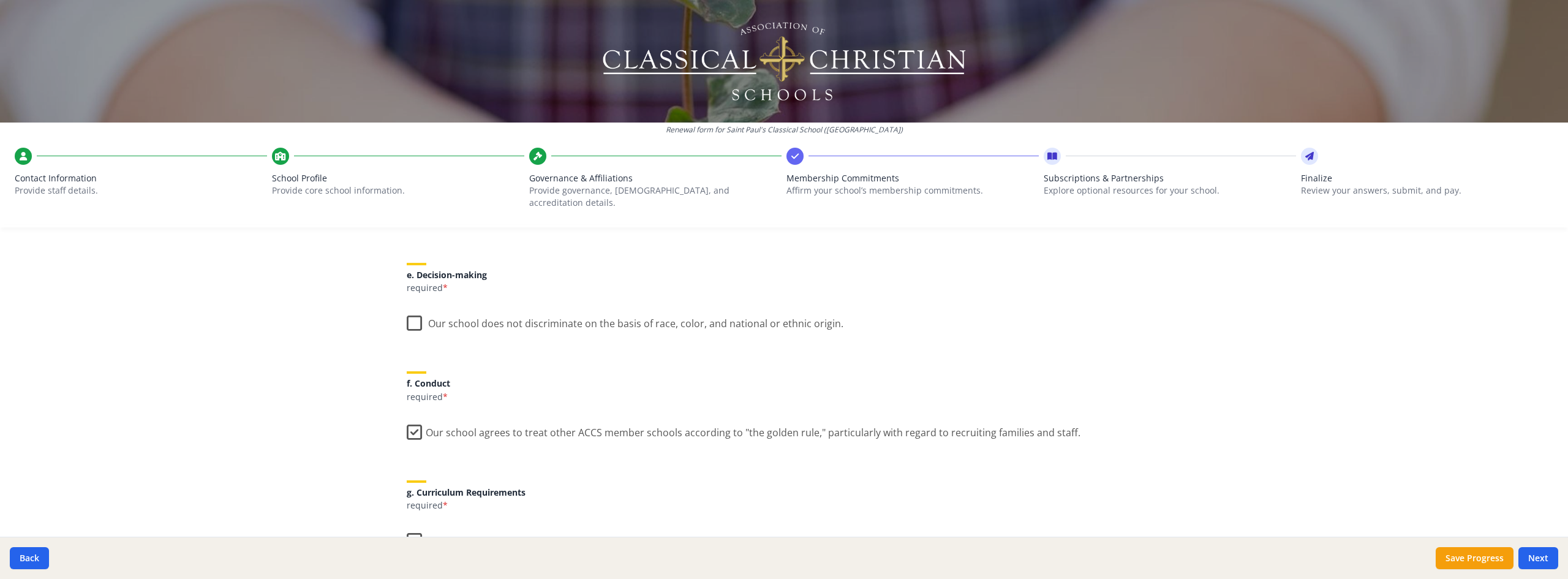
click at [409, 311] on label "Our school does not discriminate on the basis of race, color, and national or e…" at bounding box center [625, 320] width 437 height 26
click at [0, 0] on input "Our school does not discriminate on the basis of race, color, and national or e…" at bounding box center [0, 0] width 0 height 0
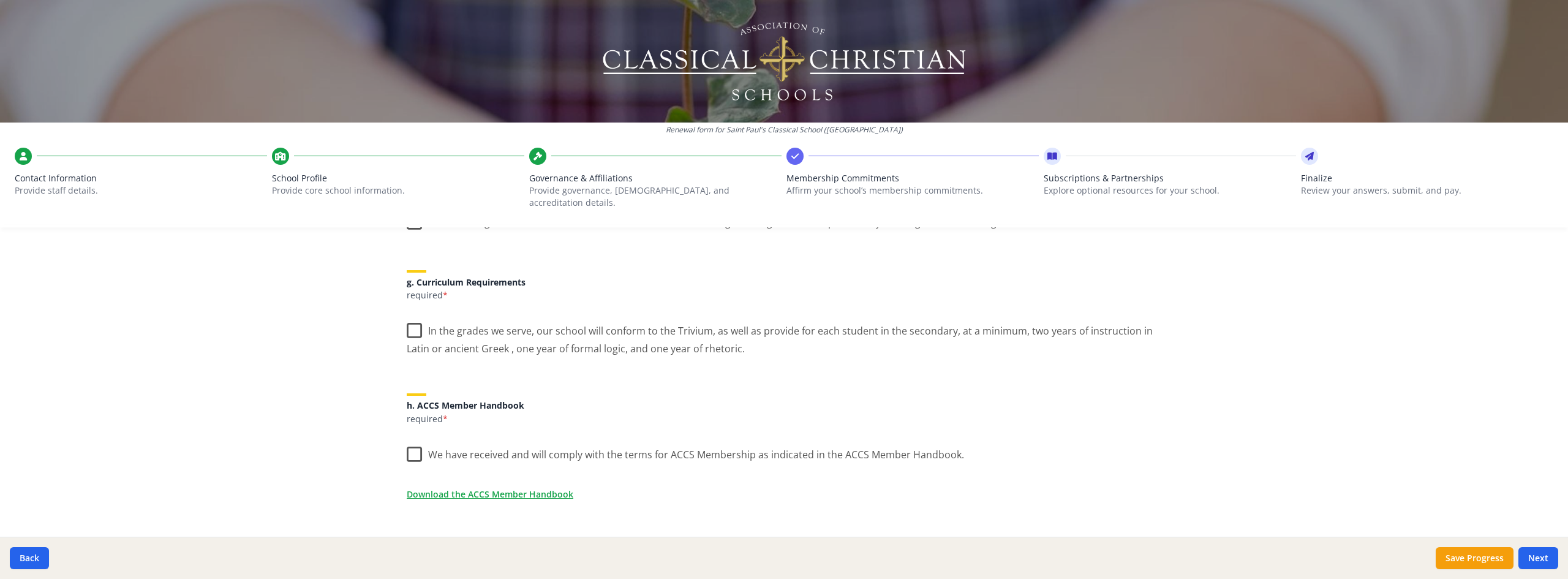
scroll to position [918, 0]
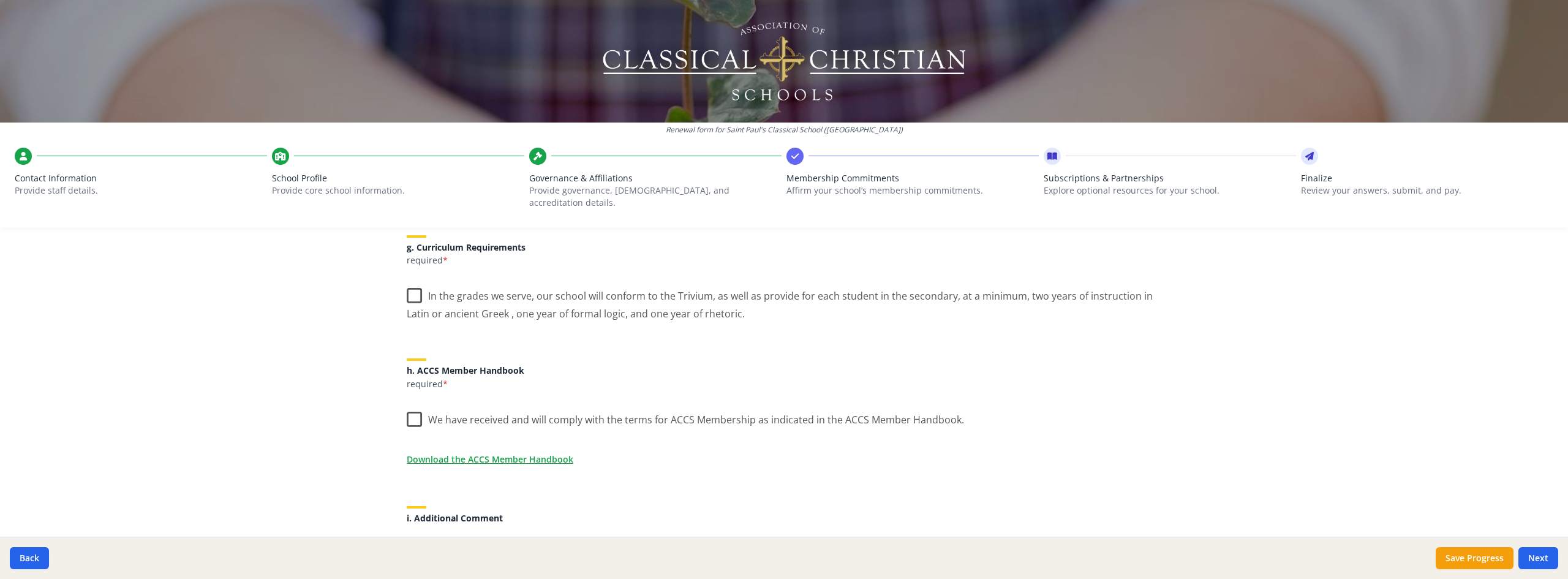
click at [400, 288] on div "ACCS Membership Agreement (requirements) As an ACCS member school you are requi…" at bounding box center [784, 14] width 784 height 1332
click at [407, 286] on label "In the grades we serve, our school will conform to the Trivium, as well as prov…" at bounding box center [784, 301] width 755 height 41
click at [0, 0] on input "In the grades we serve, our school will conform to the Trivium, as well as prov…" at bounding box center [0, 0] width 0 height 0
click at [411, 406] on label "We have received and will comply with the terms for ACCS Membership as indicate…" at bounding box center [685, 416] width 557 height 26
click at [0, 0] on input "We have received and will comply with the terms for ACCS Membership as indicate…" at bounding box center [0, 0] width 0 height 0
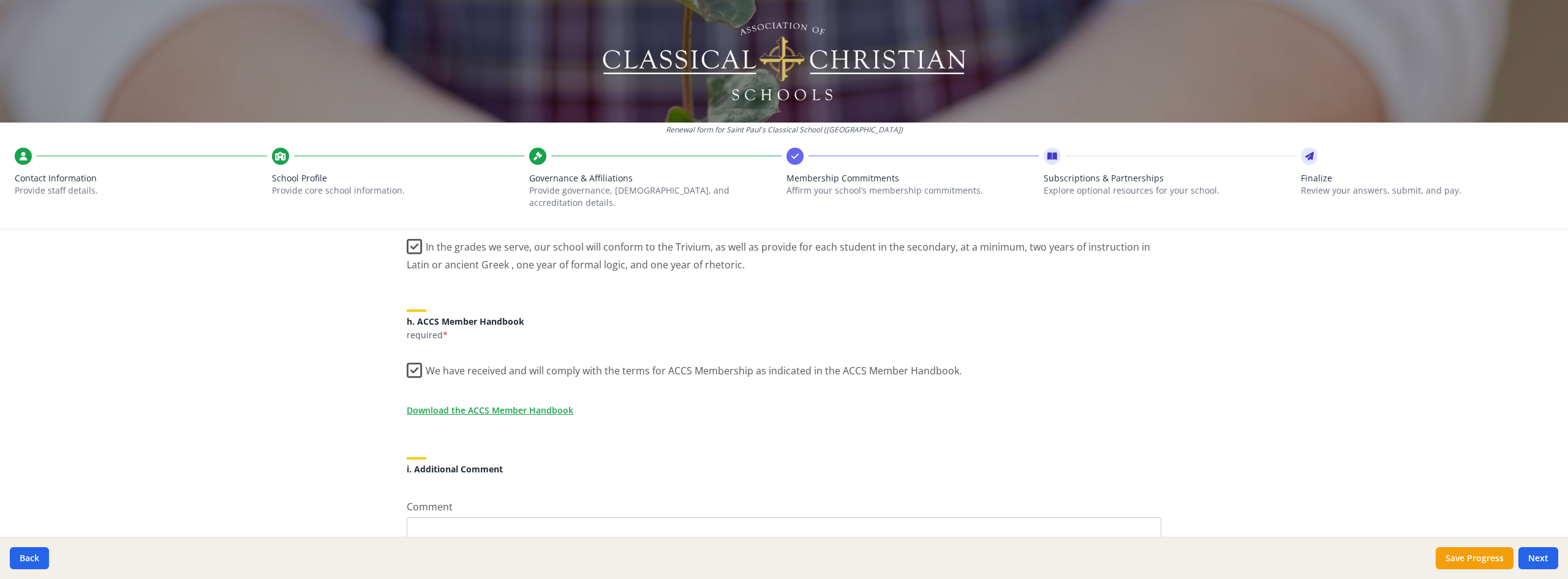
scroll to position [1032, 0]
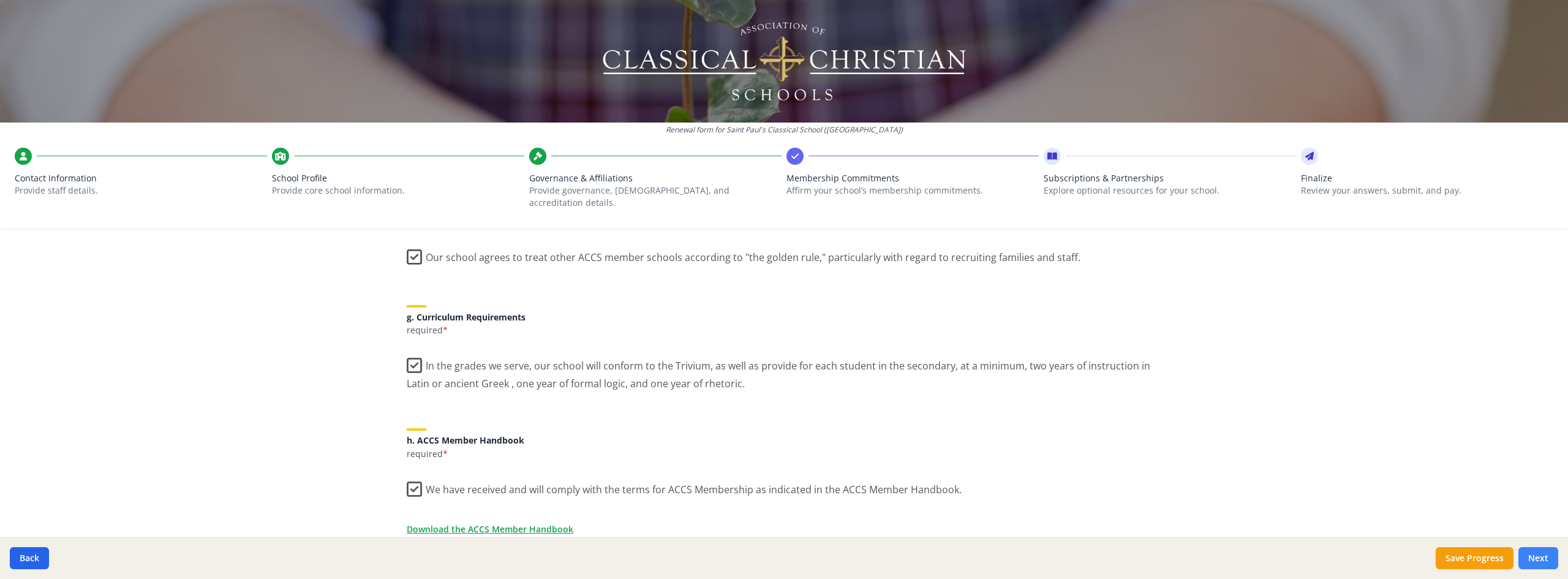
click at [1522, 554] on button "Next" at bounding box center [1537, 558] width 40 height 22
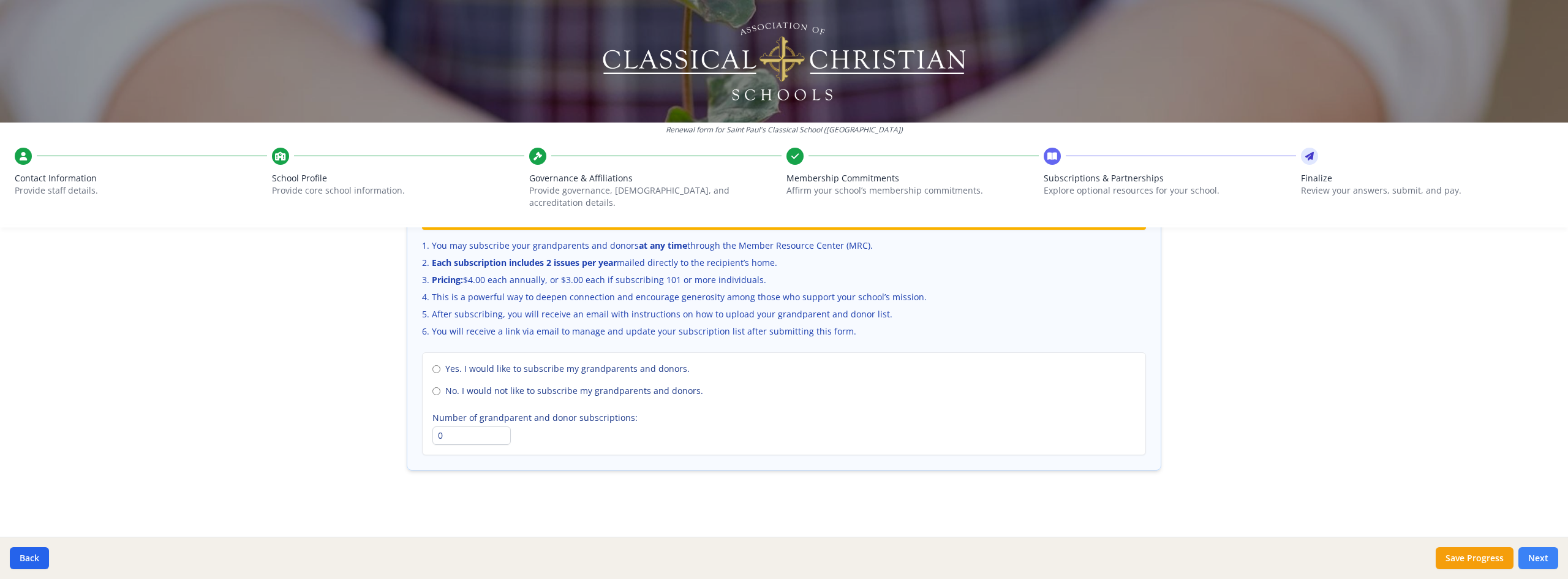
scroll to position [809, 0]
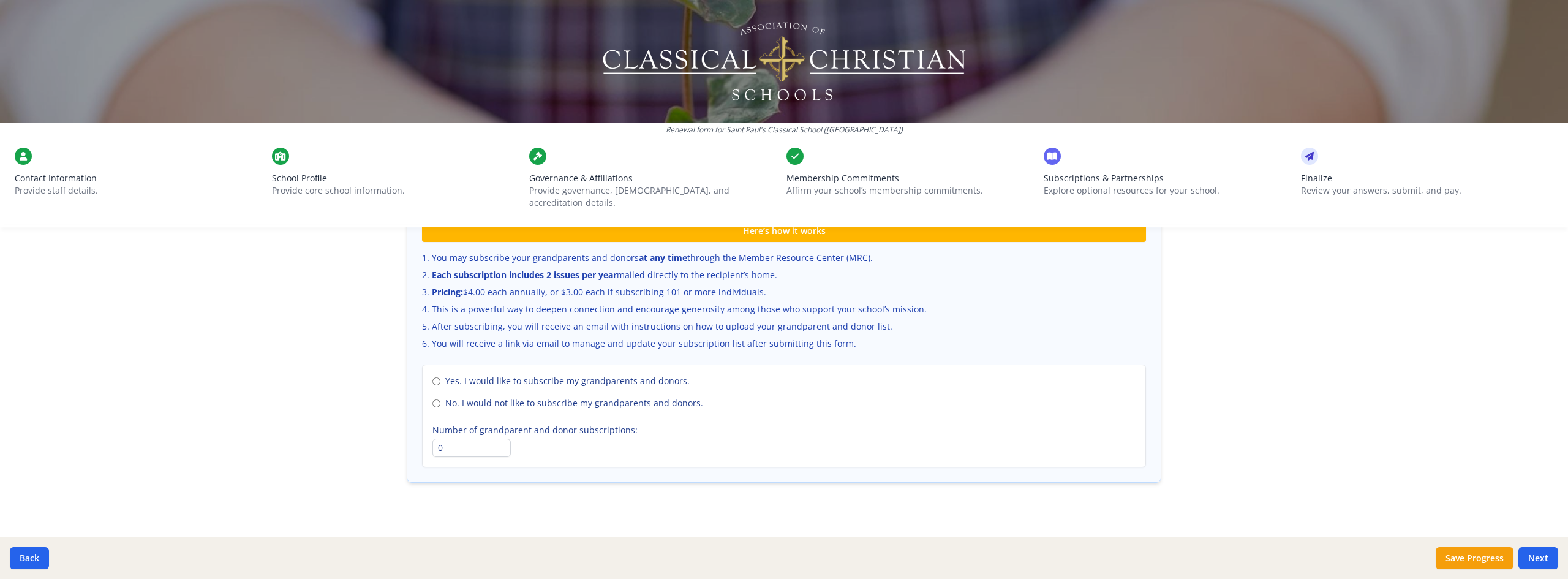
click at [590, 397] on span "No. I would not like to subscribe my grandparents and donors." at bounding box center [574, 402] width 258 height 12
click at [440, 400] on input "No. I would not like to subscribe my grandparents and donors." at bounding box center [436, 403] width 8 height 8
radio input "true"
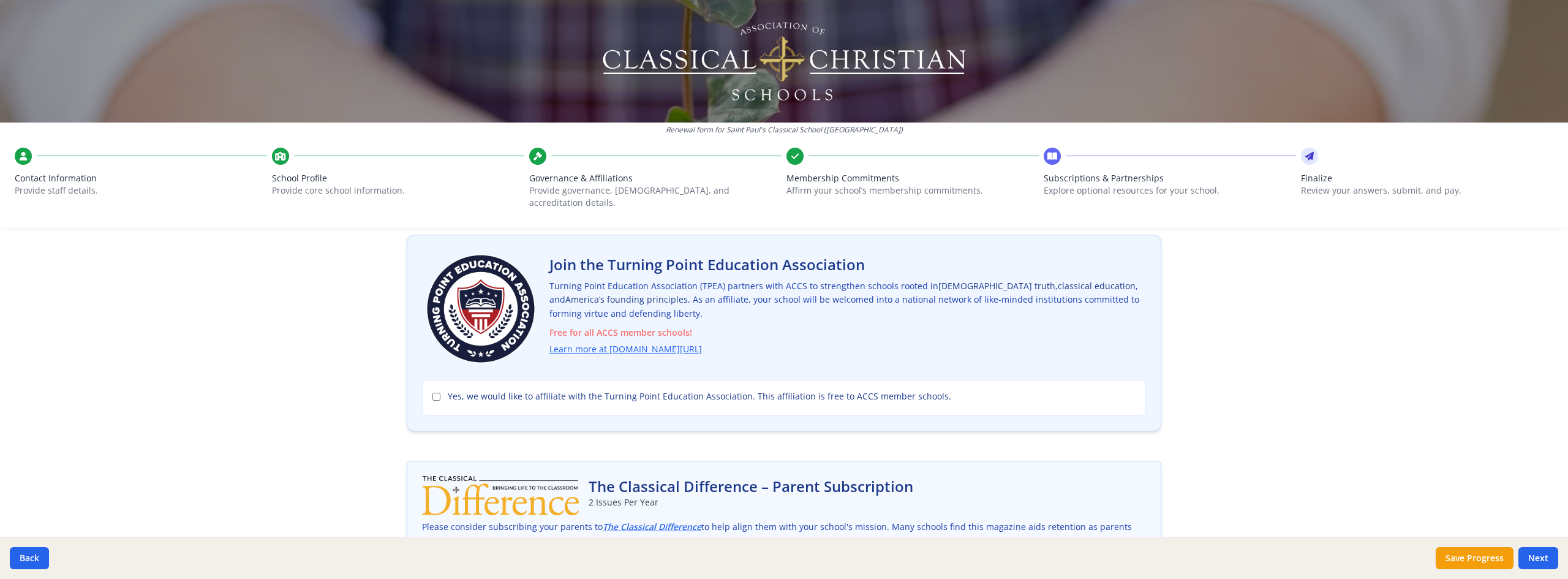
scroll to position [0, 0]
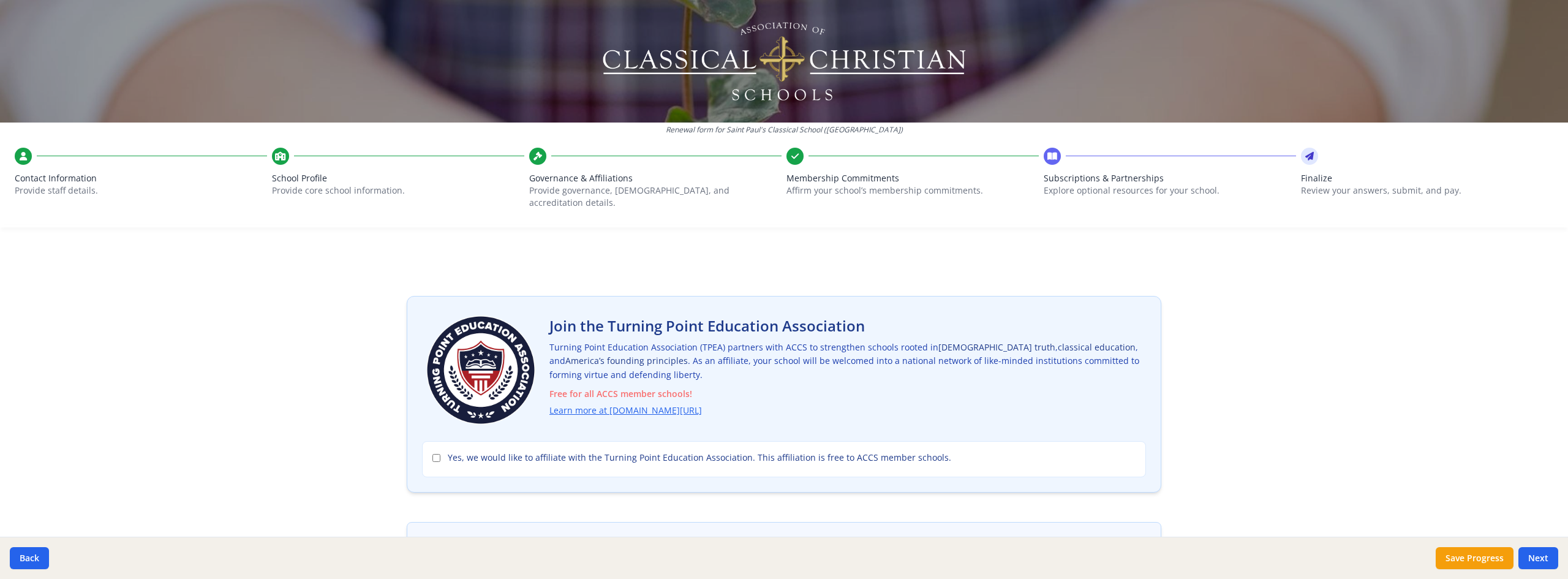
click at [692, 451] on span "Yes, we would like to affiliate with the Turning Point Education Association. T…" at bounding box center [699, 457] width 503 height 12
click at [440, 454] on input "Yes, we would like to affiliate with the Turning Point Education Association. T…" at bounding box center [436, 458] width 8 height 8
checkbox input "true"
click at [687, 403] on link "Learn more at [DOMAIN_NAME][URL]" at bounding box center [627, 410] width 153 height 14
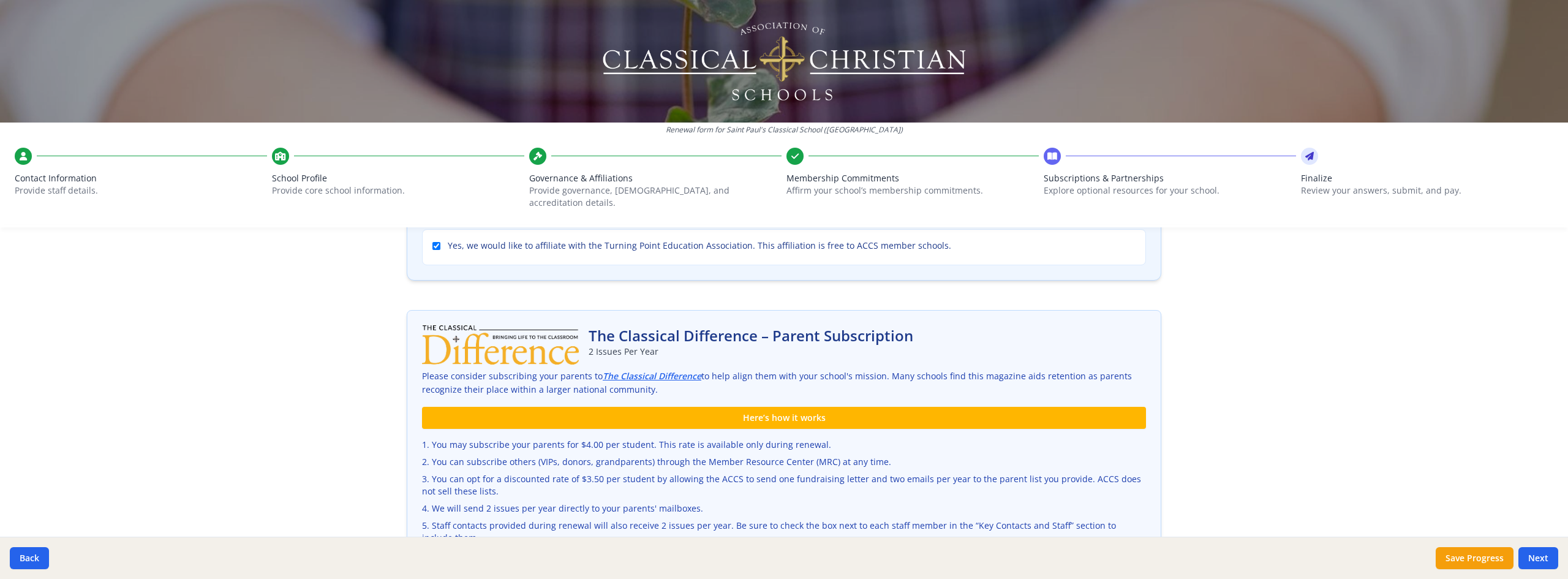
scroll to position [428, 0]
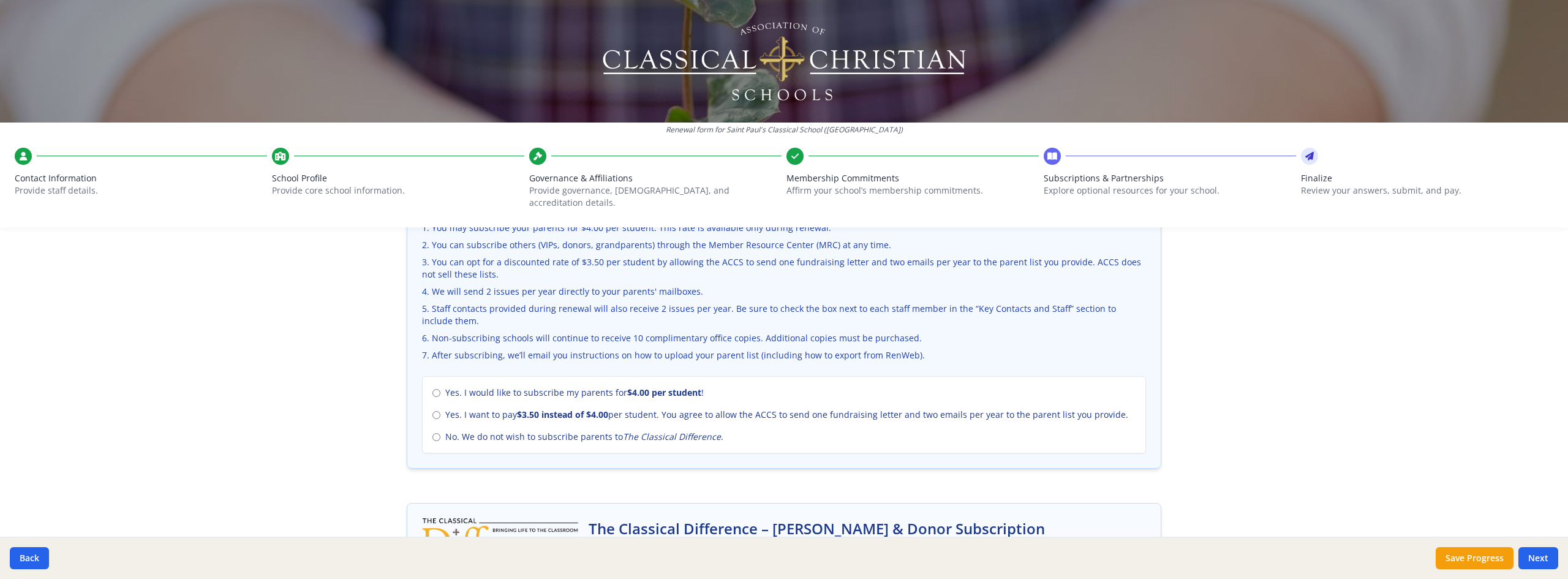
click at [592, 430] on span "No. We do not wish to subscribe parents to The Classical Difference ." at bounding box center [584, 436] width 278 height 12
click at [440, 433] on input "No. We do not wish to subscribe parents to The Classical Difference ." at bounding box center [436, 437] width 8 height 8
radio input "true"
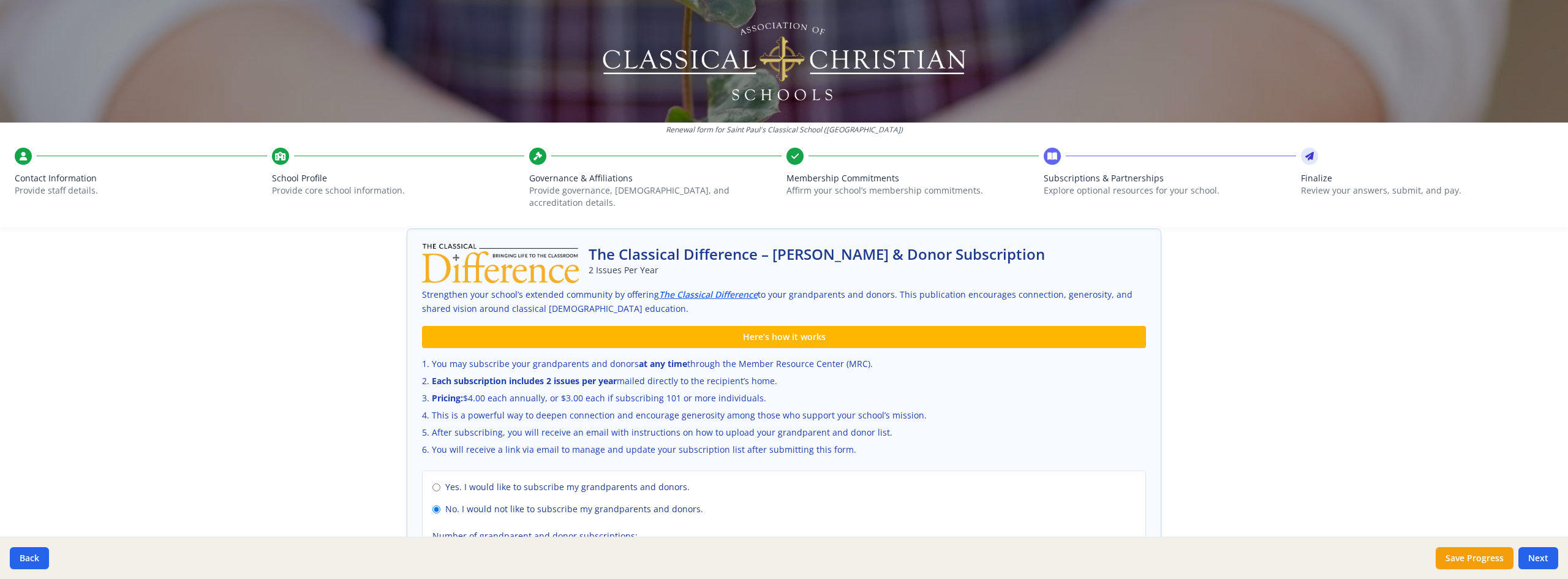
scroll to position [809, 0]
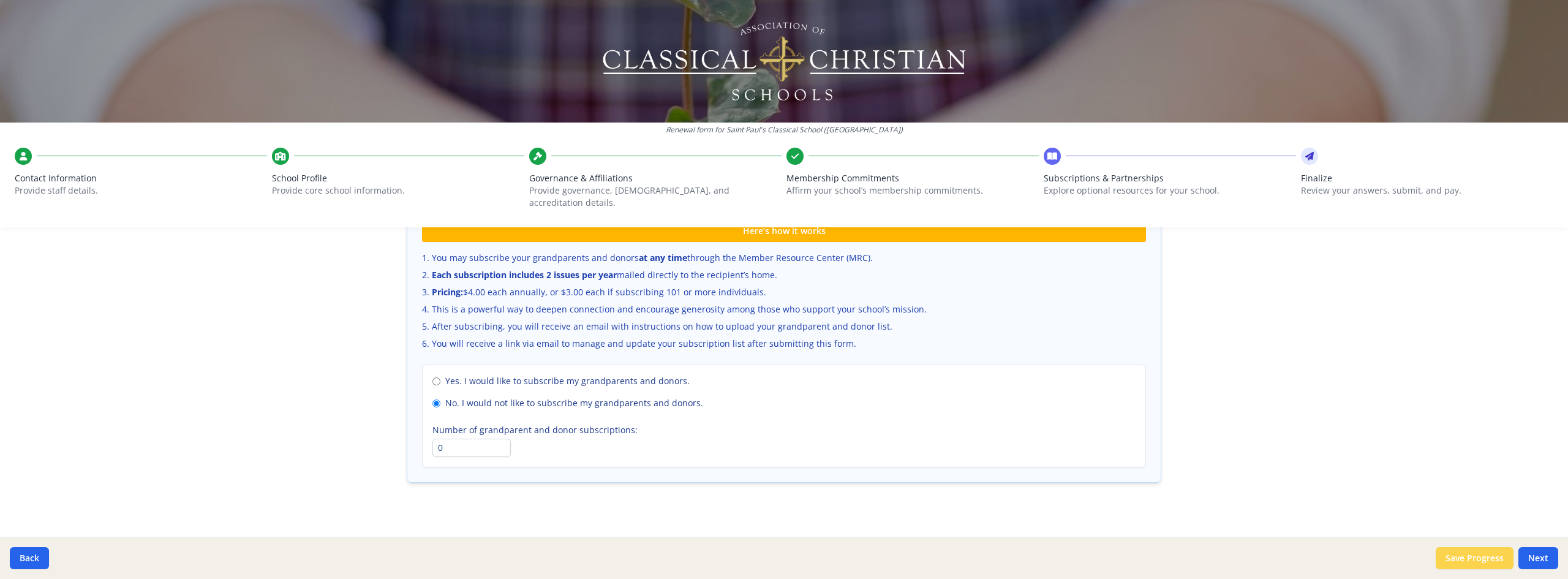
click at [1483, 559] on button "Save Progress" at bounding box center [1475, 558] width 78 height 22
click at [1549, 557] on button "Next" at bounding box center [1537, 558] width 40 height 22
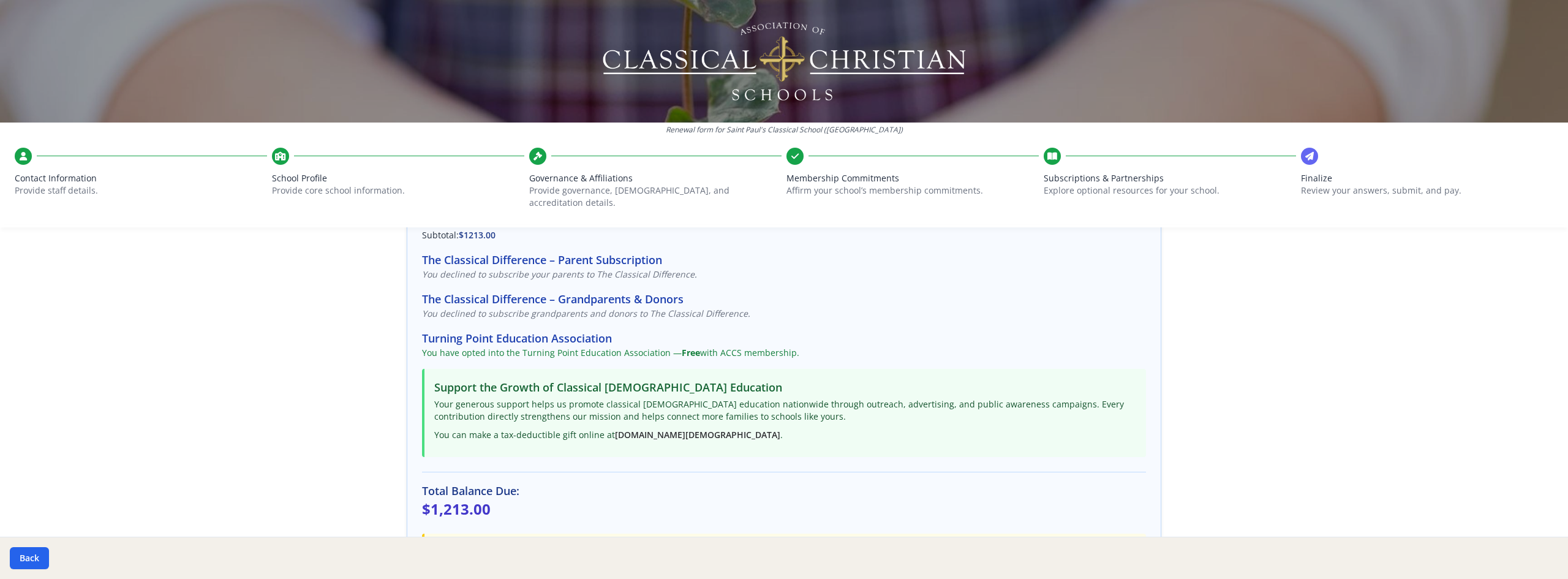
scroll to position [245, 0]
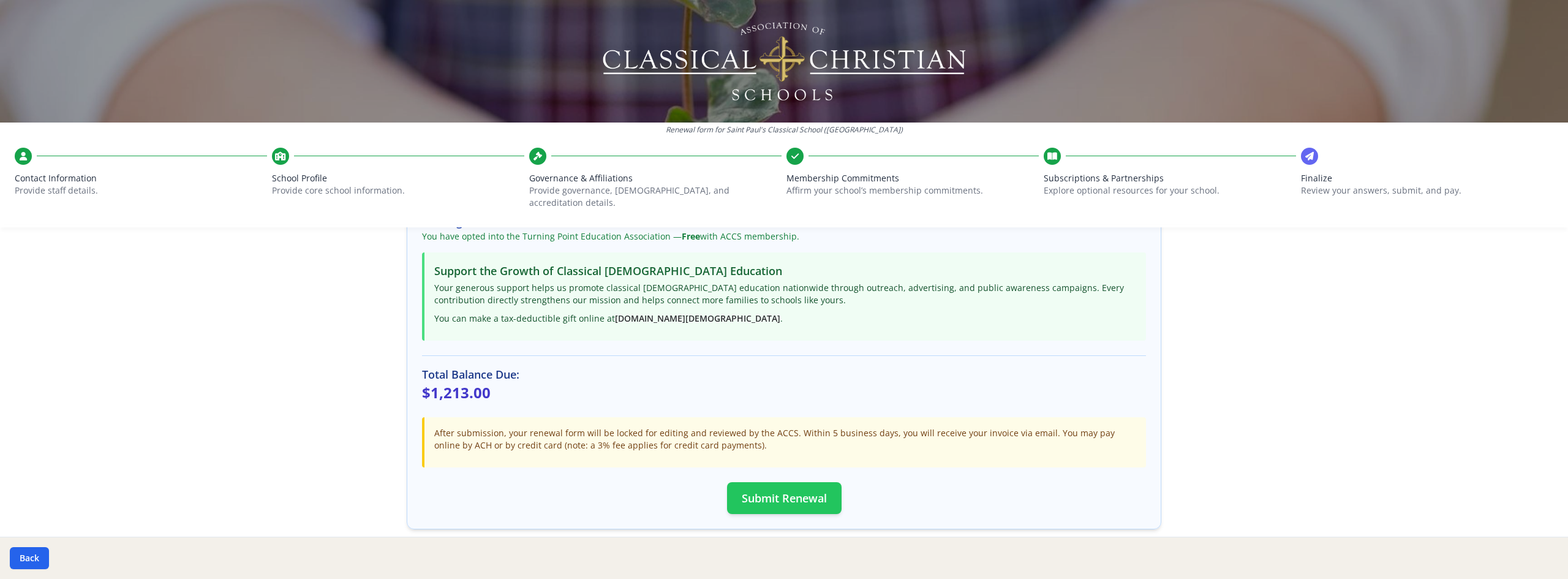
click at [798, 482] on button "Submit Renewal" at bounding box center [784, 498] width 115 height 31
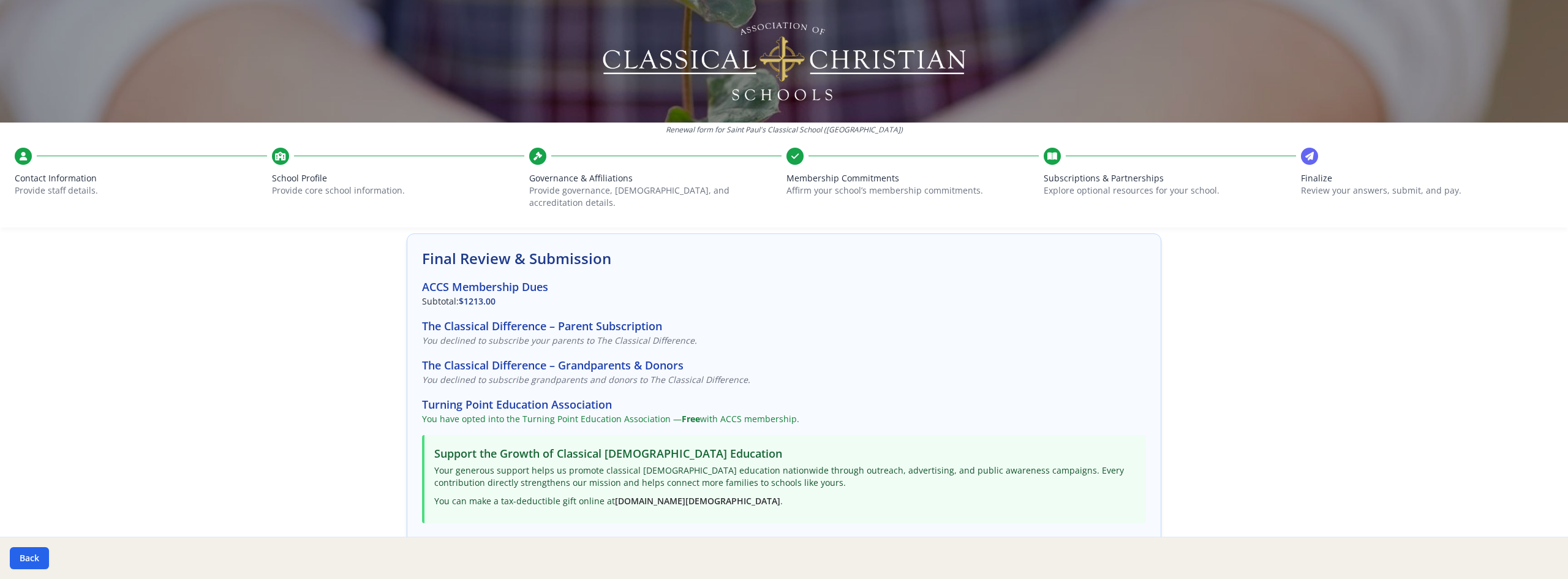
scroll to position [0, 0]
